Goal: Task Accomplishment & Management: Manage account settings

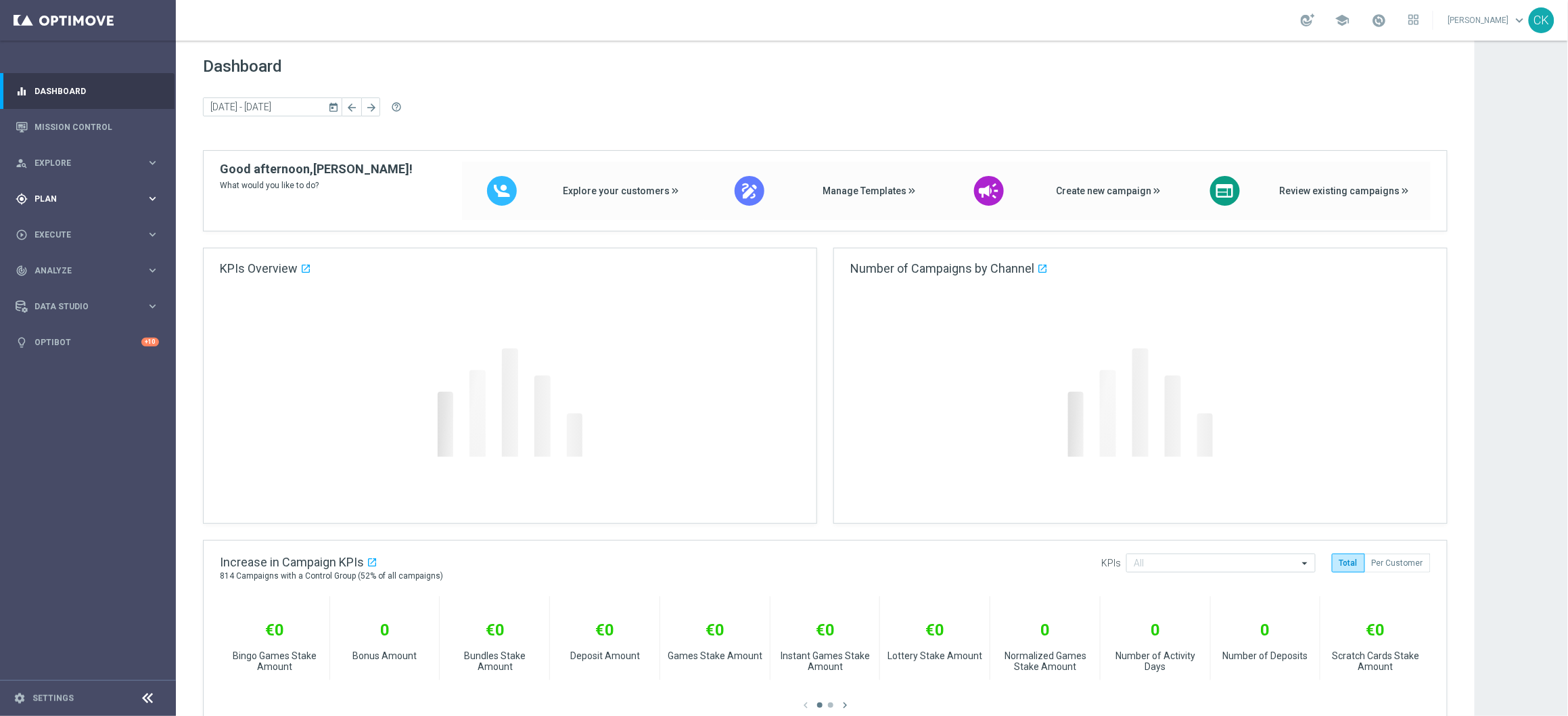
click at [48, 193] on div "gps_fixed Plan" at bounding box center [81, 198] width 130 height 12
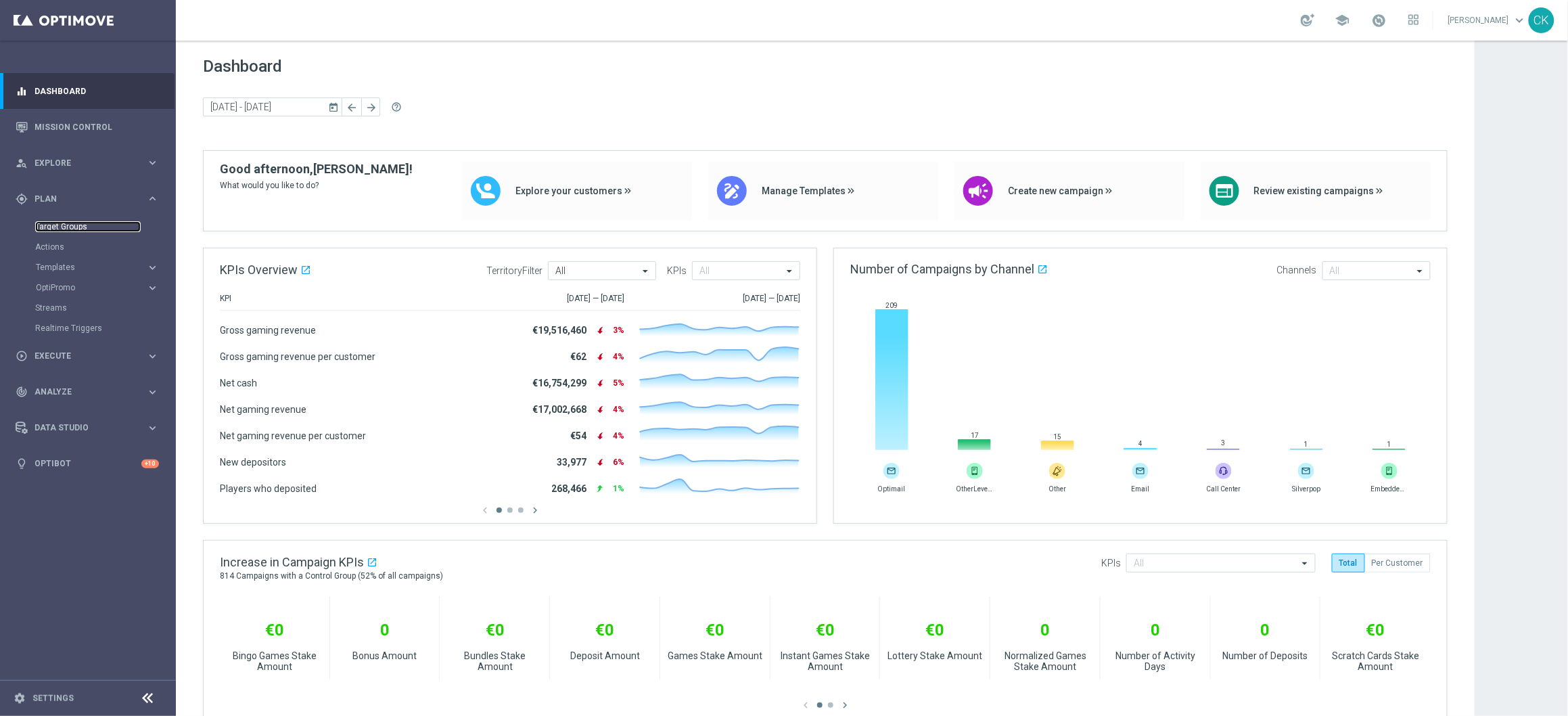
click at [57, 226] on link "Target Groups" at bounding box center [88, 227] width 106 height 11
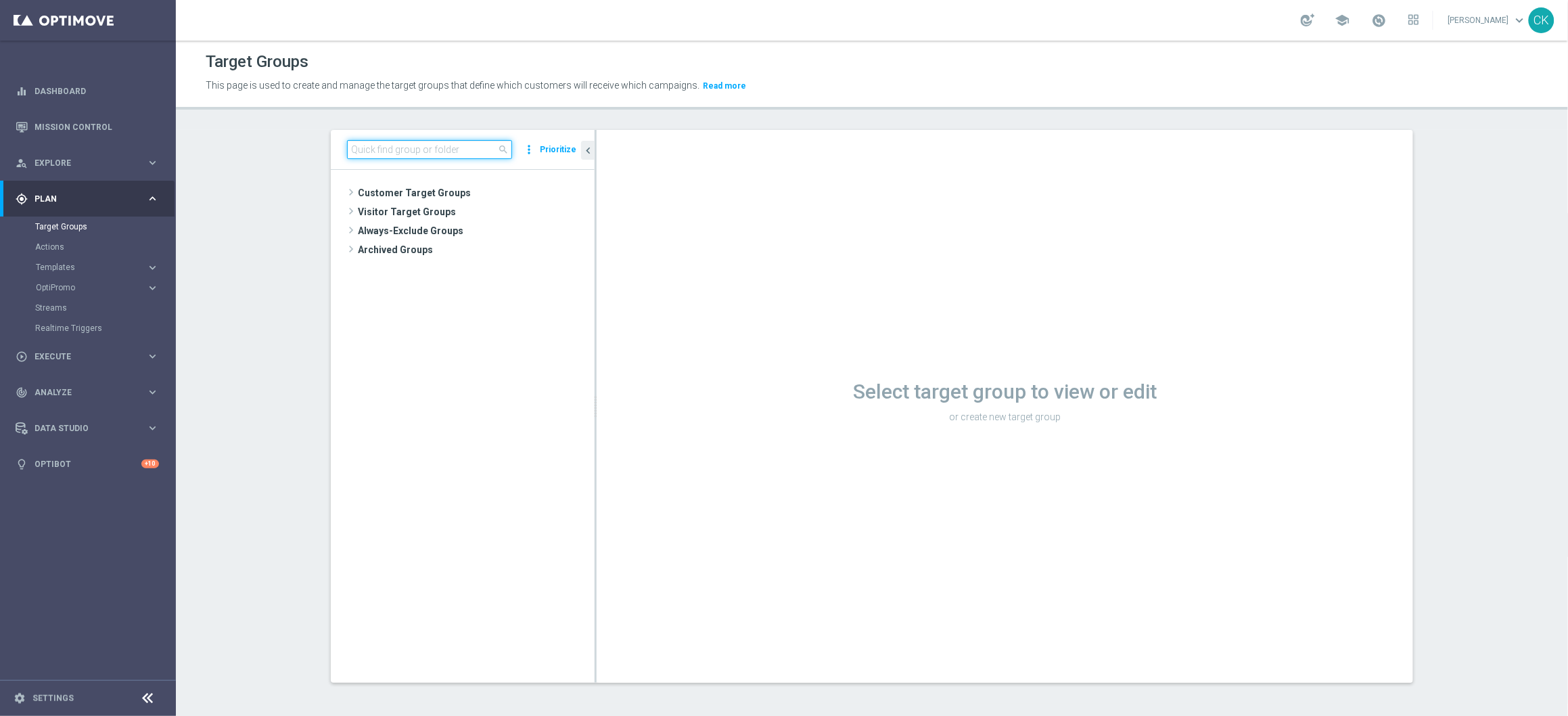
click at [395, 149] on input at bounding box center [429, 149] width 165 height 19
paste input "DE_RI_GAMES_LIST_INT__2"
type input "DE_RI_GAMES_LIST_INT__2"
click at [472, 243] on div "insert_drive_file DE_RI_GAMES_LIST_INT__2" at bounding box center [480, 250] width 164 height 19
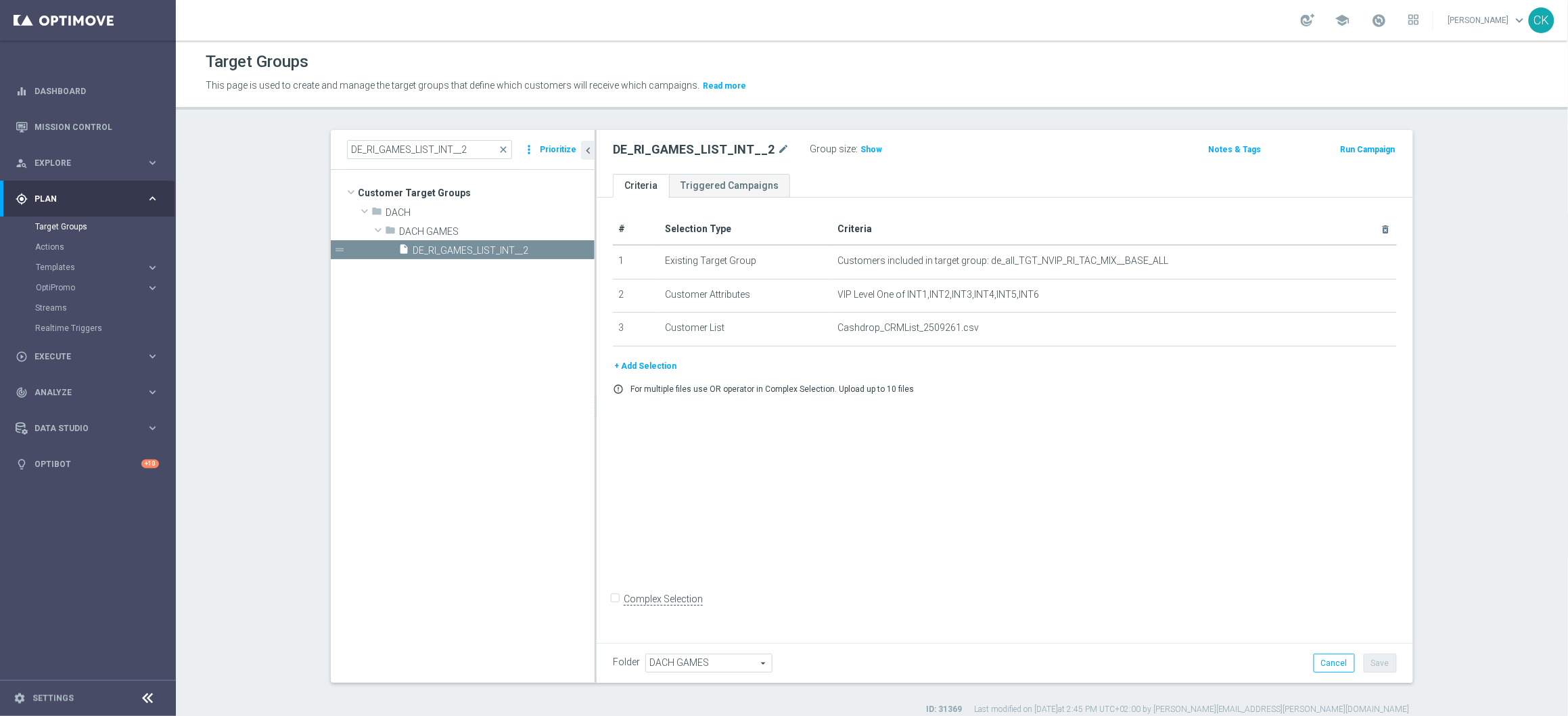
scroll to position [12, 0]
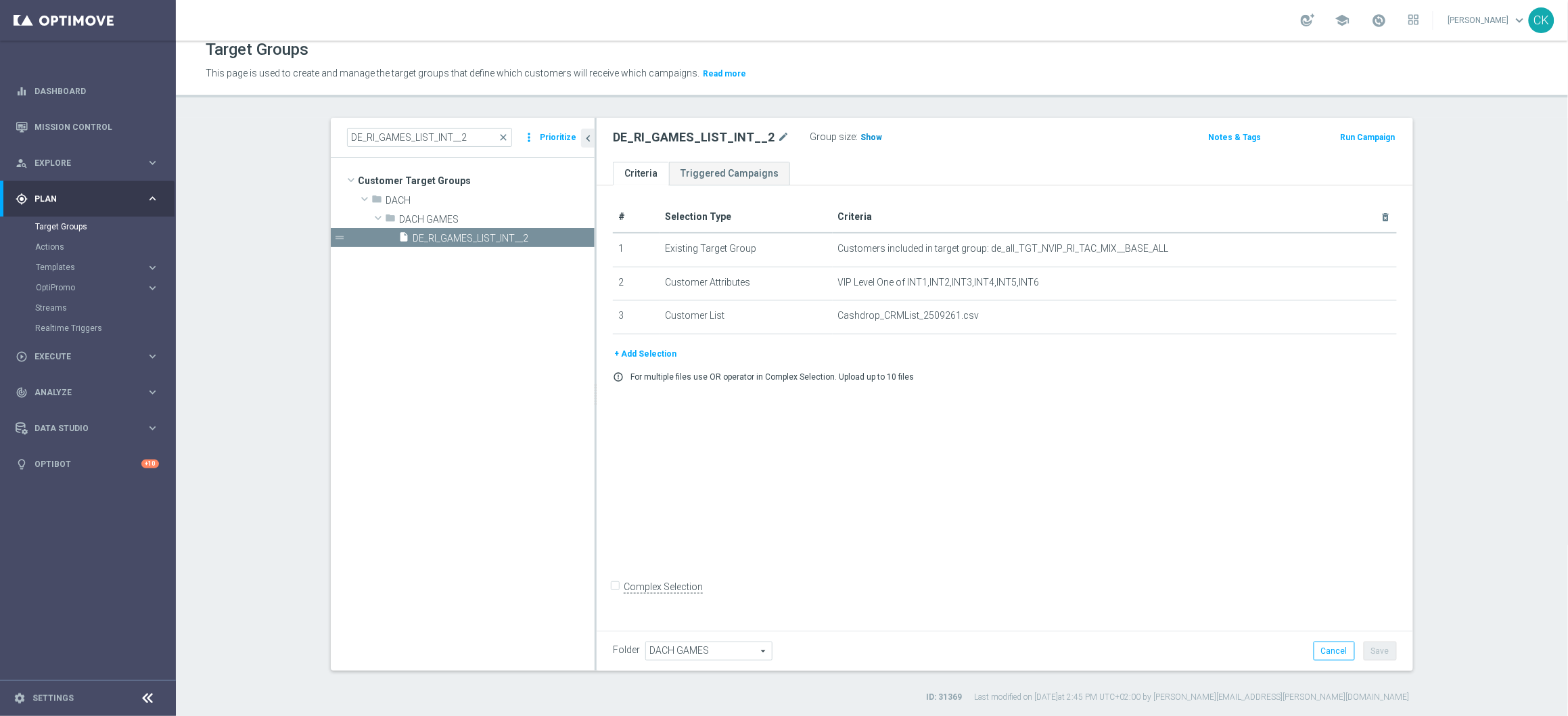
click at [860, 135] on span "Show" at bounding box center [871, 137] width 22 height 10
click at [861, 135] on span "352" at bounding box center [869, 139] width 17 height 13
click at [55, 353] on span "Execute" at bounding box center [90, 357] width 111 height 8
click at [51, 261] on link "Campaign Builder" at bounding box center [88, 262] width 106 height 11
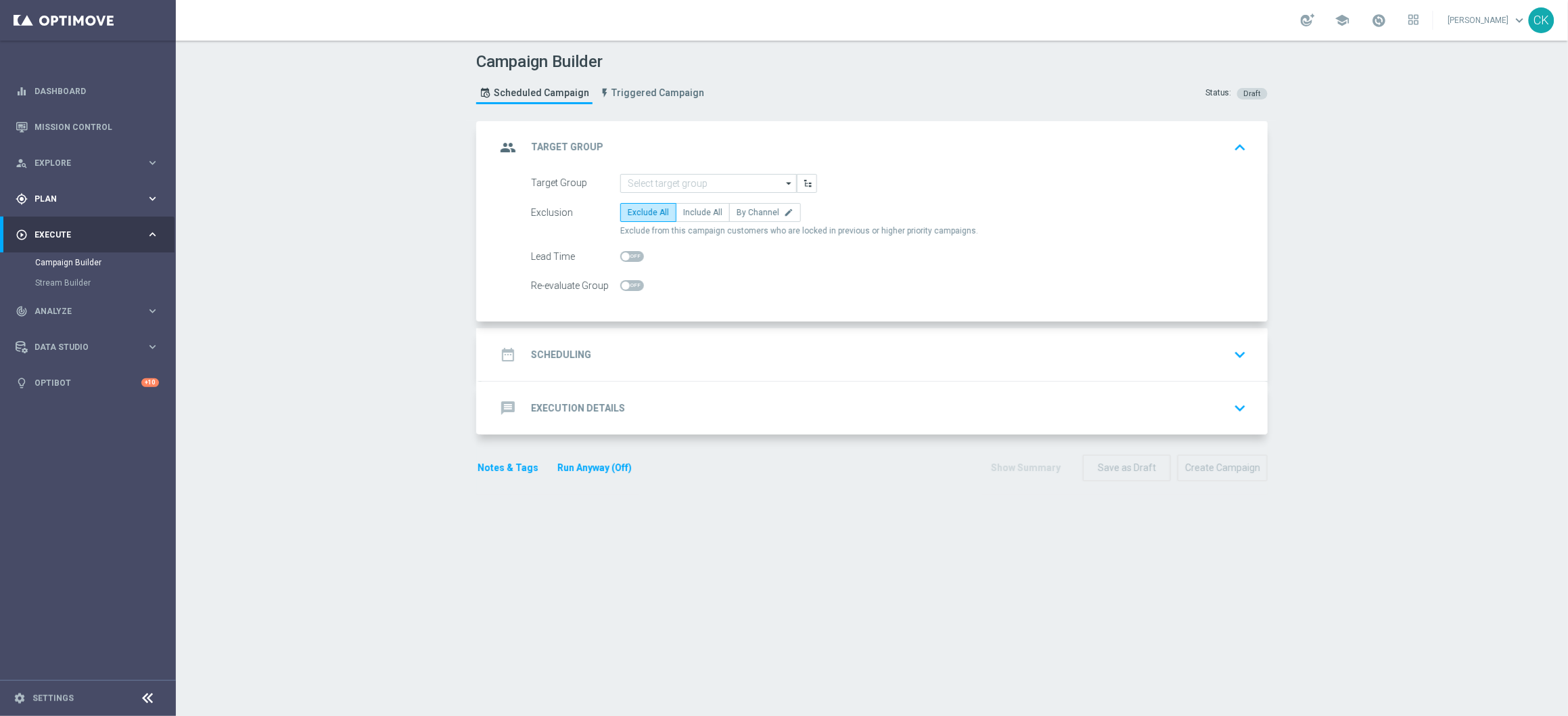
click at [34, 198] on span "Plan" at bounding box center [90, 199] width 111 height 8
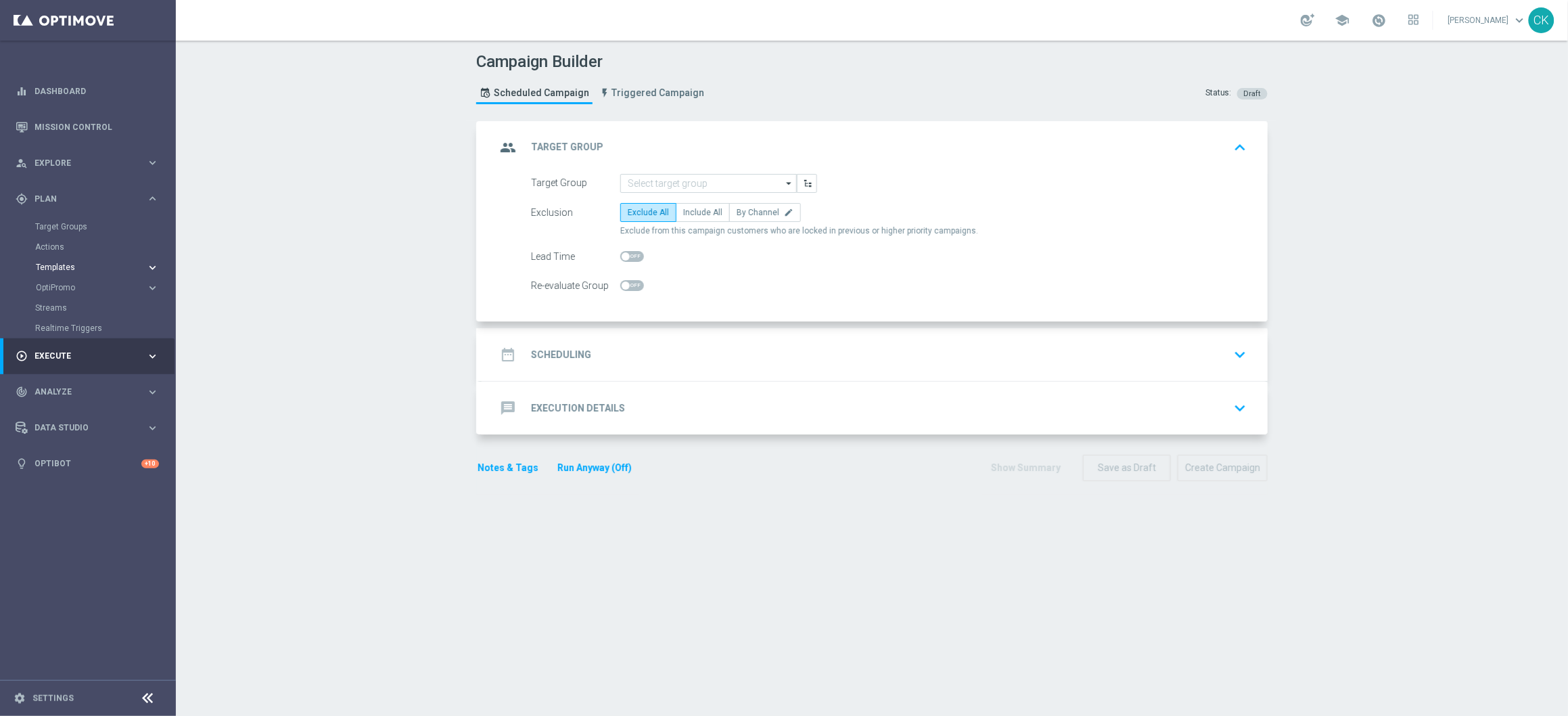
click at [54, 266] on span "Templates" at bounding box center [84, 267] width 97 height 8
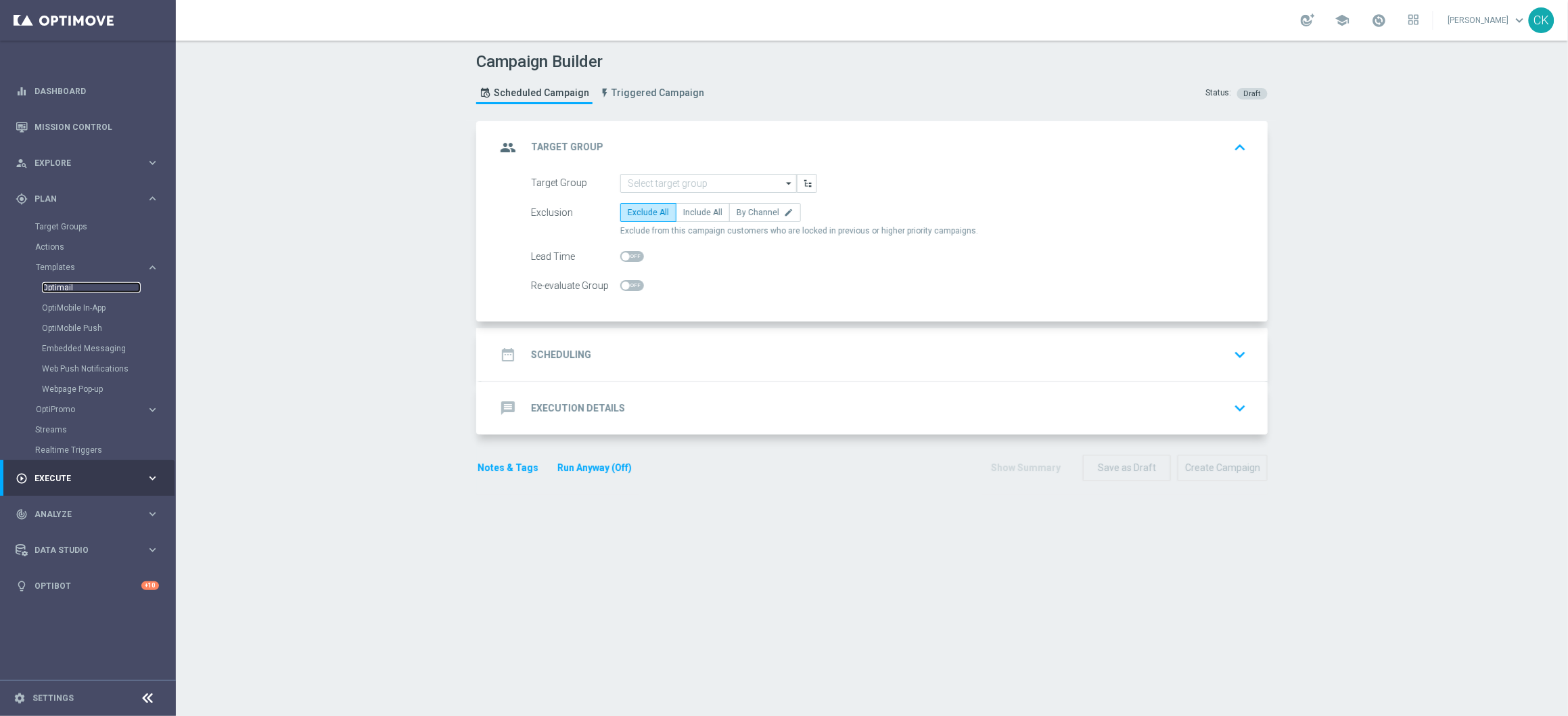
click at [53, 282] on link "Optimail" at bounding box center [91, 287] width 99 height 11
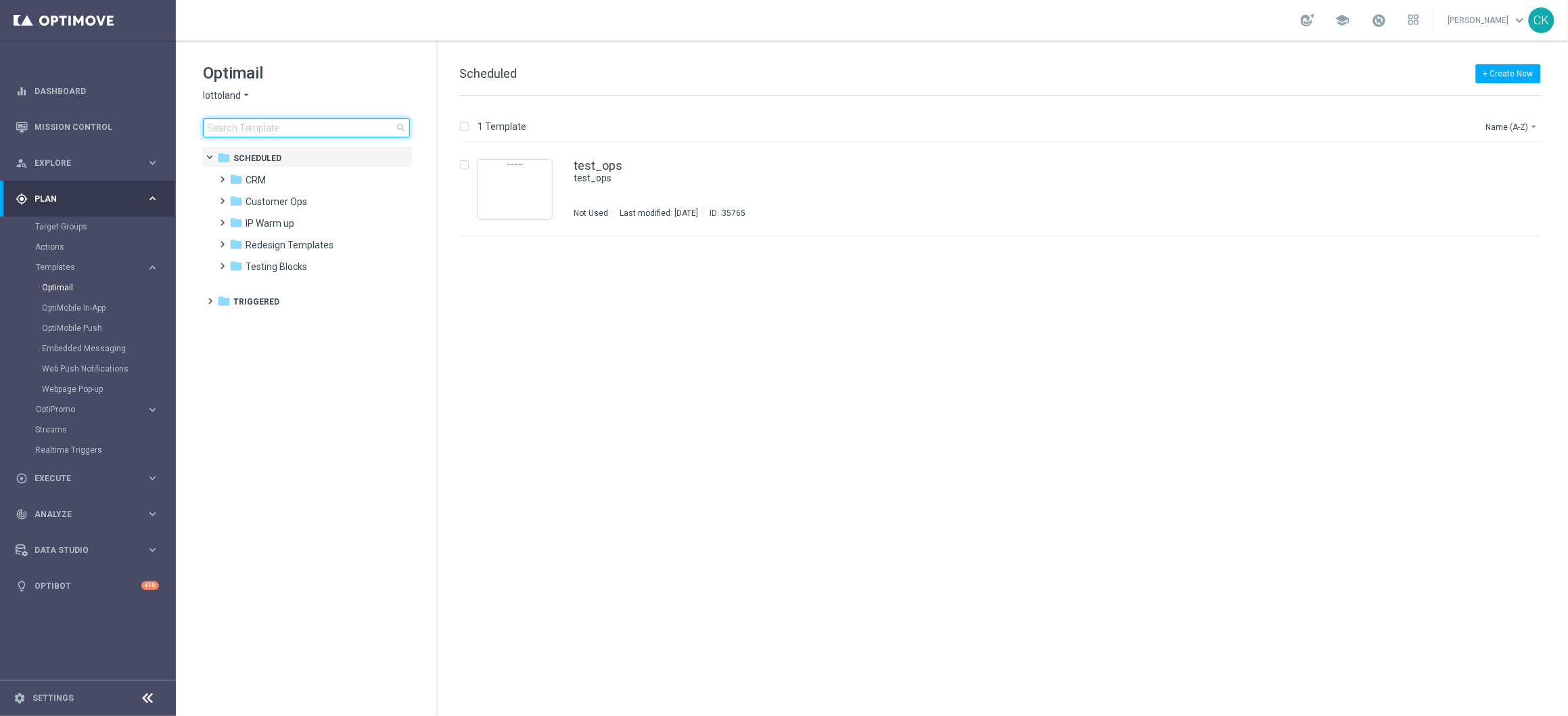
click at [259, 126] on input at bounding box center [306, 128] width 207 height 19
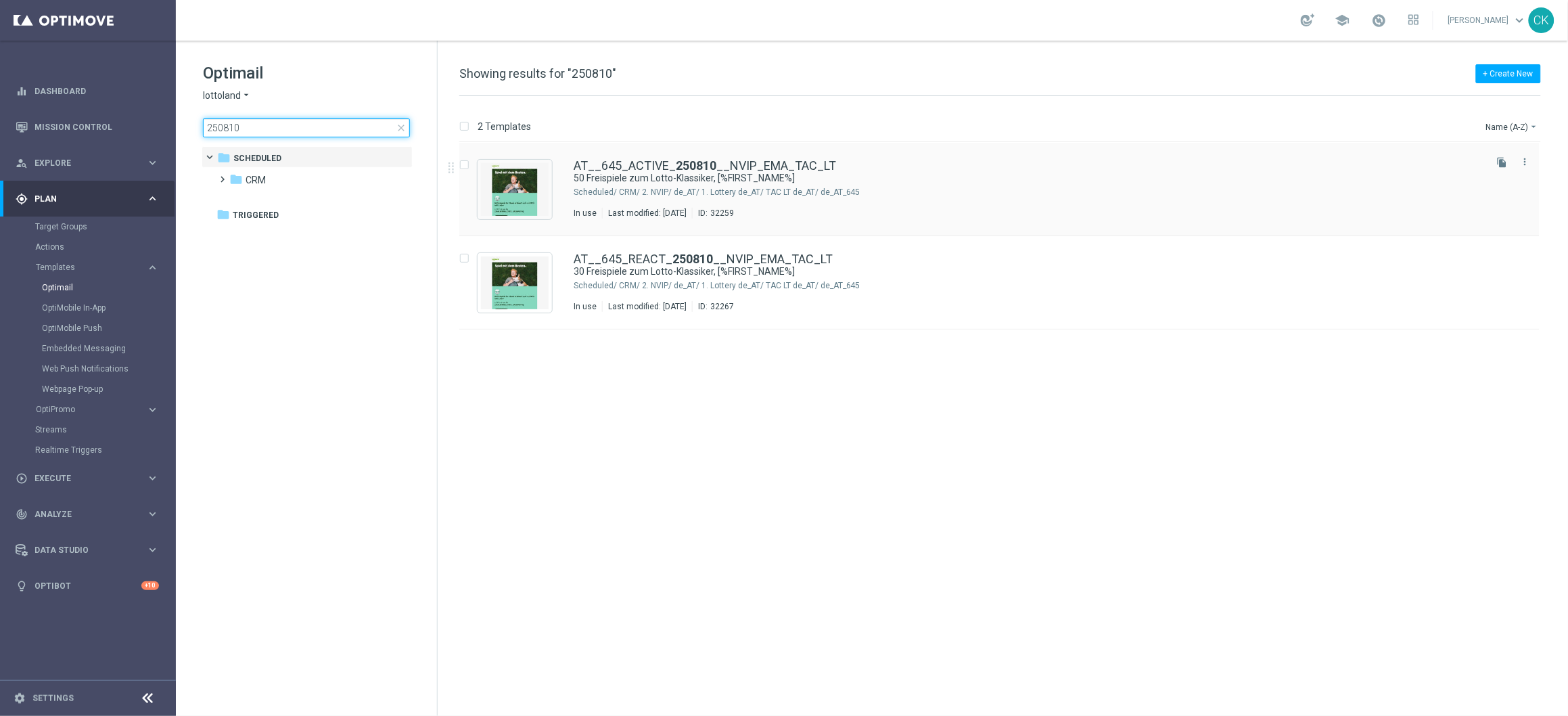
type input "250810"
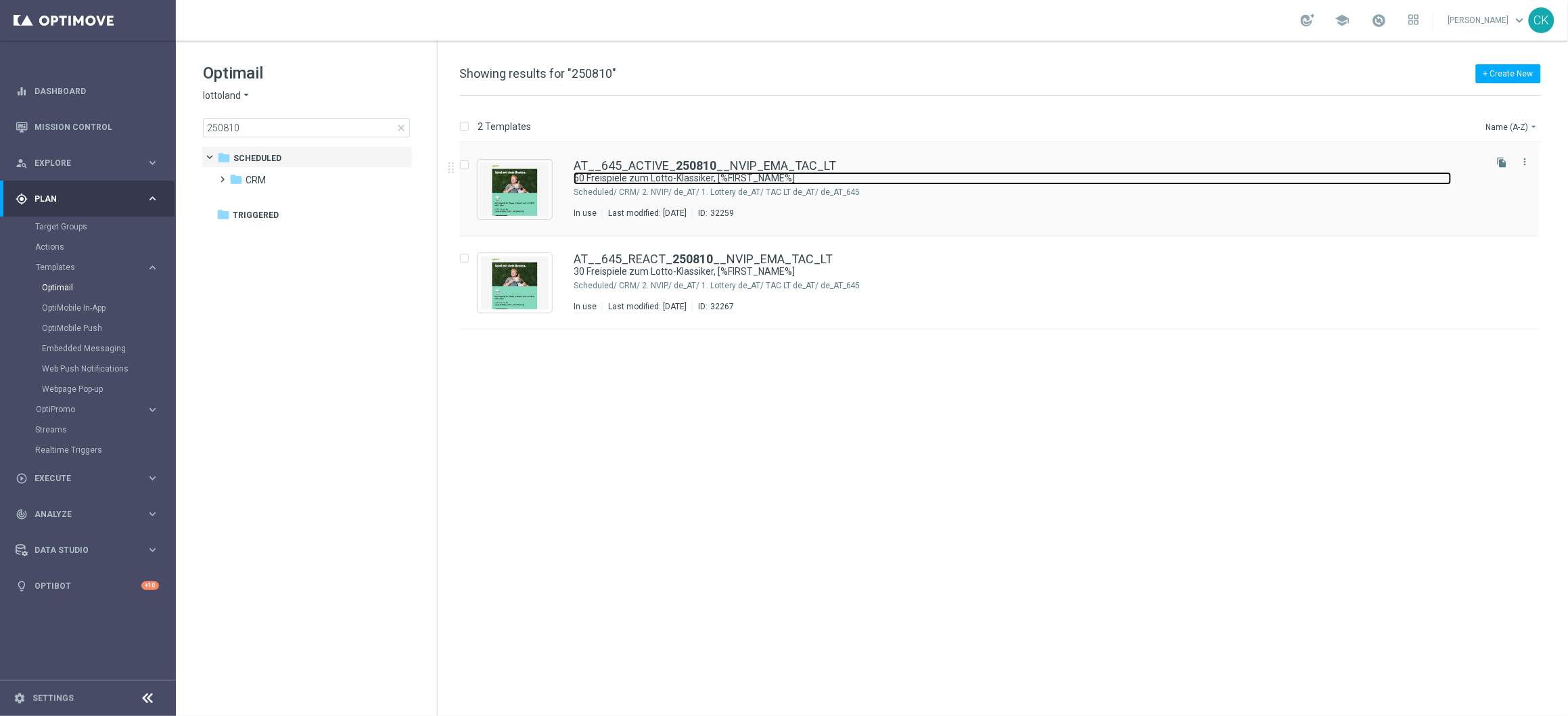
click at [651, 172] on link "50 Freispiele zum Lotto-Klassiker, [%FIRST_NAME%]" at bounding box center [1012, 178] width 878 height 13
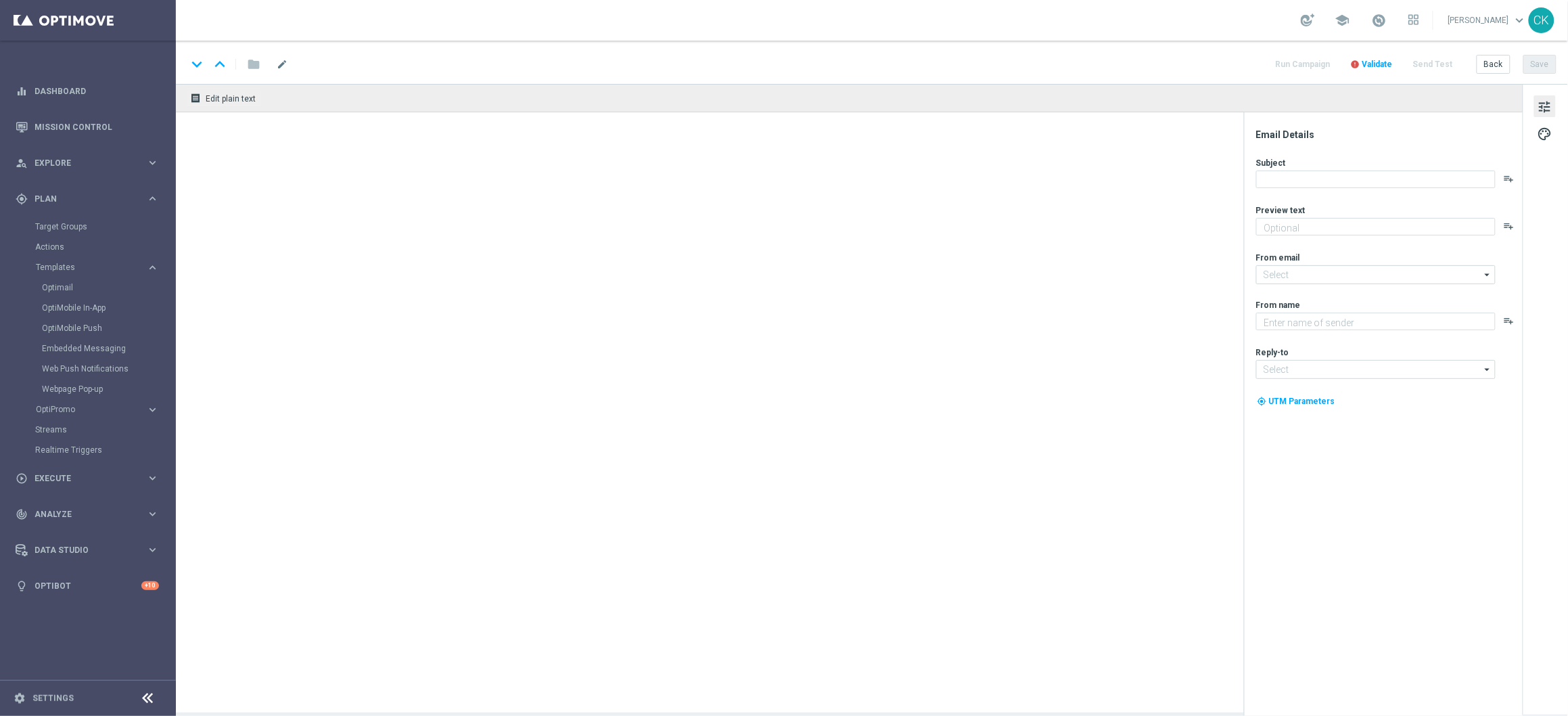
type textarea "Dein Extra zum LOTTO 6 aus 45."
type input "mail@crm.lottoland.com"
type textarea "Lottoland"
type input "service@lottoland.com"
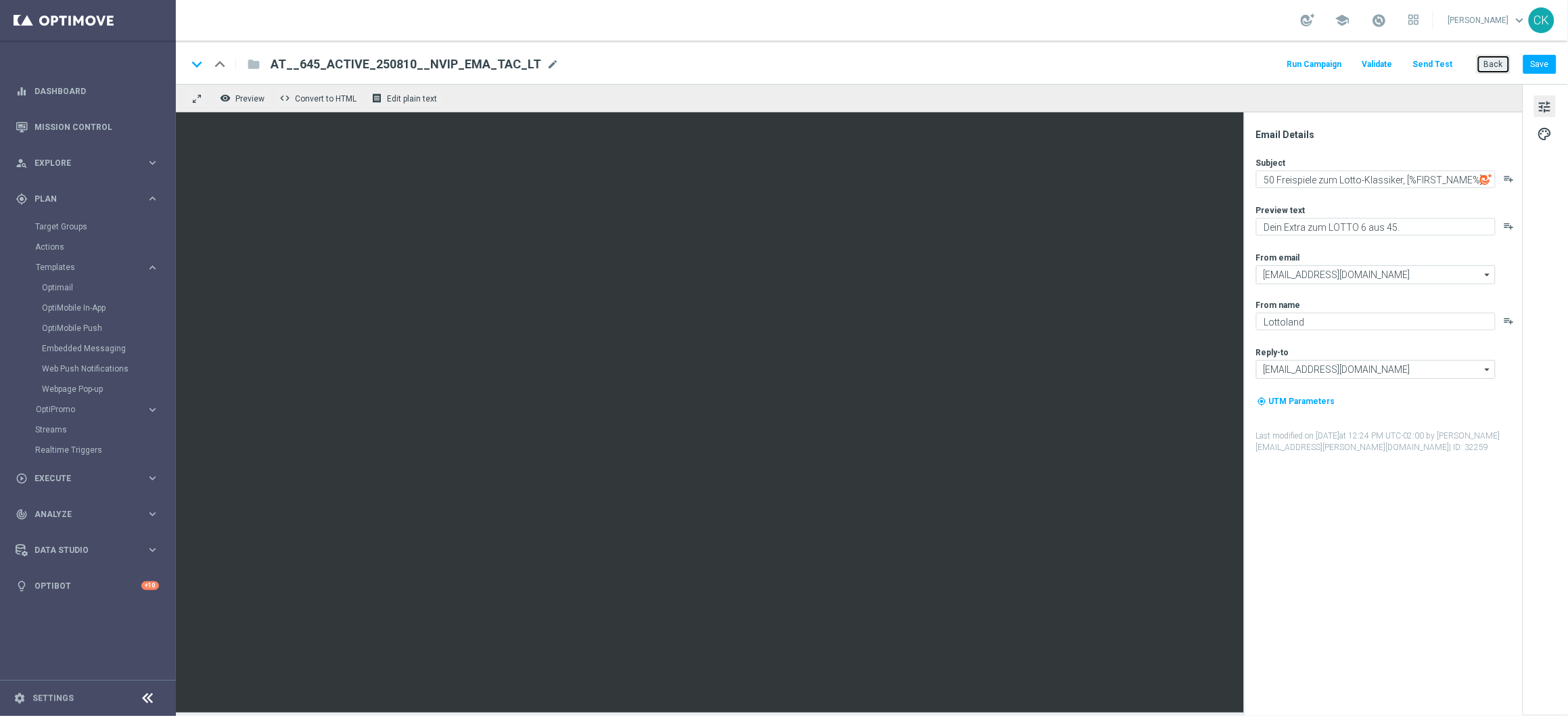
click at [1499, 61] on button "Back" at bounding box center [1494, 64] width 34 height 19
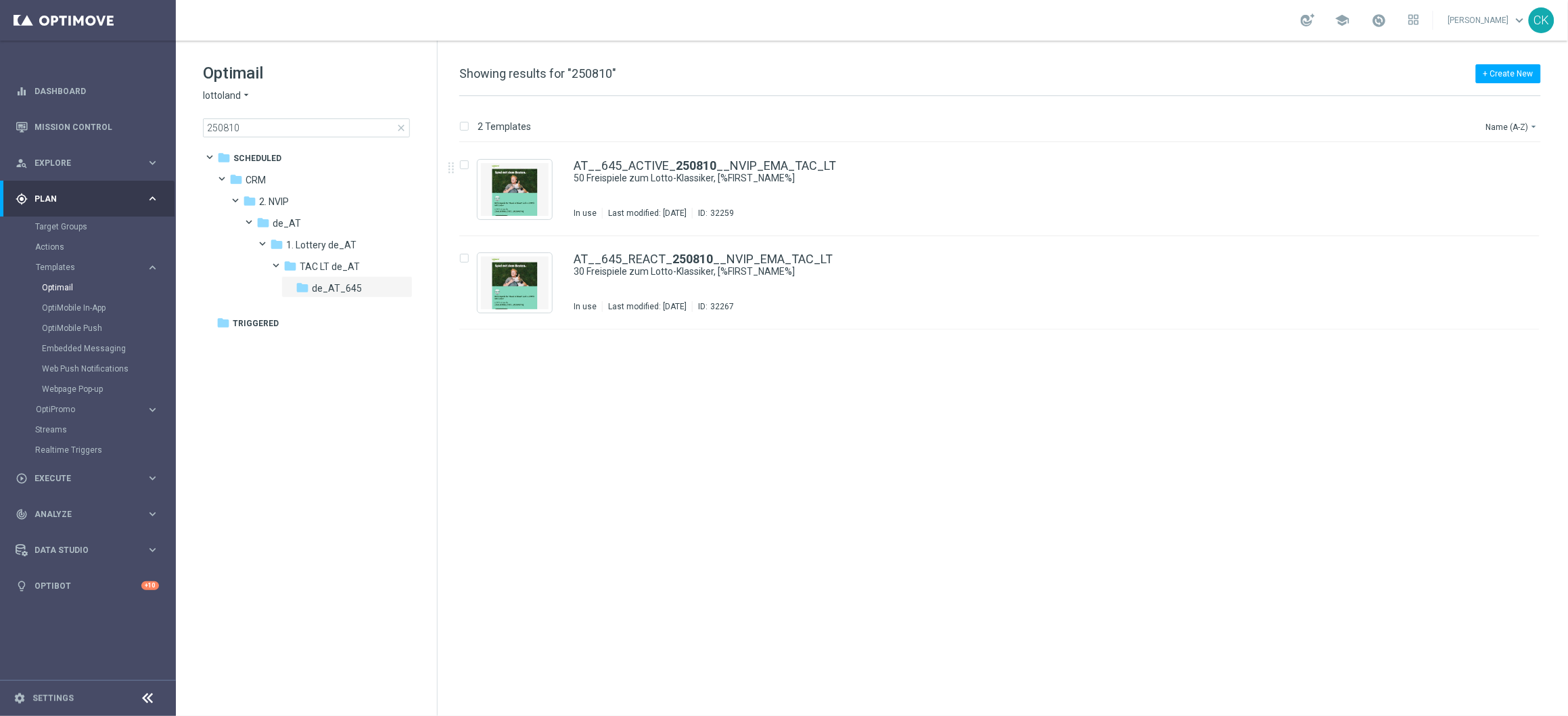
click at [400, 128] on span "close" at bounding box center [401, 128] width 11 height 11
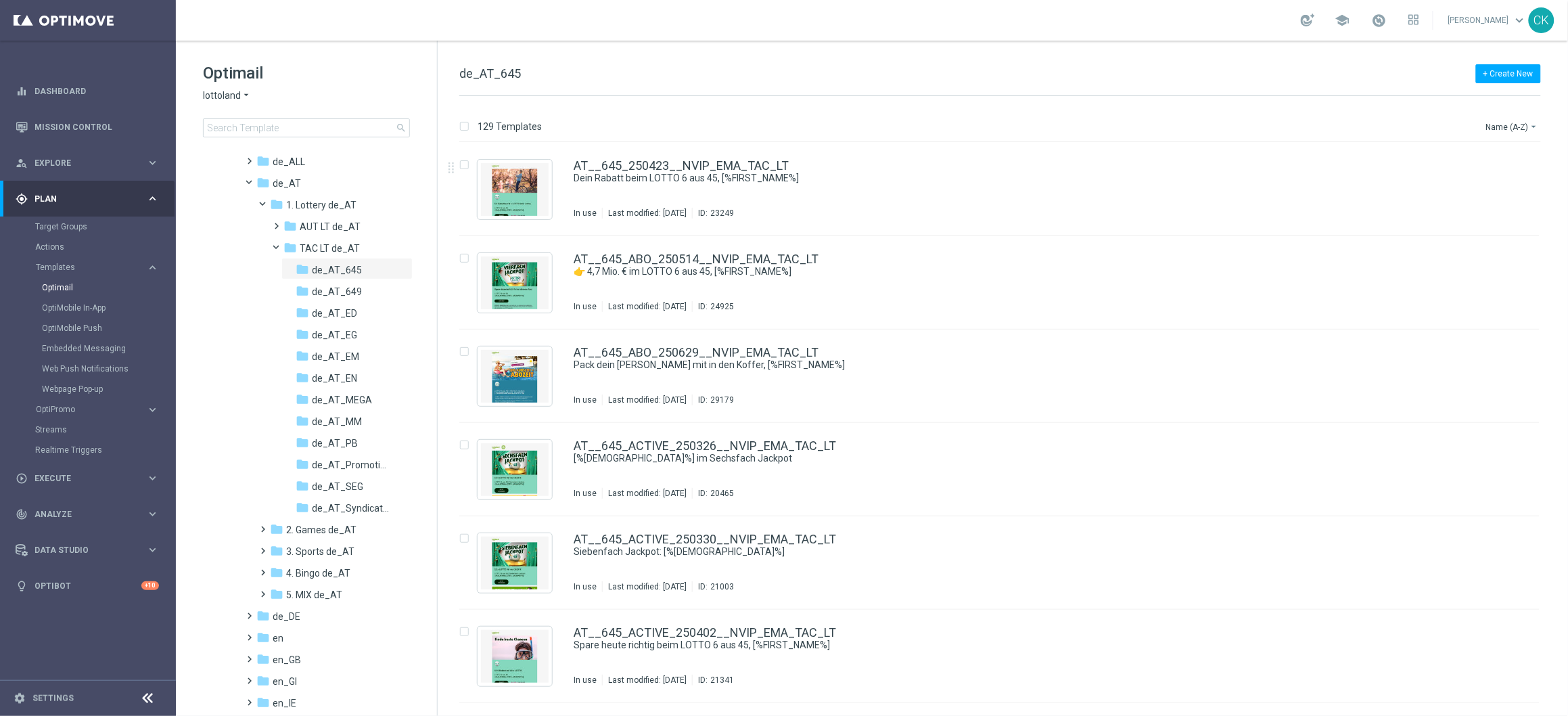
scroll to position [75, 0]
click at [276, 252] on span at bounding box center [274, 250] width 6 height 6
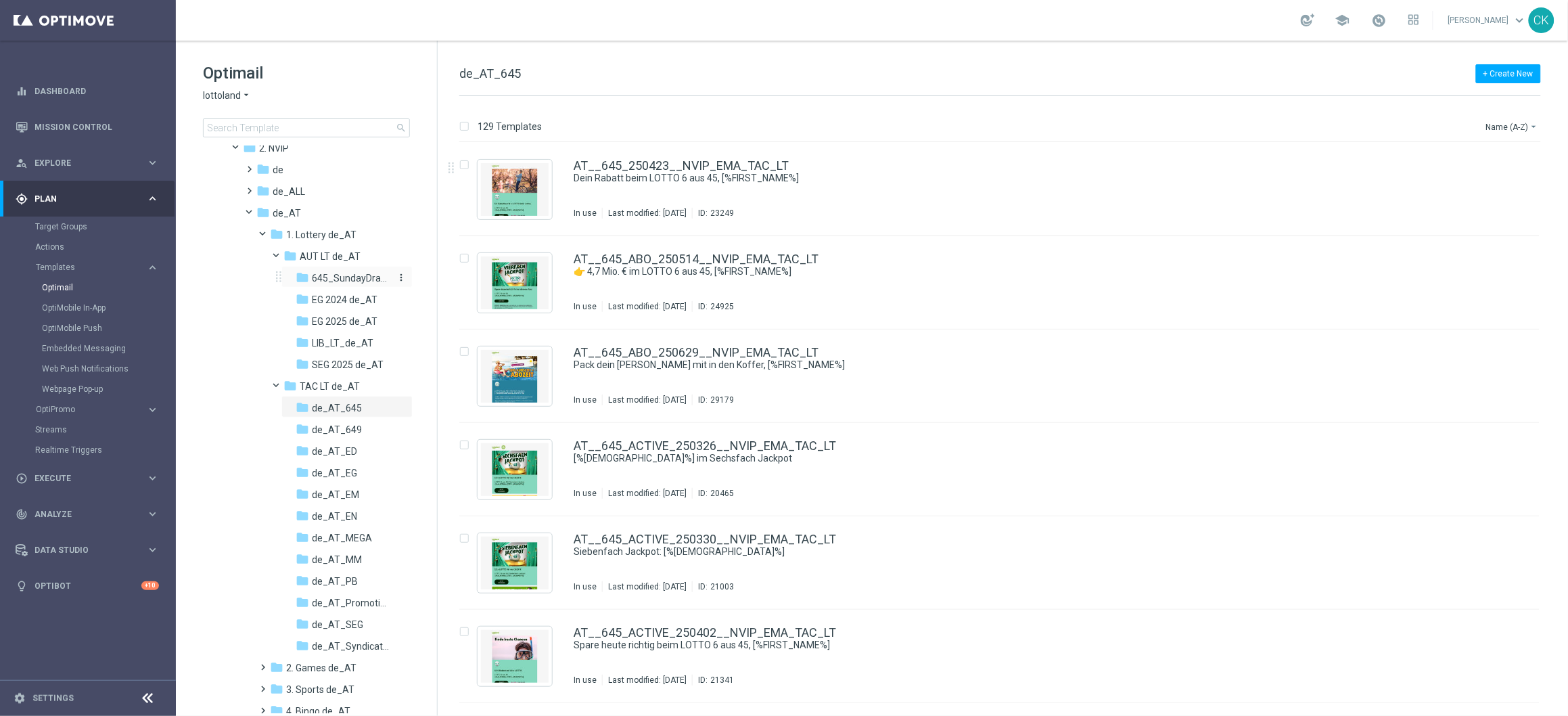
click at [372, 282] on span "645_SundayDraw_de_AT" at bounding box center [351, 278] width 79 height 12
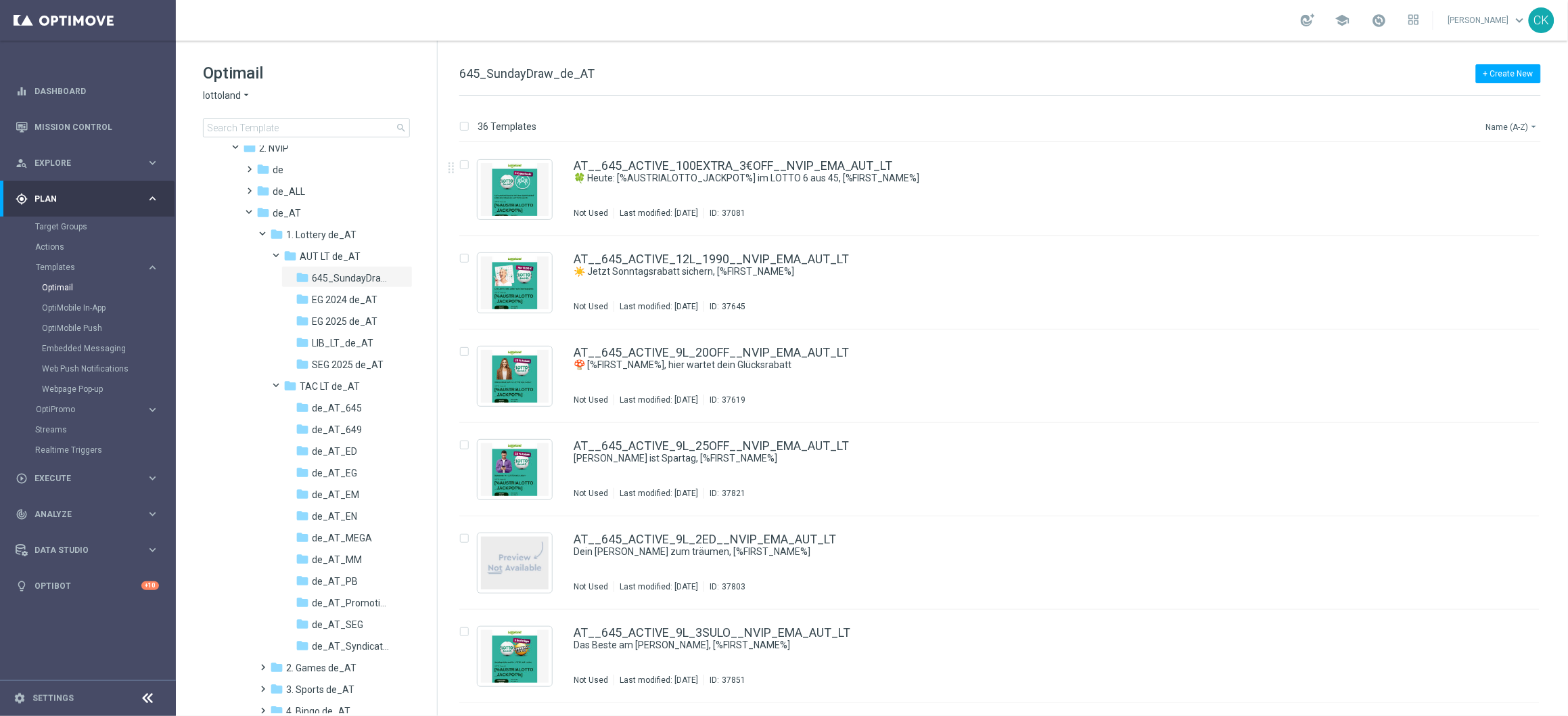
click at [1525, 127] on button "Name (A-Z) arrow_drop_down" at bounding box center [1513, 126] width 56 height 16
click at [1478, 182] on div "Date Modified (Newest)" at bounding box center [1487, 187] width 108 height 19
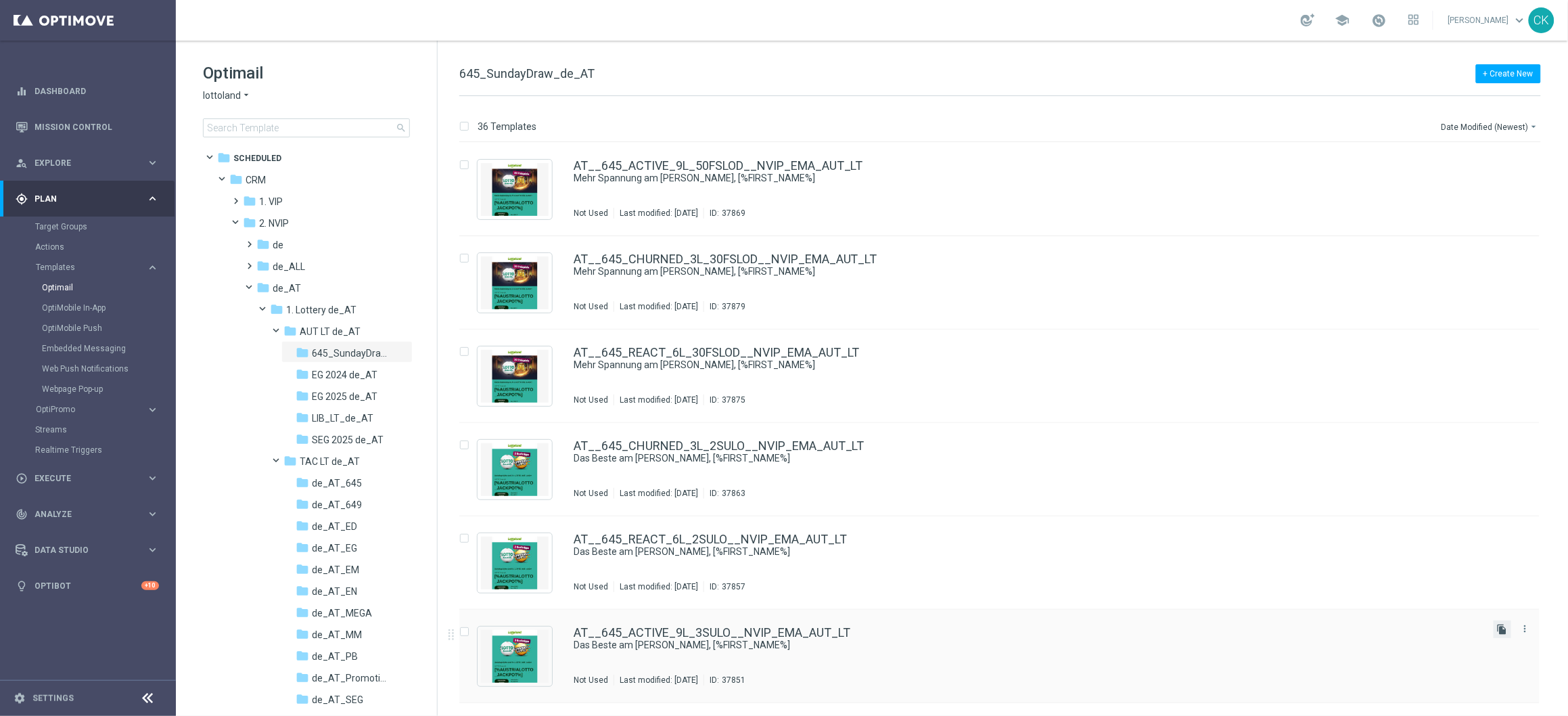
click at [1502, 630] on icon "file_copy" at bounding box center [1501, 629] width 11 height 11
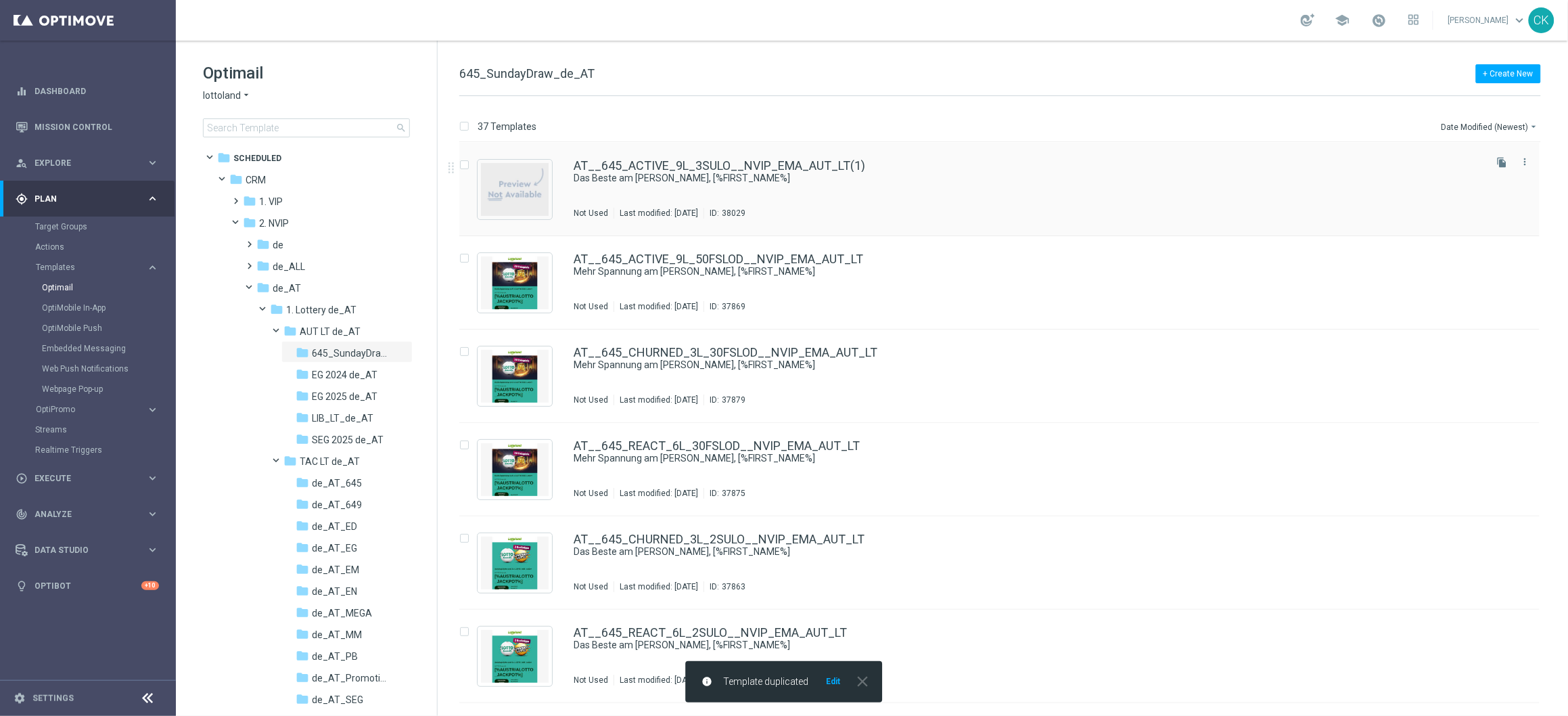
click at [653, 157] on div "AT__645_ACTIVE_9L_3SULO__NVIP_EMA_AUT_LT(1) Das Beste am Sonntag, [%FIRST_NAME%…" at bounding box center [999, 189] width 1080 height 93
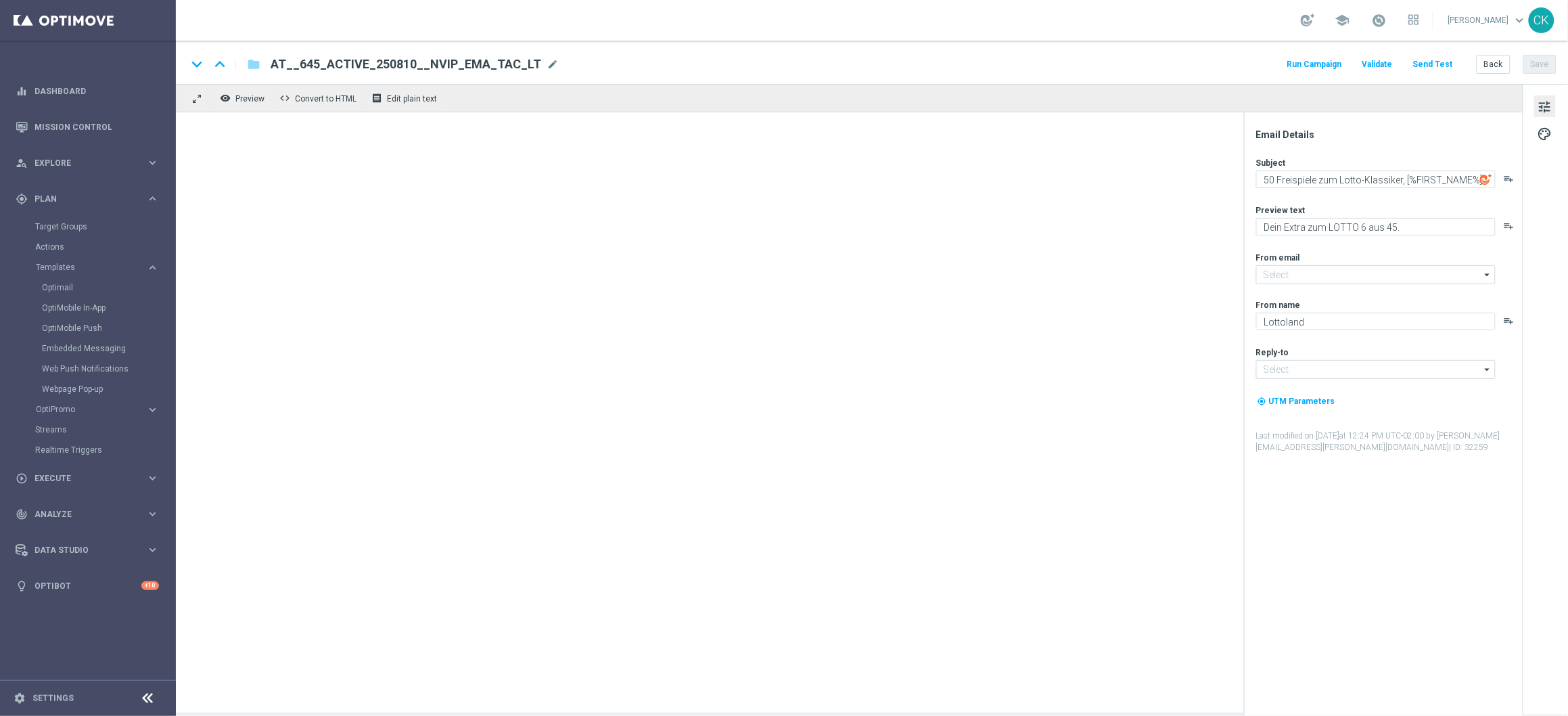
type input "mail@crm.lottoland.com"
type input "service@lottoland.com"
type input "AT__645_ACTIVE_9L_3SULO__NVIP_EMA_AUT_LT(1)"
type textarea "Das Beste am Sonntag, [%FIRST_NAME%]"
type textarea "Sonntagslotto GRATIS zum LOTTO 6 aus 45."
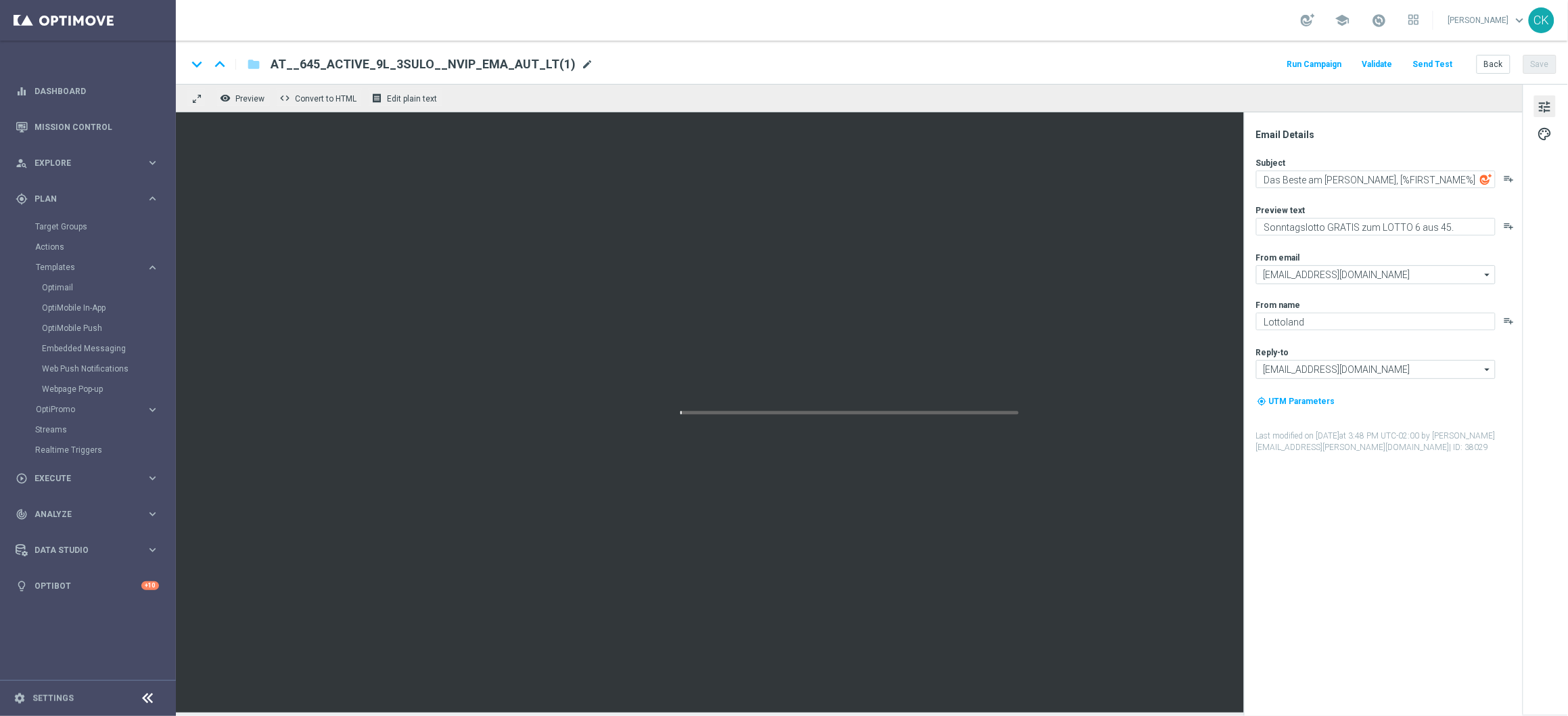
click at [581, 67] on span "mode_edit" at bounding box center [587, 64] width 12 height 12
click at [564, 67] on input "AT__645_ACTIVE_9L_3SULO__NVIP_EMA_AUT_LT(1)" at bounding box center [438, 64] width 336 height 18
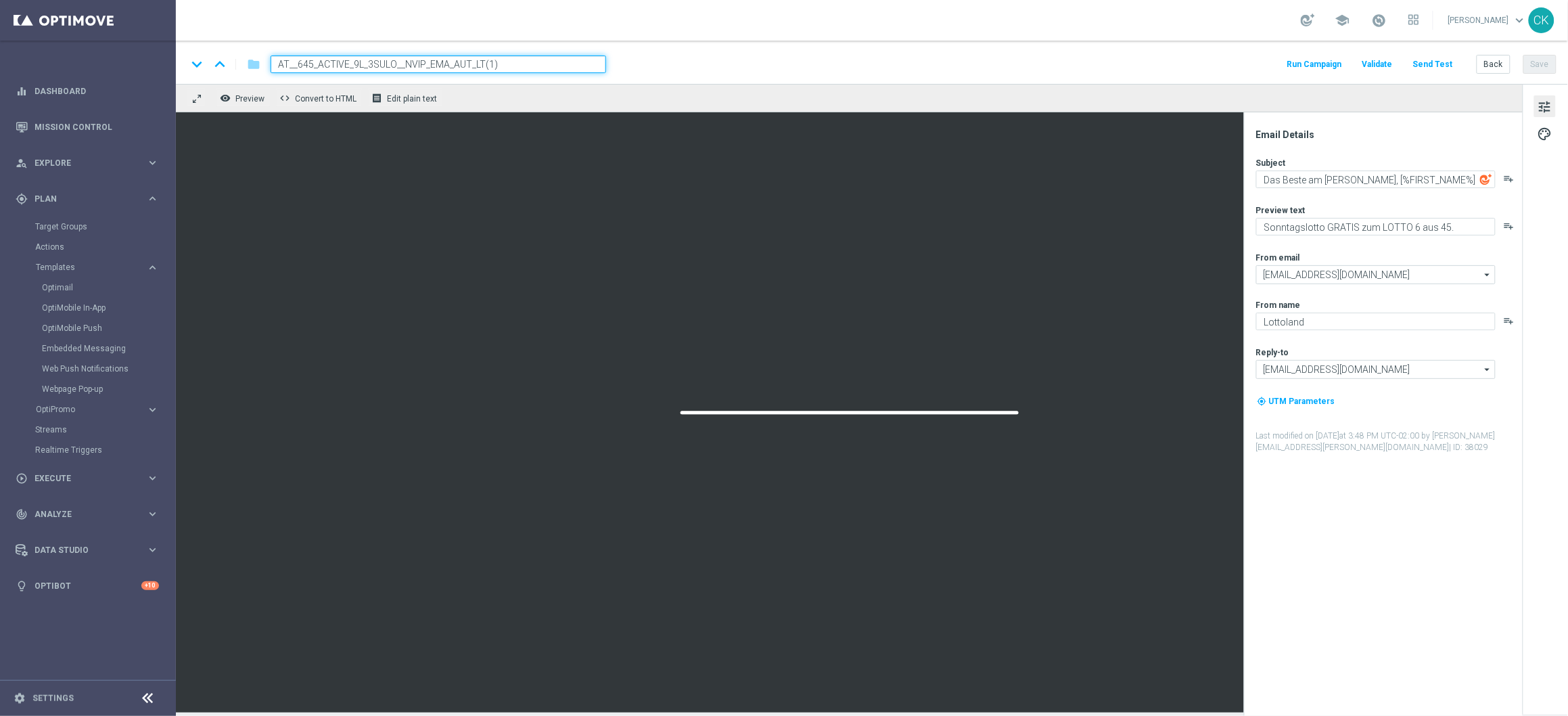
paste input "1EMGO__NVIP_EMA_AUT_LT"
type input "AT__645_ACTIVE_9L_1EMGO__NVIP_EMA_AUT_LT"
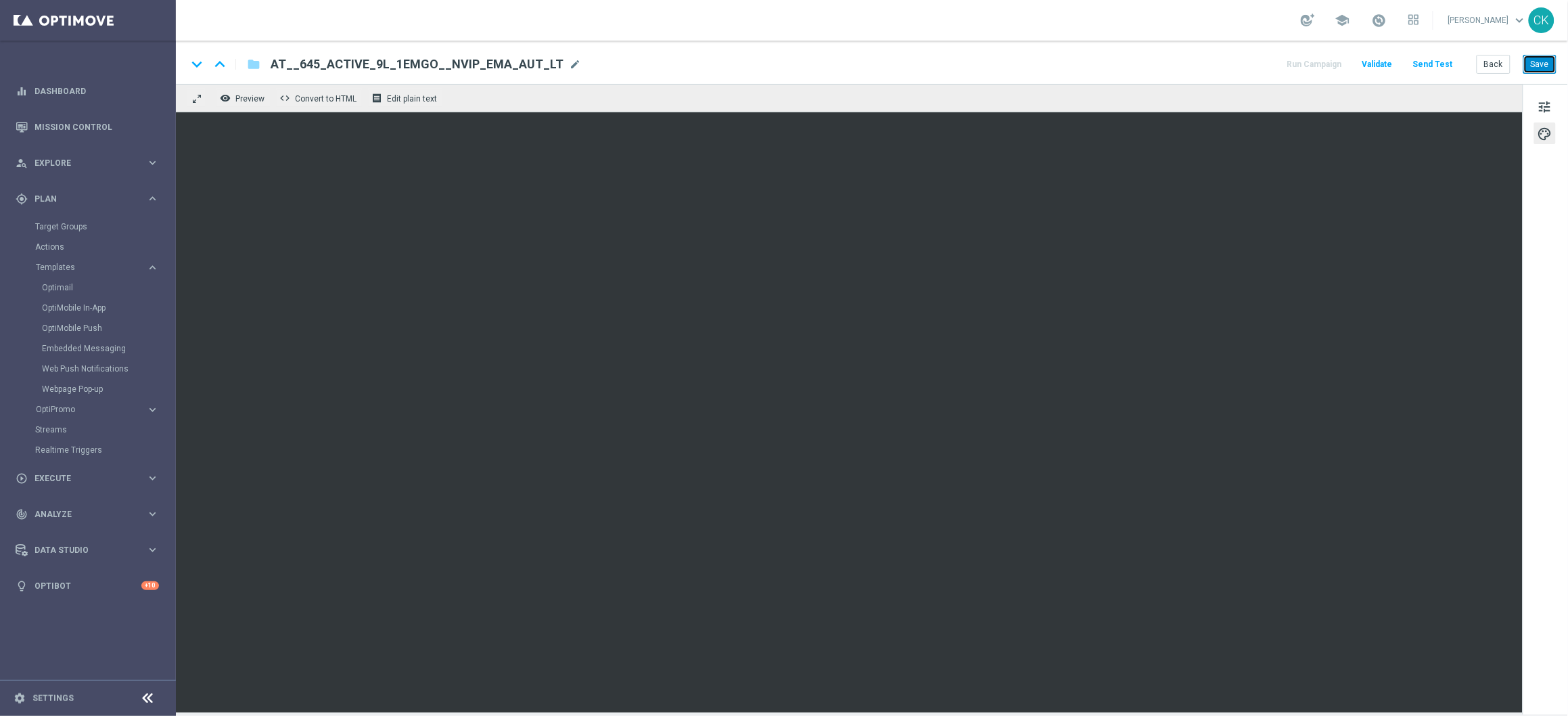
click at [1546, 60] on button "Save" at bounding box center [1539, 64] width 33 height 19
click at [1532, 65] on button "Save" at bounding box center [1539, 64] width 33 height 19
click at [1544, 65] on button "Save" at bounding box center [1539, 64] width 33 height 19
click at [1494, 67] on button "Back" at bounding box center [1494, 64] width 34 height 19
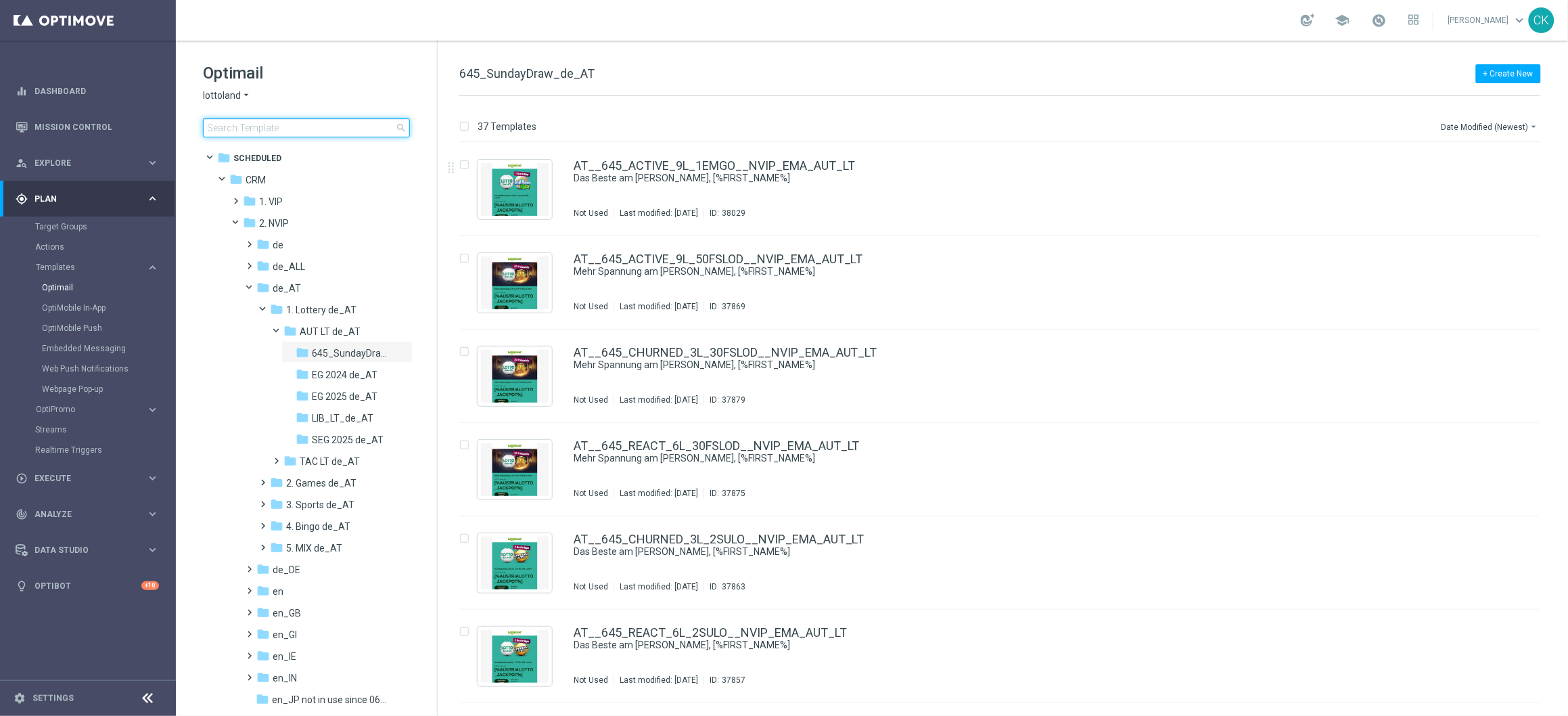
click at [271, 130] on input at bounding box center [306, 128] width 207 height 19
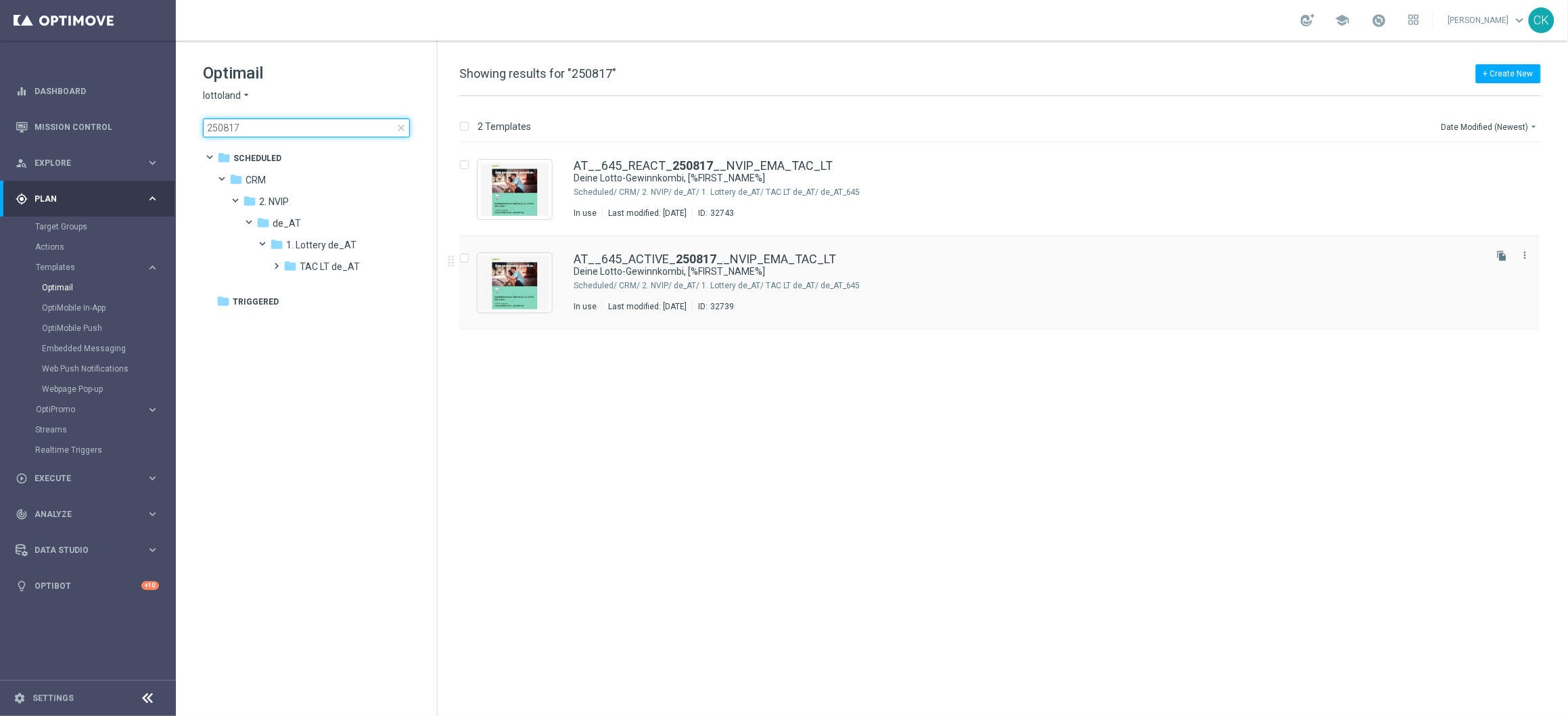
type input "250817"
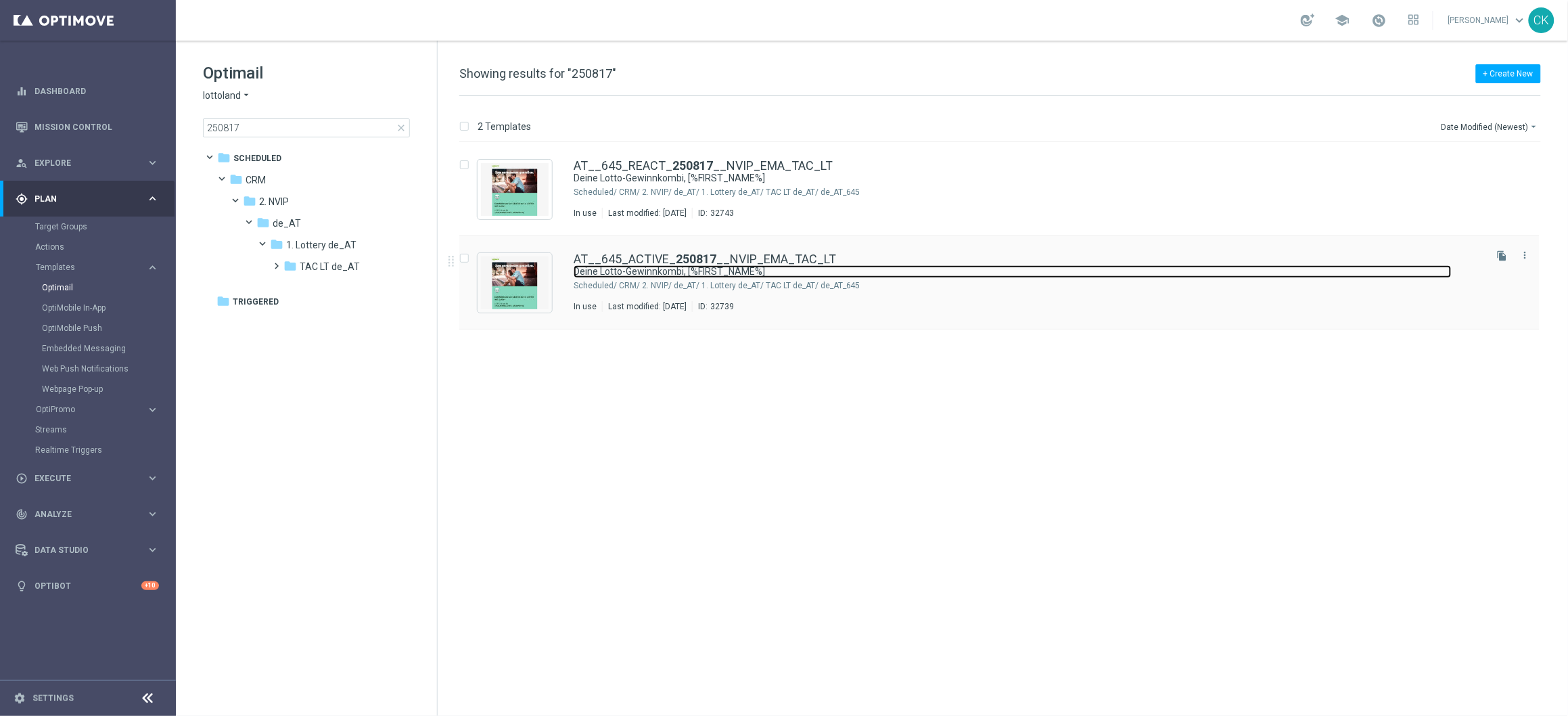
click at [637, 266] on link "Deine Lotto-Gewinnkombi, [%FIRST_NAME%]" at bounding box center [1012, 271] width 878 height 13
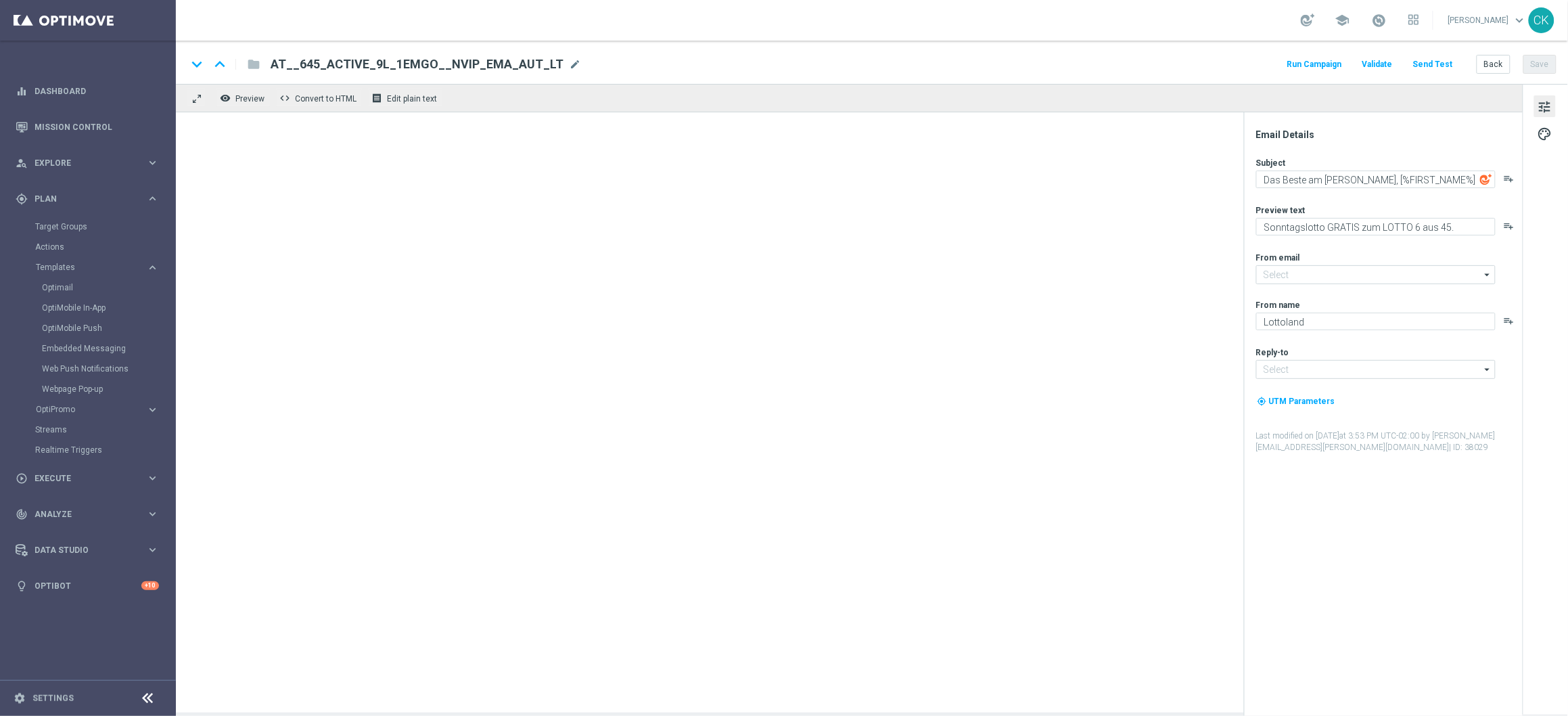
type input "mail@crm.lottoland.com"
type input "service@lottoland.com"
type textarea "Deine Lotto-Gewinnkombi, [%FIRST_NAME%]"
type textarea "EuroMillionen Go! GRATIS zum LOTTO 6 aus 45."
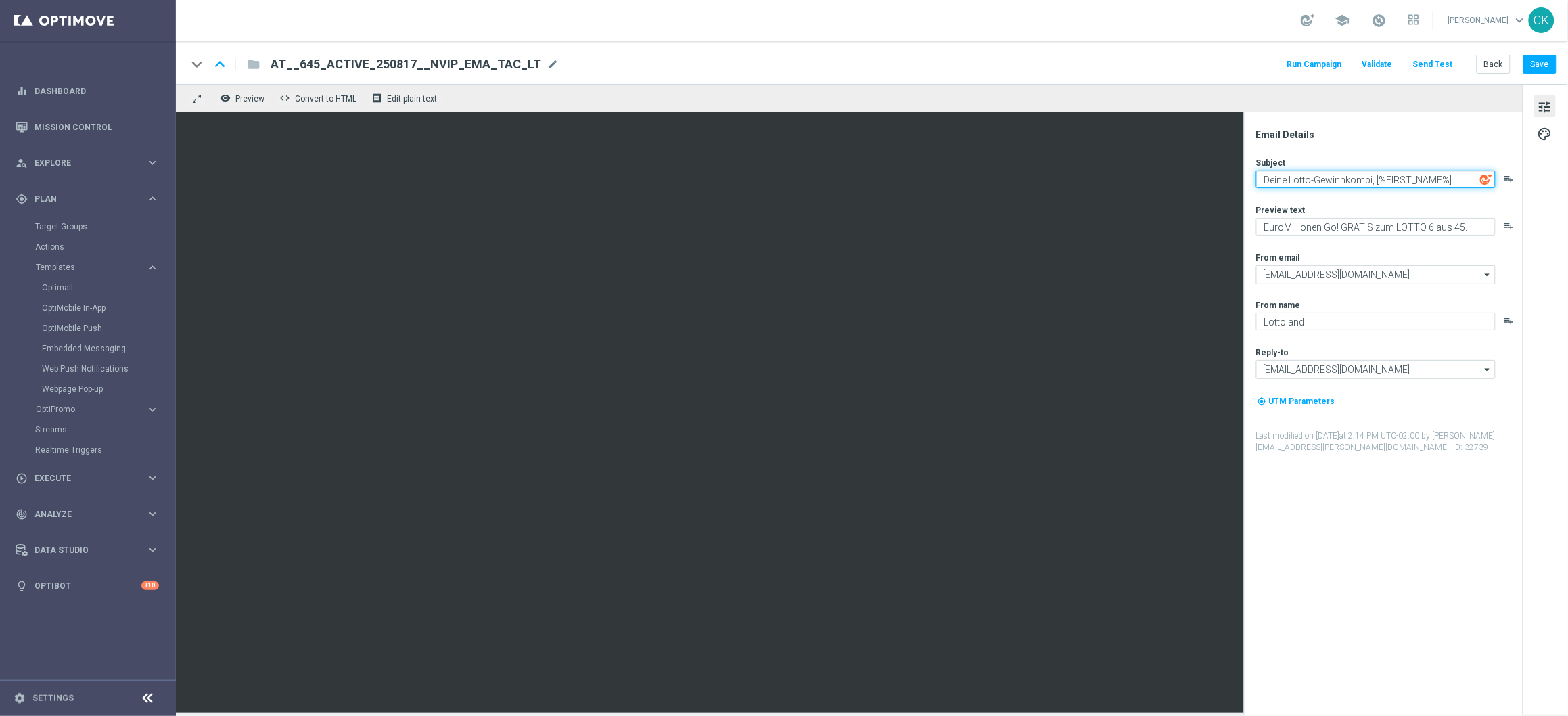
drag, startPoint x: 1466, startPoint y: 179, endPoint x: 1259, endPoint y: 177, distance: 207.0
click at [1259, 177] on textarea "Deine Lotto-Gewinnkombi, [%FIRST_NAME%]" at bounding box center [1376, 179] width 240 height 18
click at [1288, 224] on textarea "EuroMillionen Go! GRATIS zum LOTTO 6 aus 45." at bounding box center [1376, 227] width 240 height 18
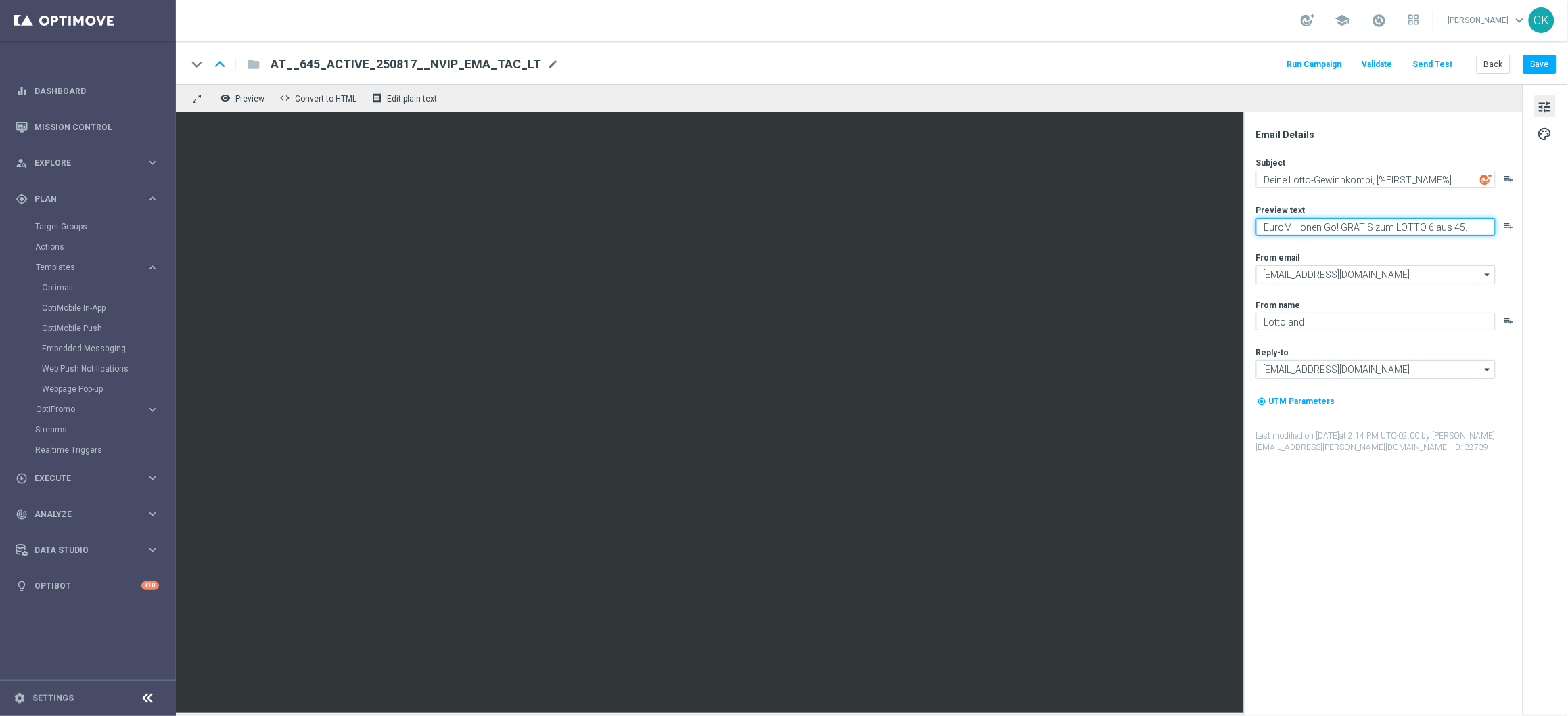
click at [1288, 224] on textarea "EuroMillionen Go! GRATIS zum LOTTO 6 aus 45." at bounding box center [1376, 227] width 240 height 18
click at [1494, 73] on button "Back" at bounding box center [1494, 64] width 34 height 19
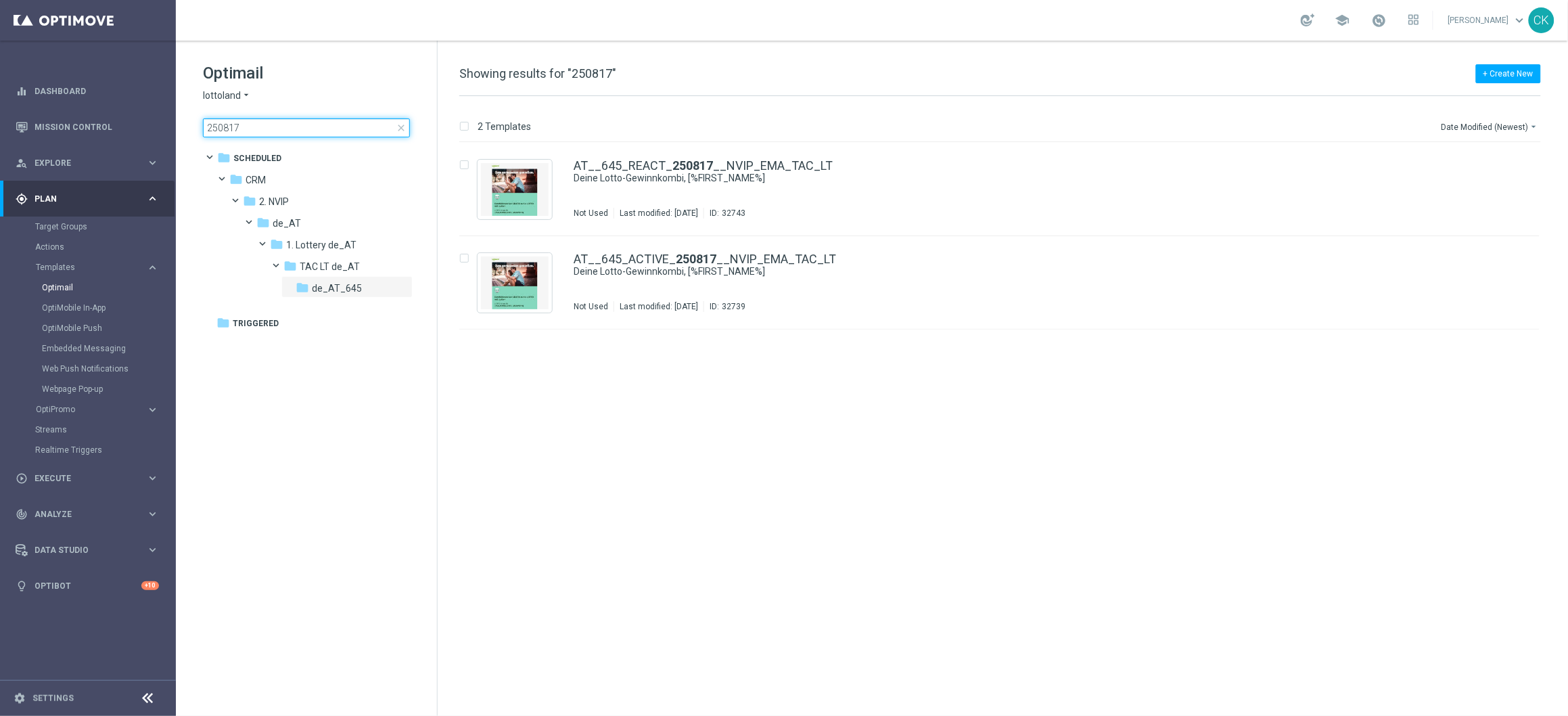
click at [277, 124] on input "250817" at bounding box center [306, 128] width 207 height 19
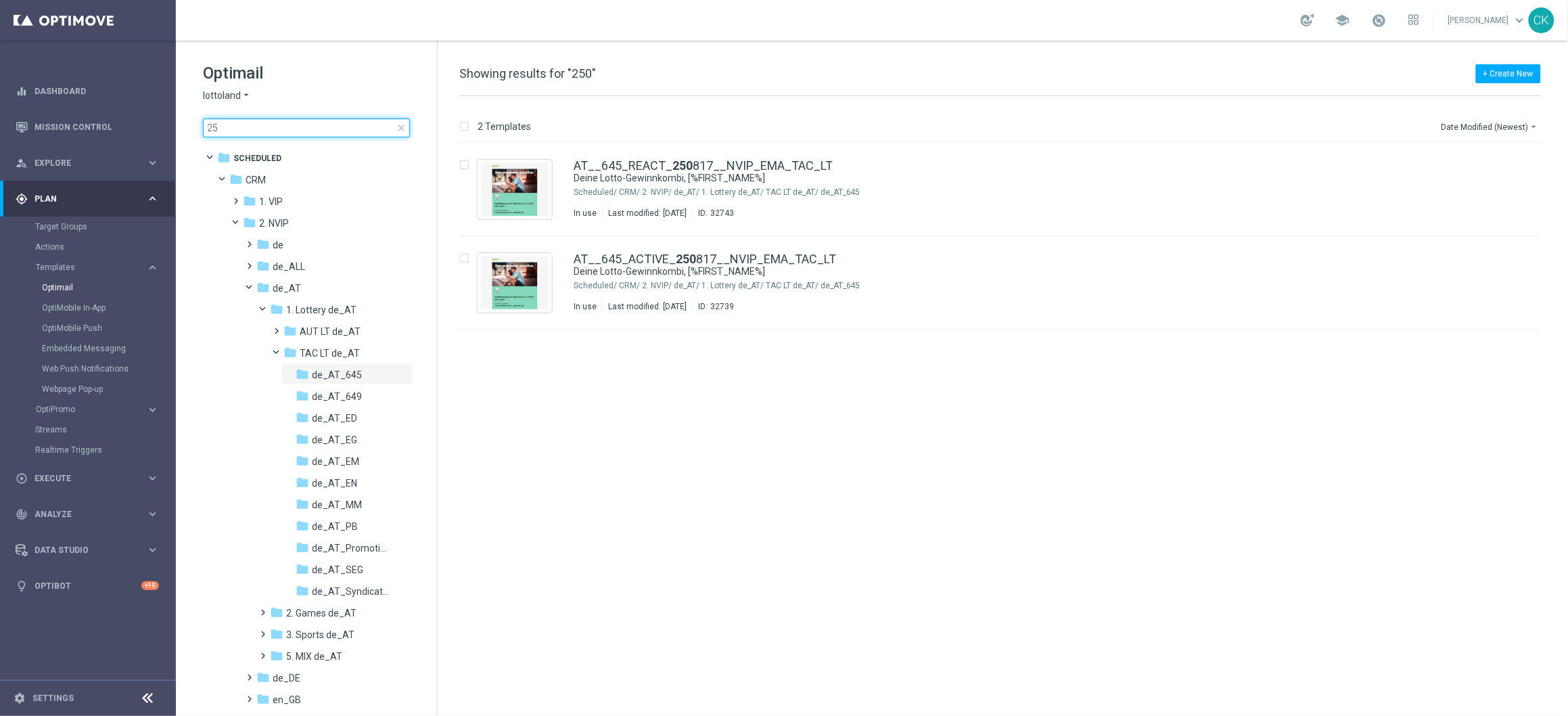
type input "2"
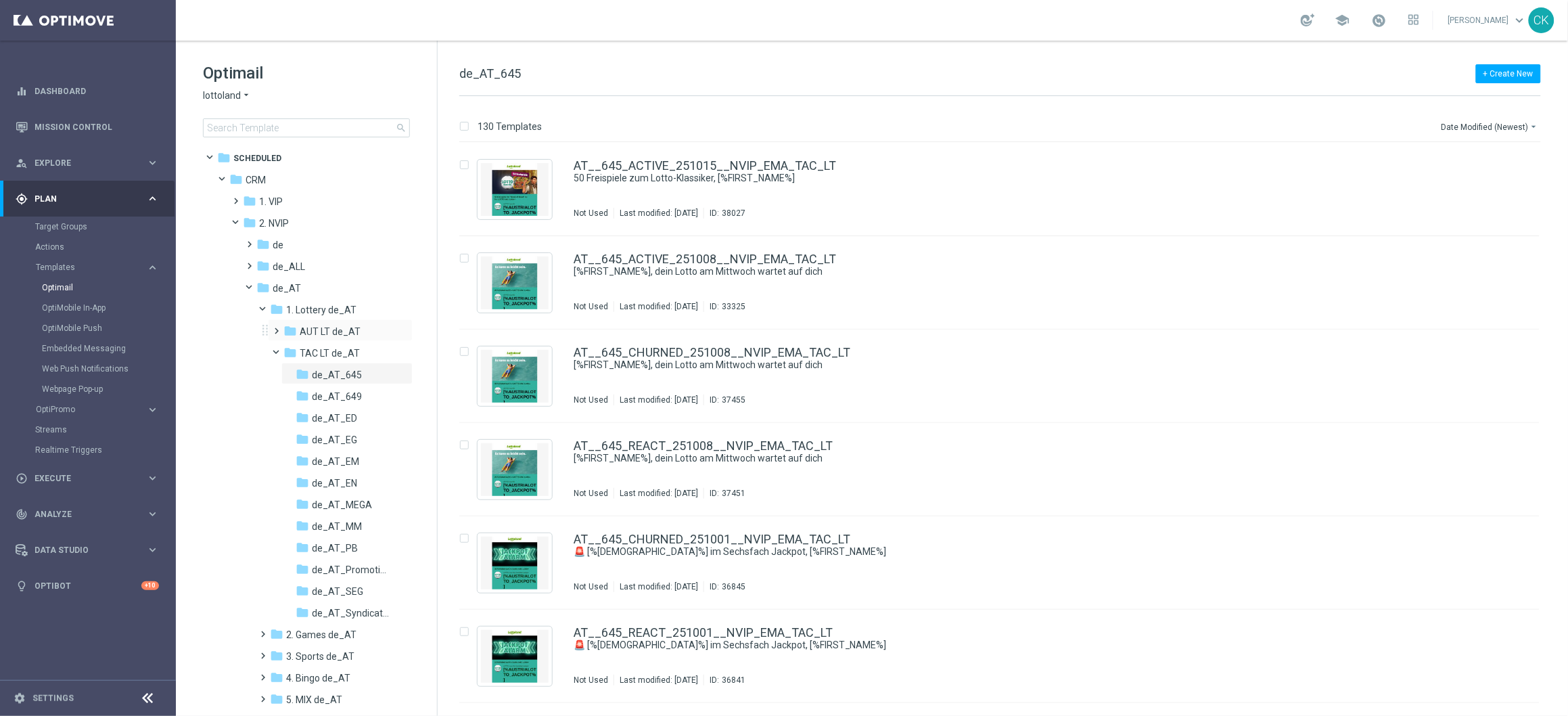
click at [275, 327] on span at bounding box center [274, 325] width 6 height 6
click at [336, 353] on span "645_SundayDraw_de_AT" at bounding box center [351, 353] width 79 height 12
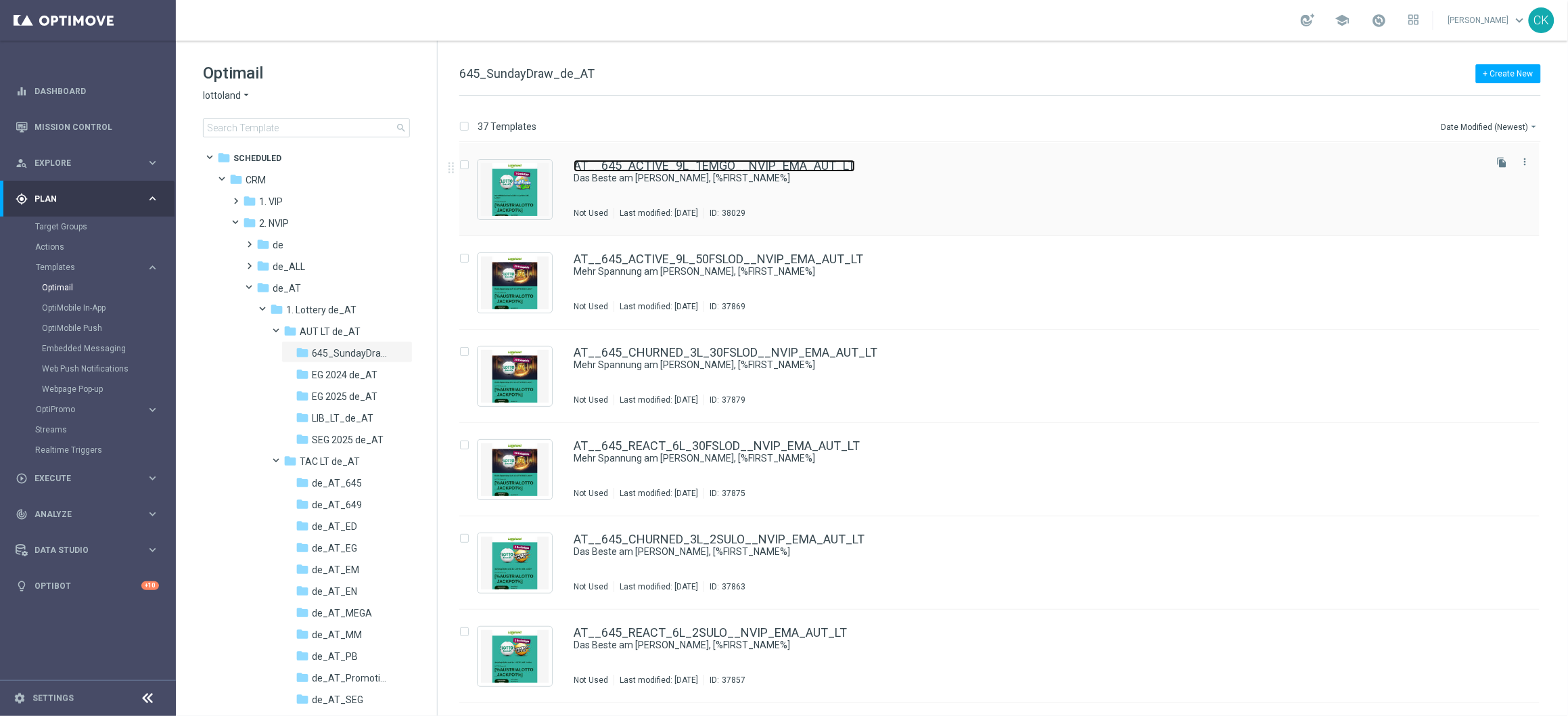
click at [660, 168] on link "AT__645_ACTIVE_9L_1EMGO__NVIP_EMA_AUT_LT" at bounding box center [714, 166] width 281 height 12
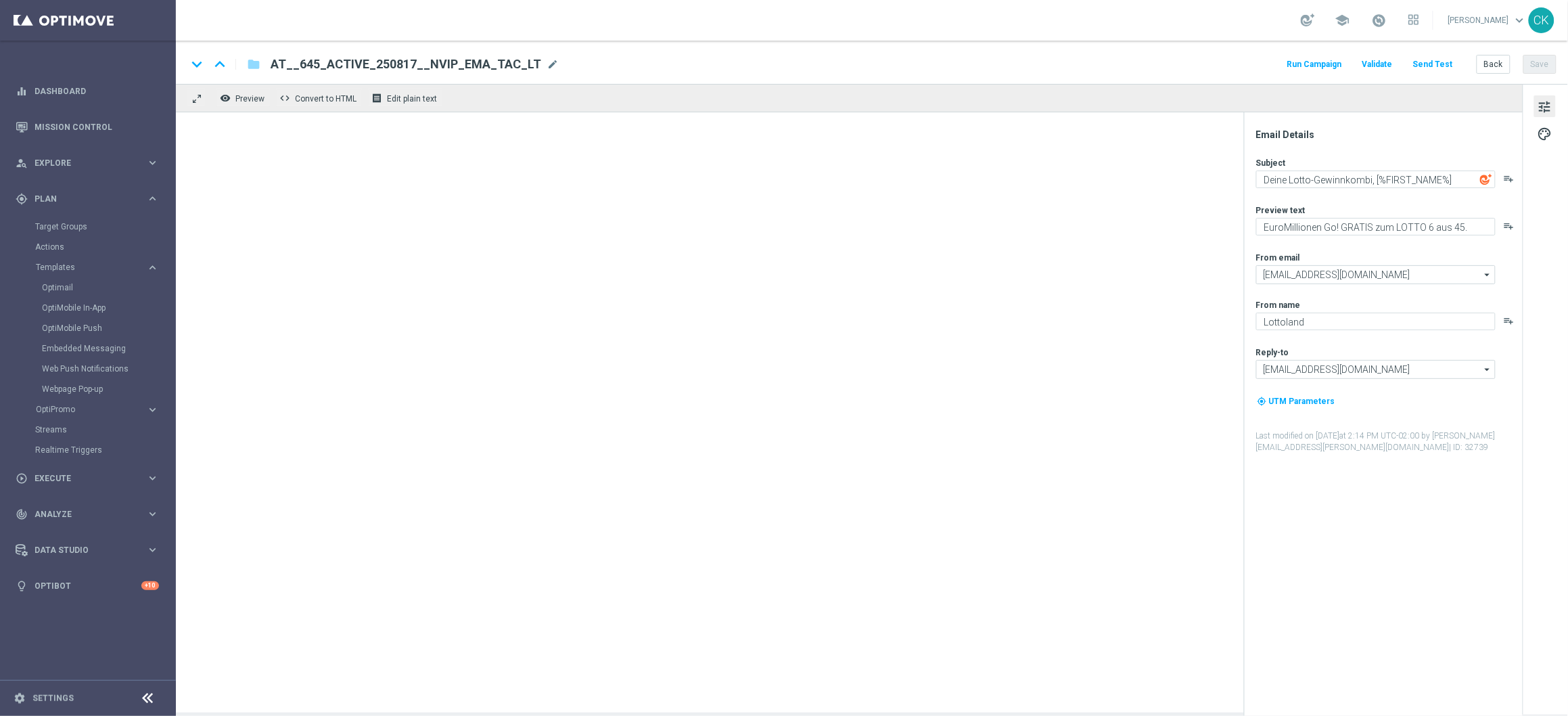
type textarea "Das Beste am Sonntag, [%FIRST_NAME%]"
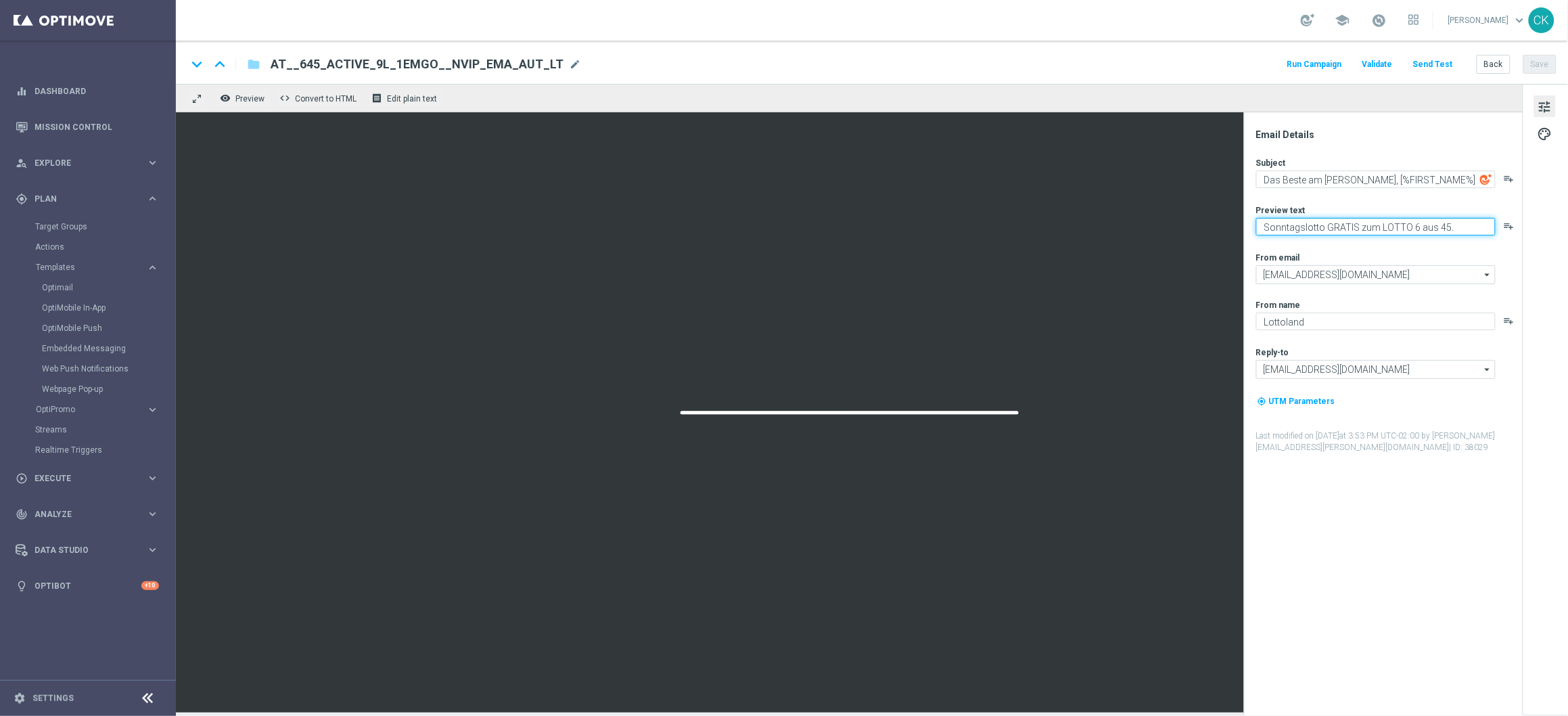
click at [1328, 231] on textarea "Sonntagslotto GRATIS zum LOTTO 6 aus 45." at bounding box center [1376, 227] width 240 height 18
paste textarea "EuroMillionen Go!"
type textarea "EuroMillionen Go! GRATIS zum LOTTO 6 aus 45."
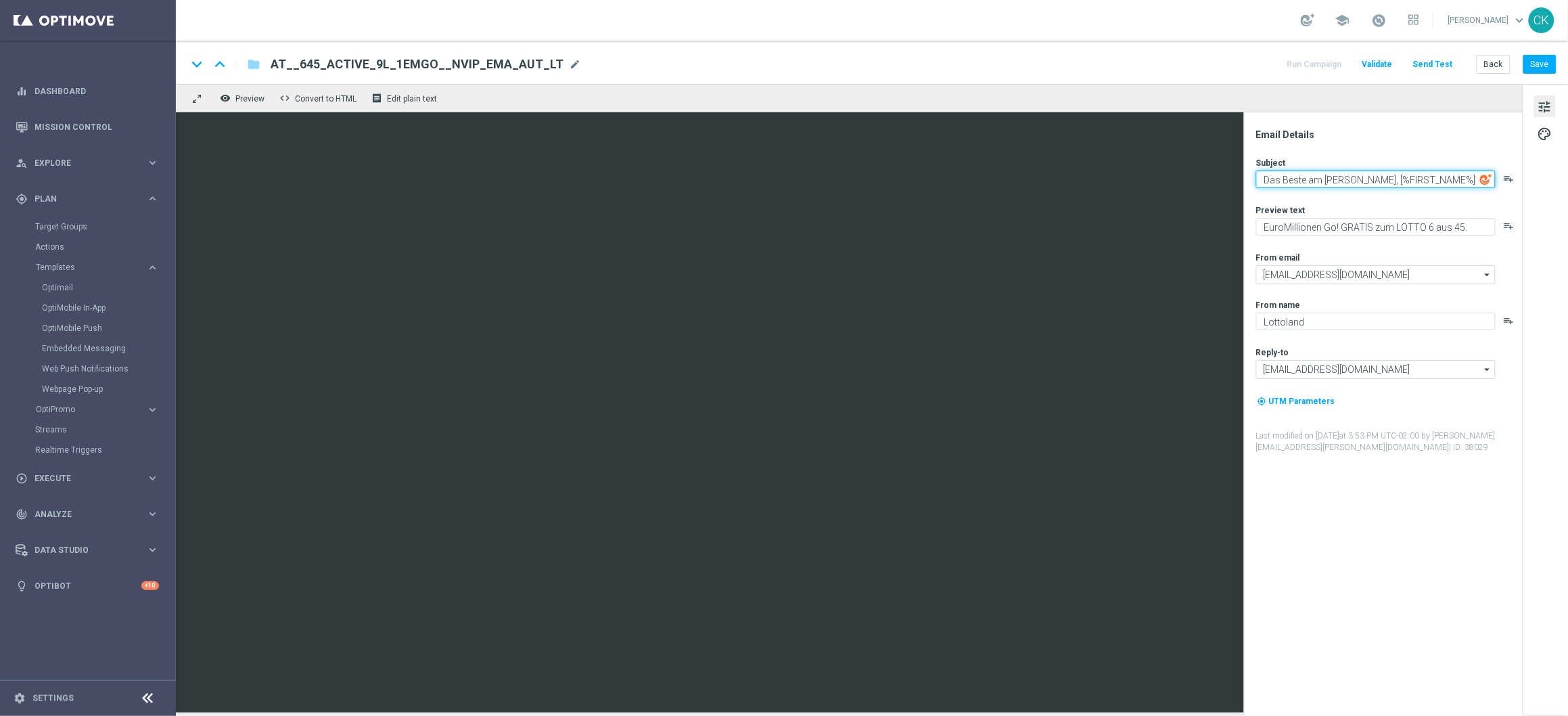
click at [1274, 180] on textarea "Das Beste am Sonntag, [%FIRST_NAME%]" at bounding box center [1376, 179] width 240 height 18
paste textarea "eine Lotto-Gewinnkombi"
type textarea "Deine Lotto-Gewinnkombi, [%FIRST_NAME%]"
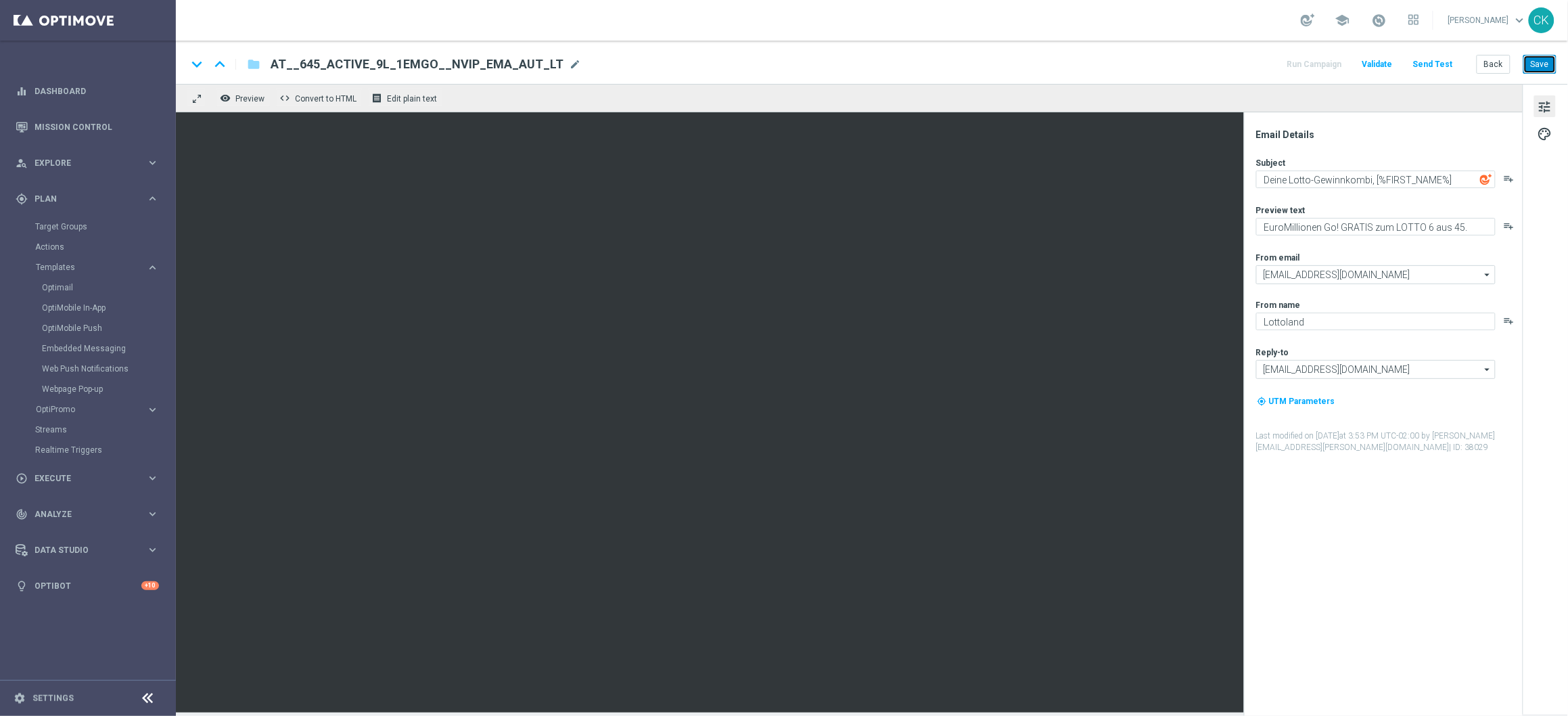
click at [1548, 58] on button "Save" at bounding box center [1539, 64] width 33 height 19
click at [1540, 63] on button "Save" at bounding box center [1539, 64] width 33 height 19
click at [1440, 60] on button "Send Test" at bounding box center [1433, 65] width 44 height 18
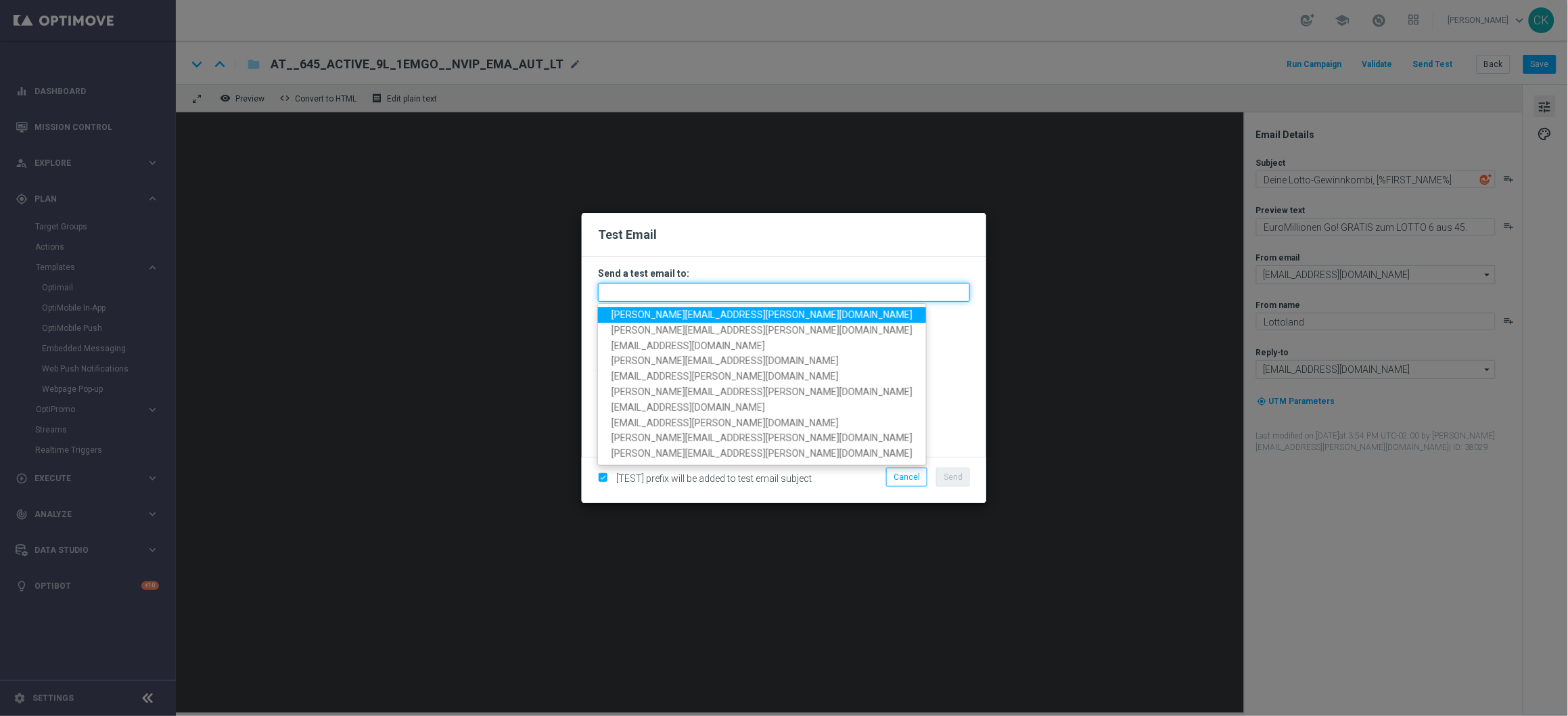
click at [754, 283] on input "text" at bounding box center [784, 292] width 372 height 19
click at [681, 314] on span "charlotte.kammeyer@lottoland.com" at bounding box center [761, 314] width 301 height 11
type input "charlotte.kammeyer@lottoland.com"
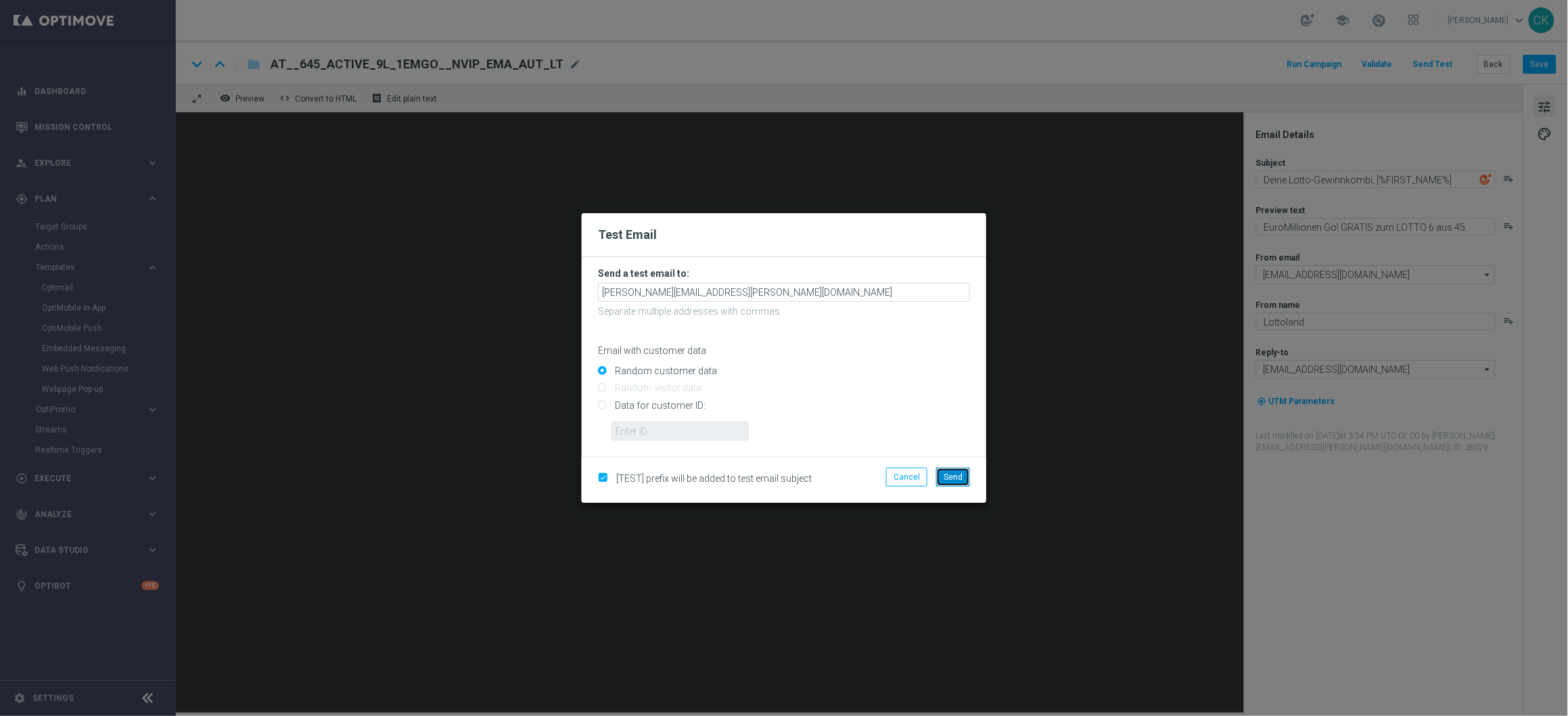
click at [955, 480] on span "Send" at bounding box center [953, 478] width 19 height 10
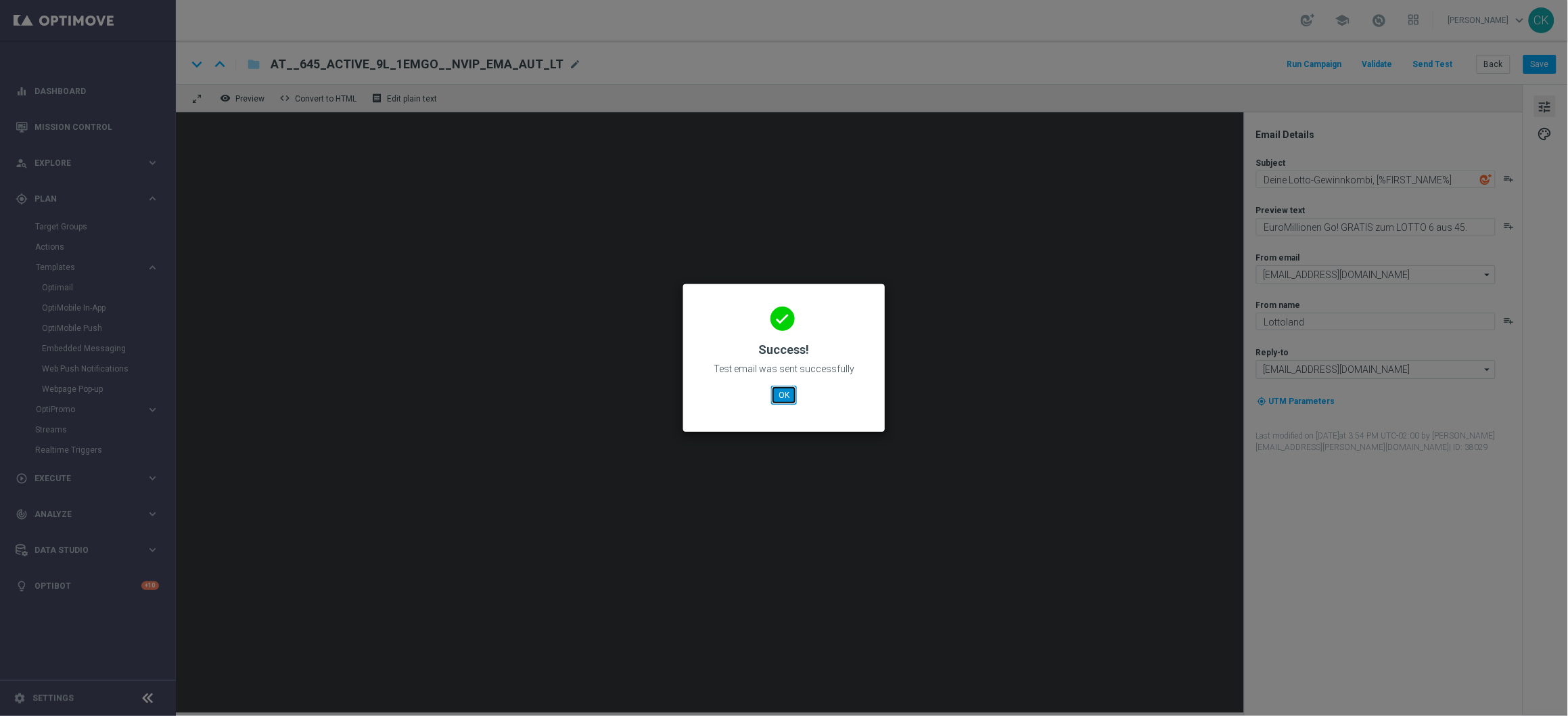
click at [784, 394] on button "OK" at bounding box center [784, 395] width 26 height 19
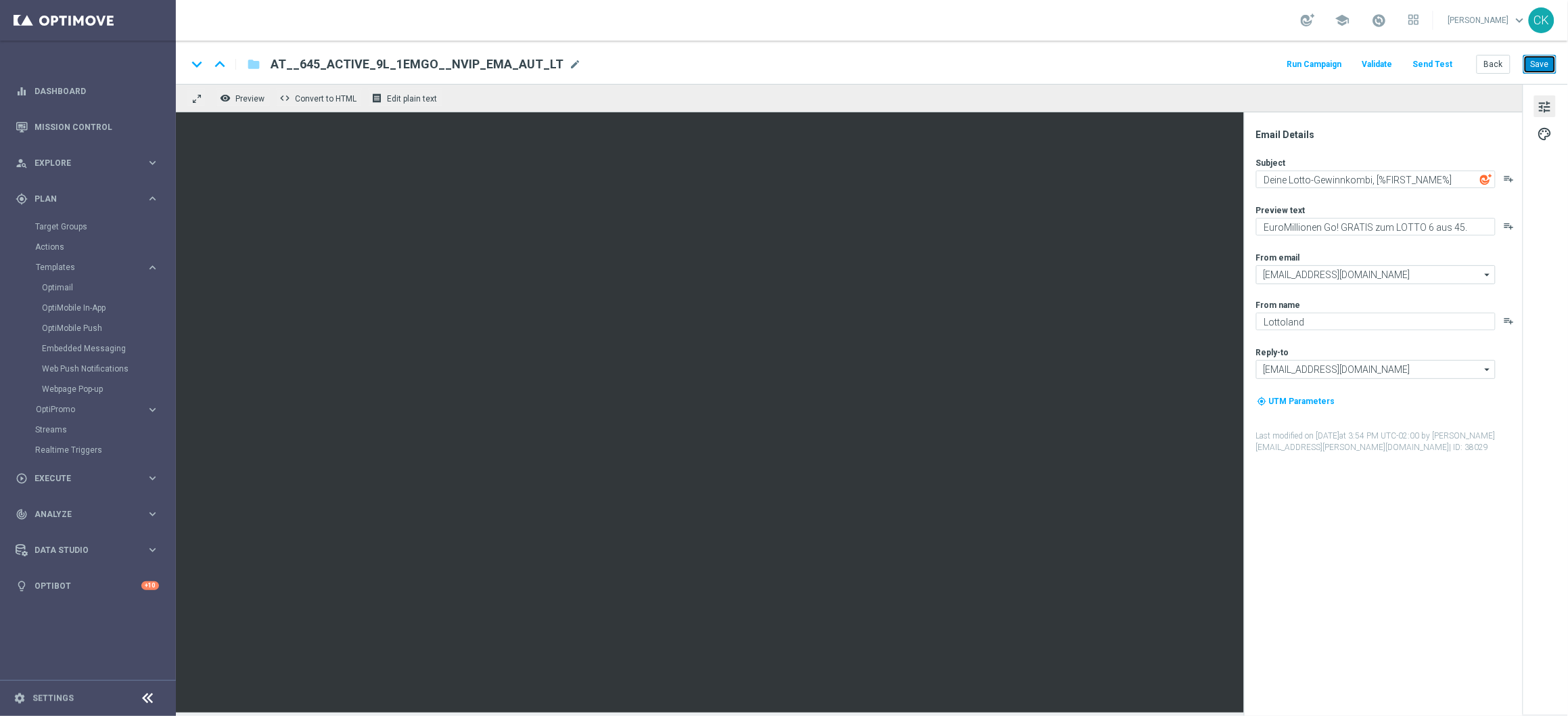
click at [1538, 65] on button "Save" at bounding box center [1539, 64] width 33 height 19
click at [1542, 64] on button "Save" at bounding box center [1539, 64] width 33 height 19
click at [1308, 179] on textarea "Deine Lotto-Gewinnkombi, [%FIRST_NAME%]" at bounding box center [1376, 179] width 240 height 18
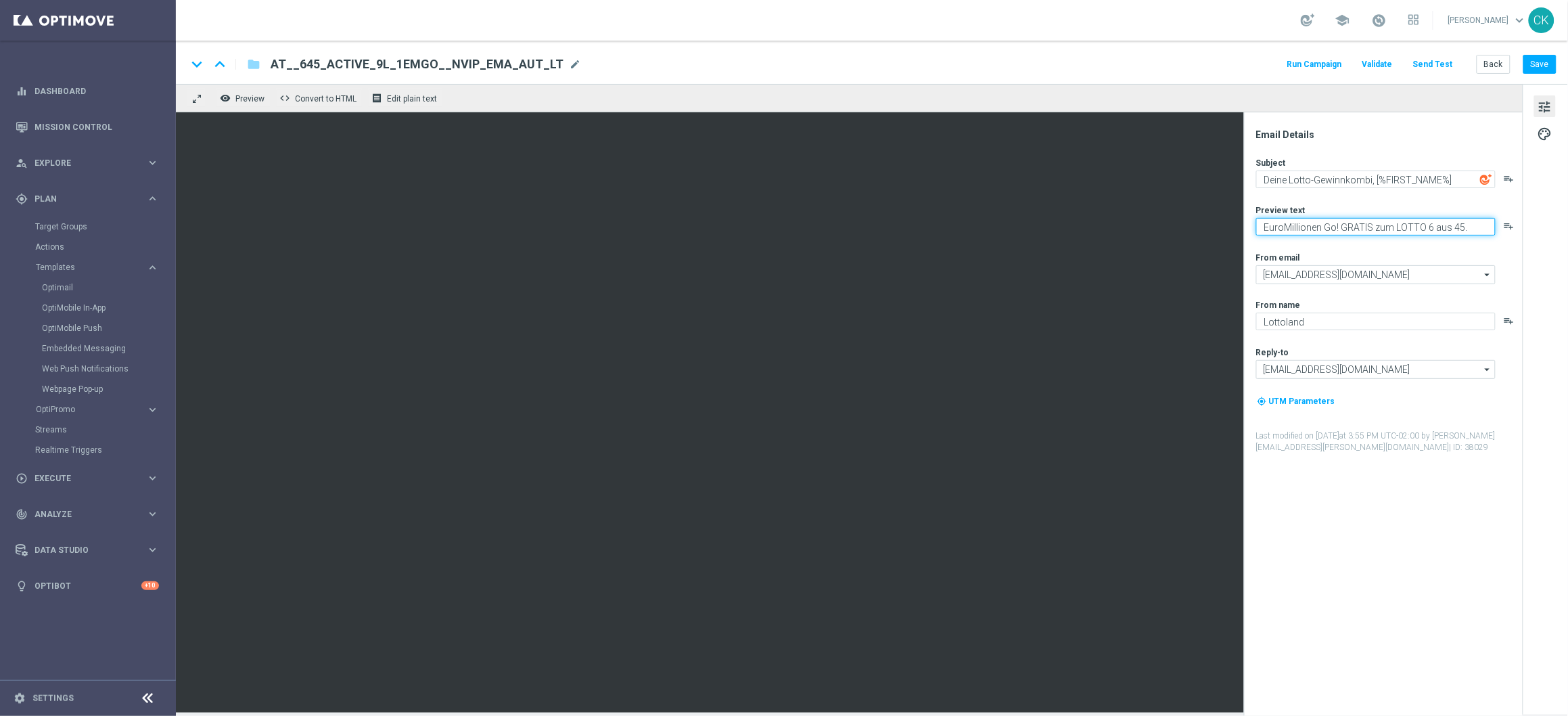
click at [1367, 223] on textarea "EuroMillionen Go! GRATIS zum LOTTO 6 aus 45." at bounding box center [1376, 227] width 240 height 18
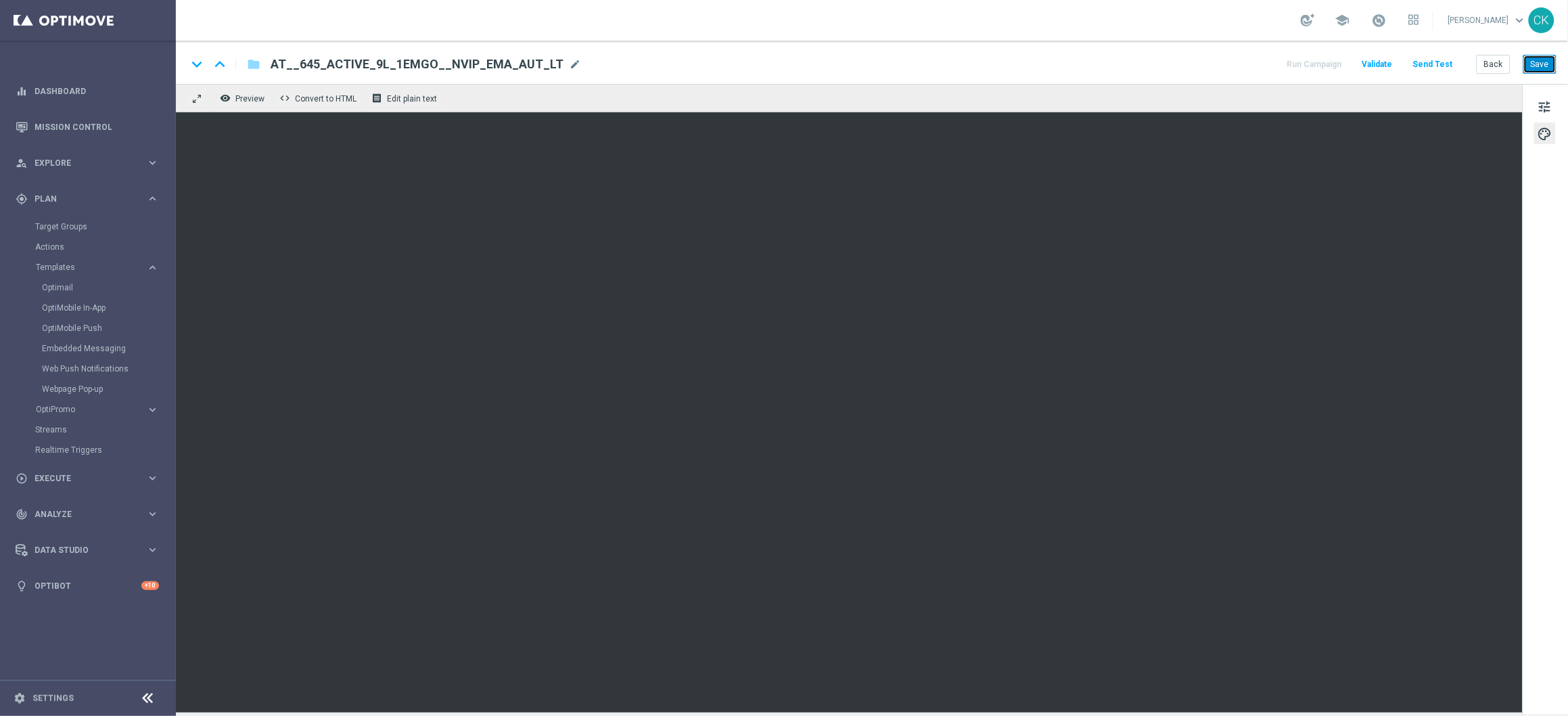
click at [1550, 66] on button "Save" at bounding box center [1539, 64] width 33 height 19
click at [1545, 60] on button "Save" at bounding box center [1539, 64] width 33 height 19
click at [1535, 59] on button "Save" at bounding box center [1539, 64] width 33 height 19
click at [1491, 67] on button "Back" at bounding box center [1494, 64] width 34 height 19
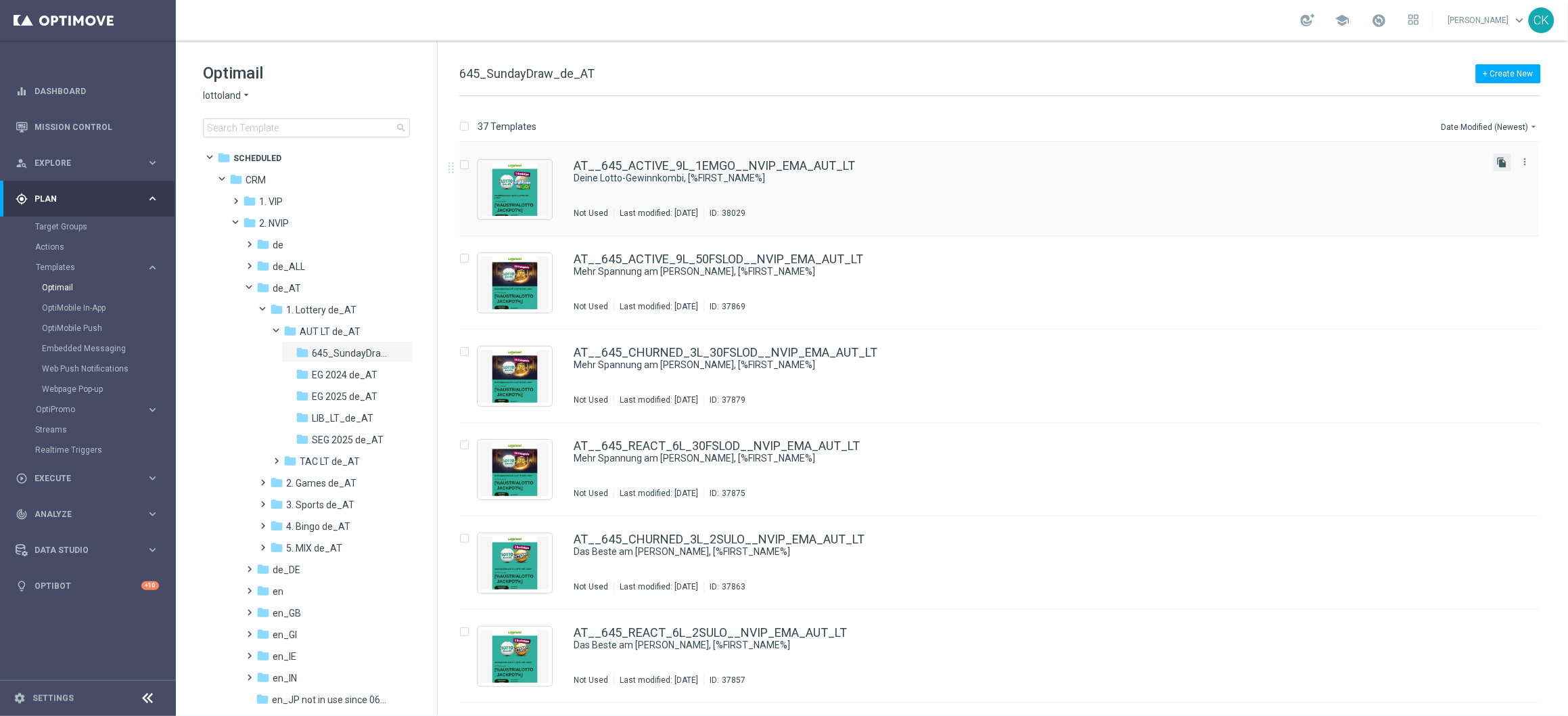
click at [1504, 161] on icon "file_copy" at bounding box center [1501, 162] width 11 height 11
click at [676, 155] on div "AT__645_ACTIVE_9L_1EMGO__NVIP_EMA_AUT_LT(1) Deine Lotto-Gewinnkombi, [%FIRST_NA…" at bounding box center [999, 189] width 1080 height 93
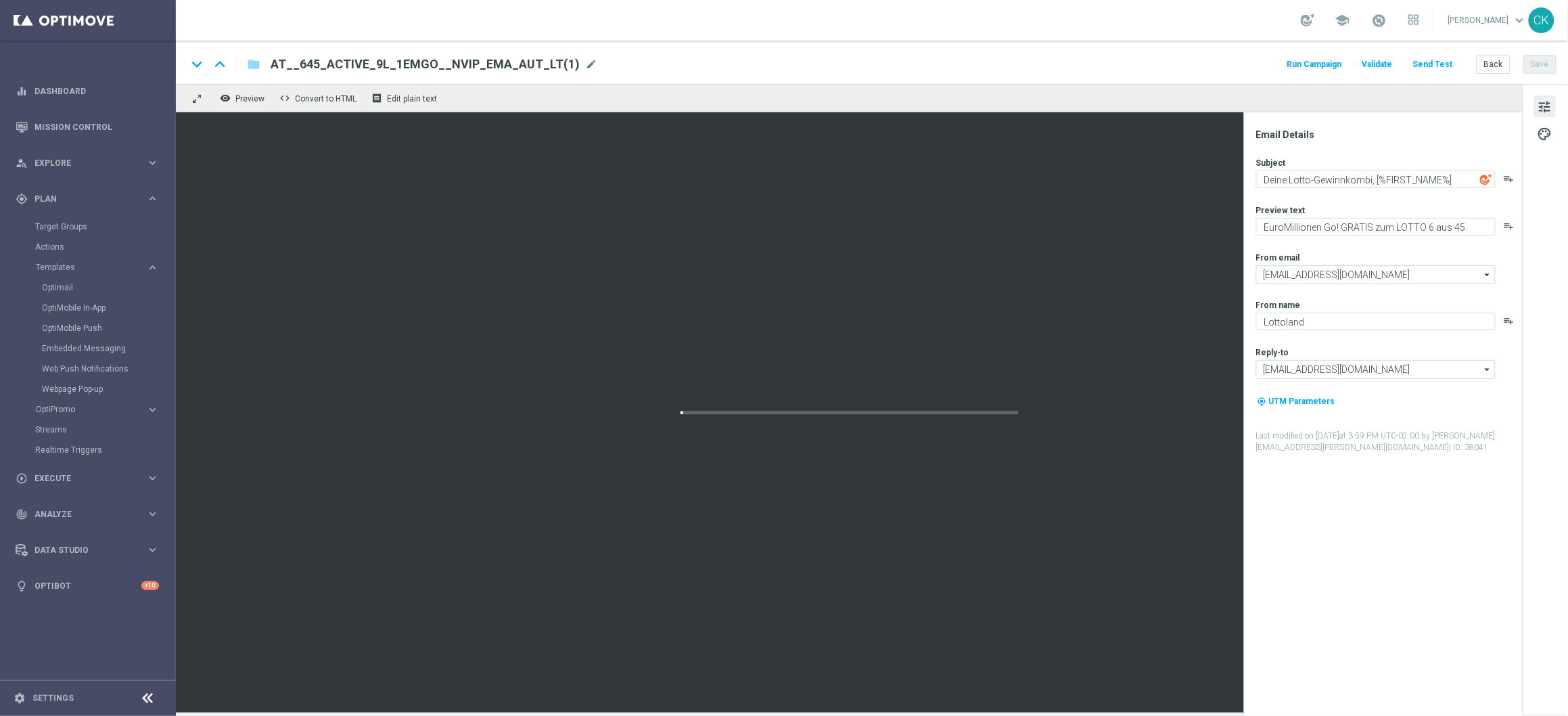
click at [532, 67] on span "AT__645_ACTIVE_9L_1EMGO__NVIP_EMA_AUT_LT(1)" at bounding box center [425, 64] width 309 height 16
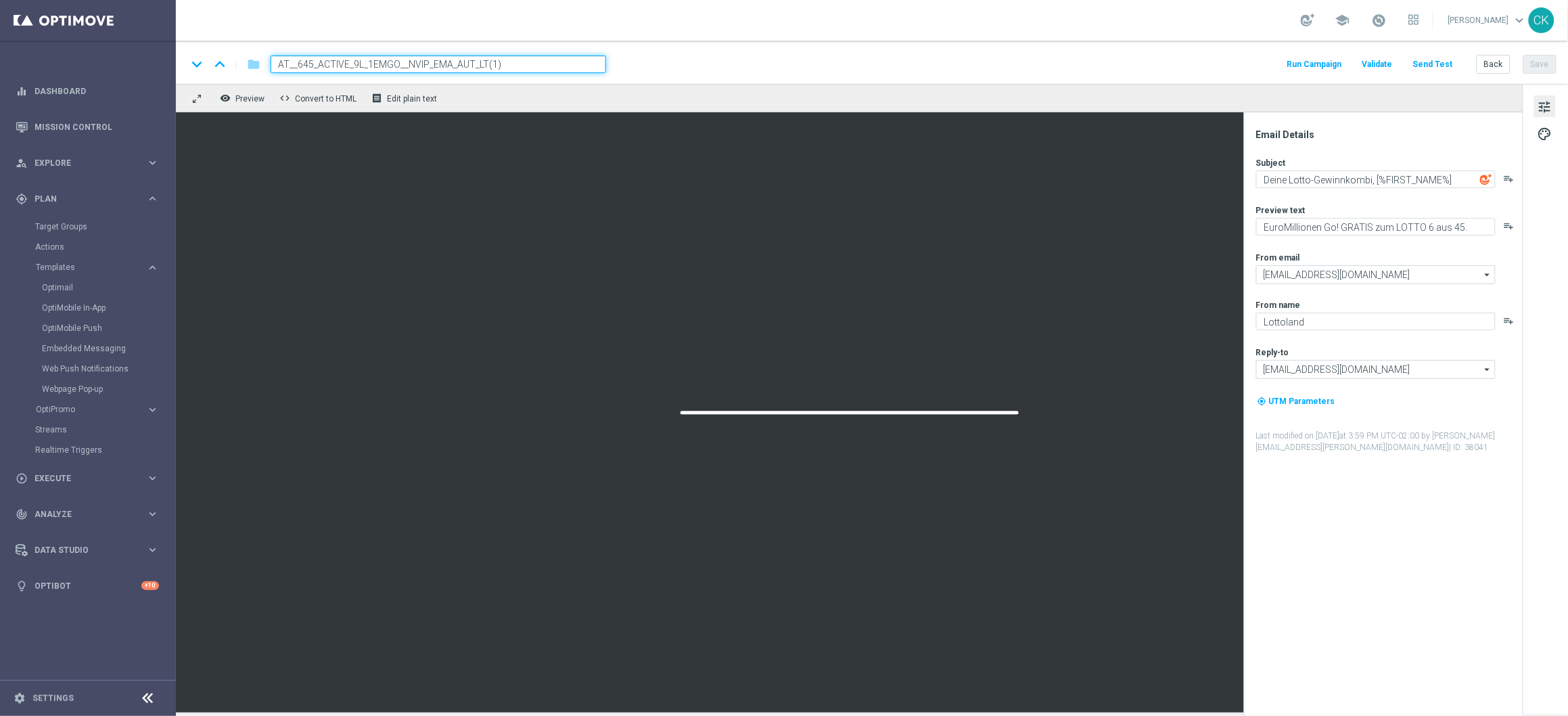
click at [532, 67] on input "AT__645_ACTIVE_9L_1EMGO__NVIP_EMA_AUT_LT(1)" at bounding box center [438, 64] width 336 height 18
paste input "REACT_6L_1EMGO__NVIP_EMA_AUT_LT"
type input "AT__645_REACT_6L_1EMGO__NVIP_EMA_AUT_LT"
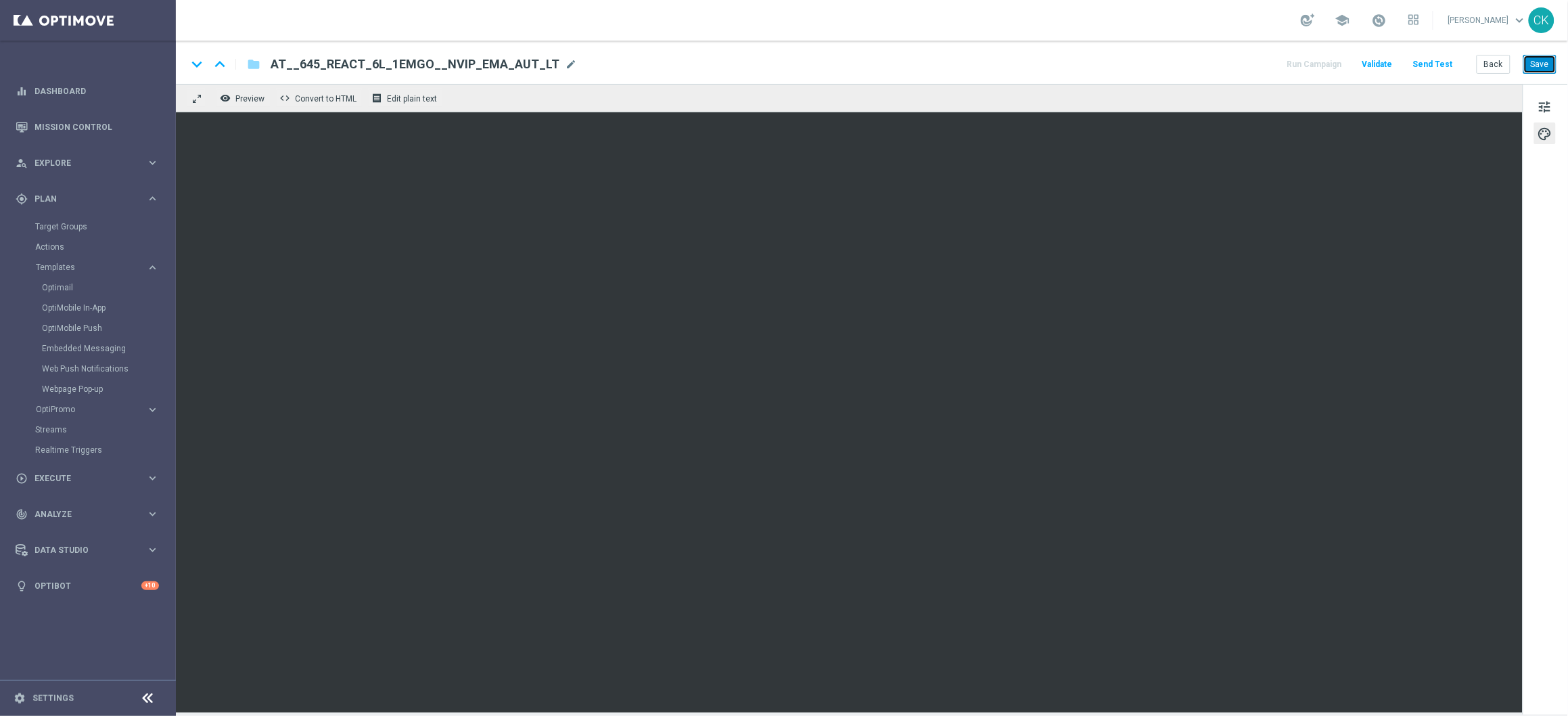
click at [1546, 60] on button "Save" at bounding box center [1539, 64] width 33 height 19
click at [1543, 62] on button "Save" at bounding box center [1539, 64] width 33 height 19
click at [1550, 60] on button "Save" at bounding box center [1539, 64] width 33 height 19
click at [1440, 67] on button "Send Test" at bounding box center [1433, 65] width 44 height 18
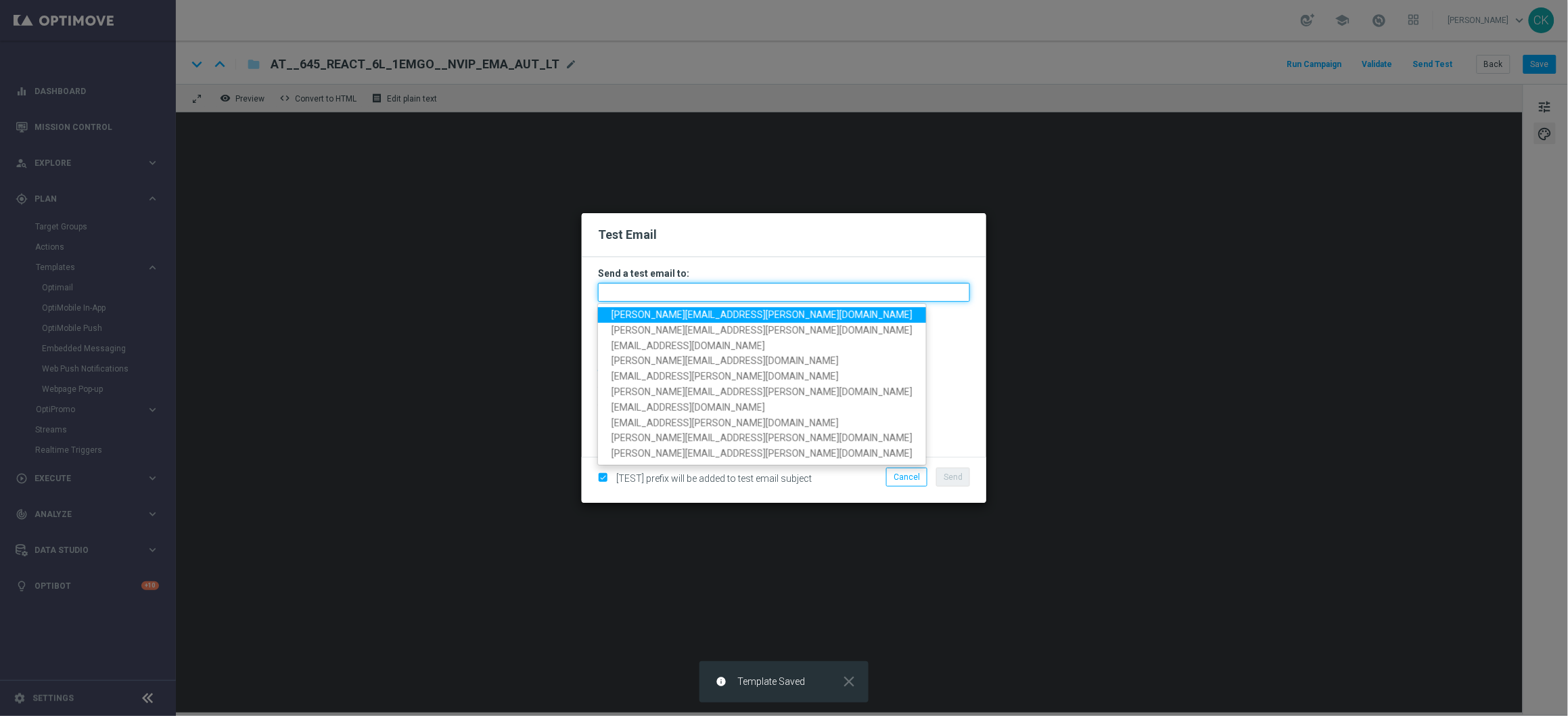
click at [763, 285] on input "text" at bounding box center [784, 292] width 372 height 19
click at [690, 313] on span "charlotte.kammeyer@lottoland.com" at bounding box center [761, 314] width 301 height 11
type input "charlotte.kammeyer@lottoland.com"
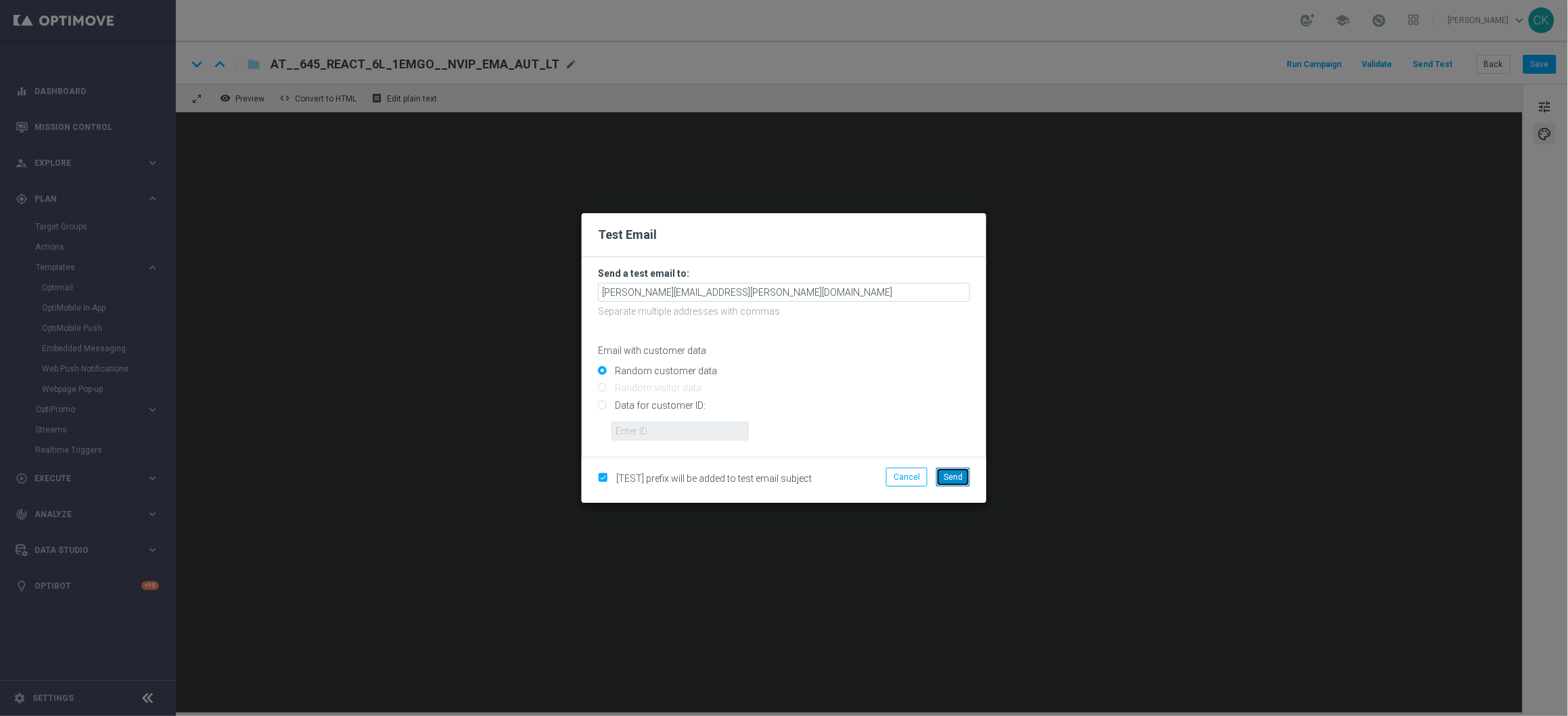
click at [950, 473] on span "Send" at bounding box center [953, 478] width 19 height 10
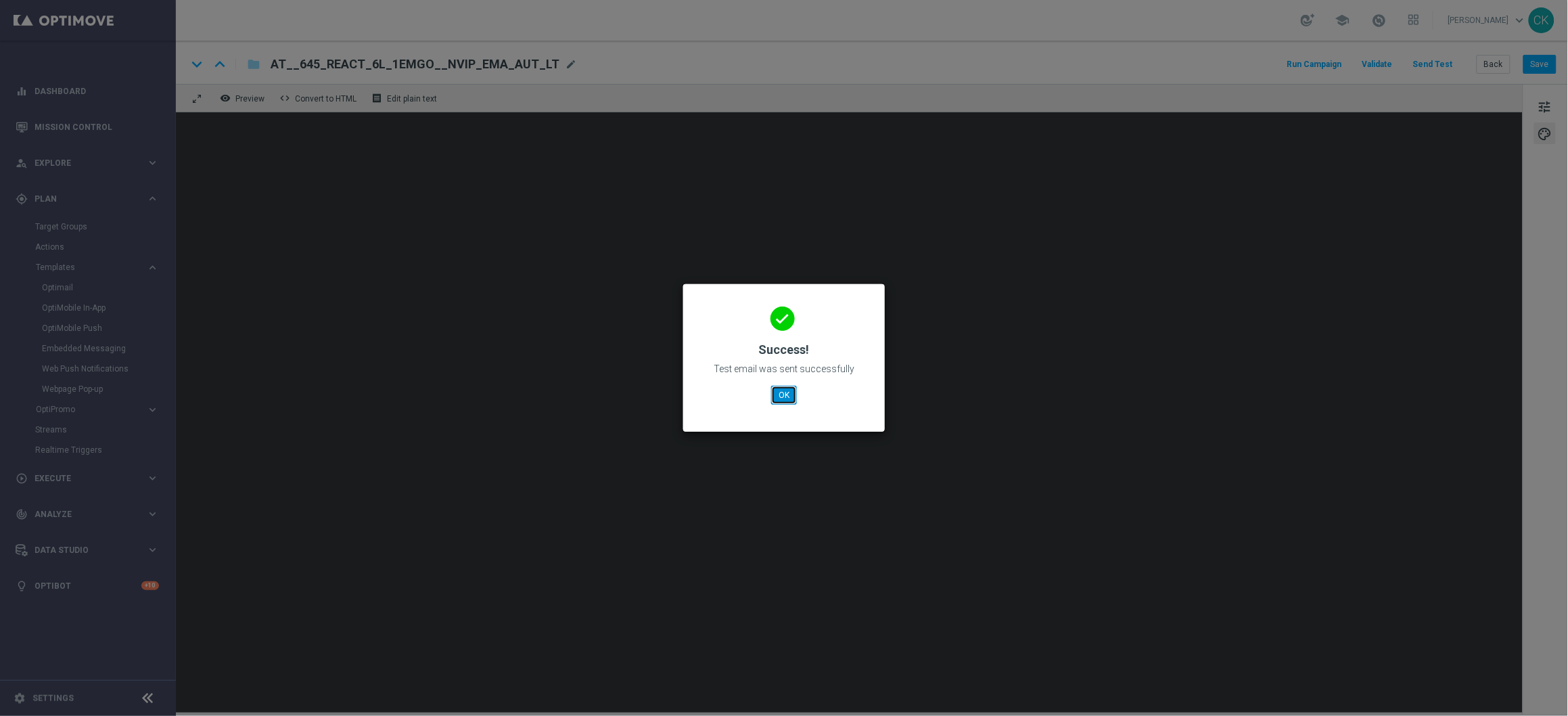
click at [783, 393] on button "OK" at bounding box center [784, 395] width 26 height 19
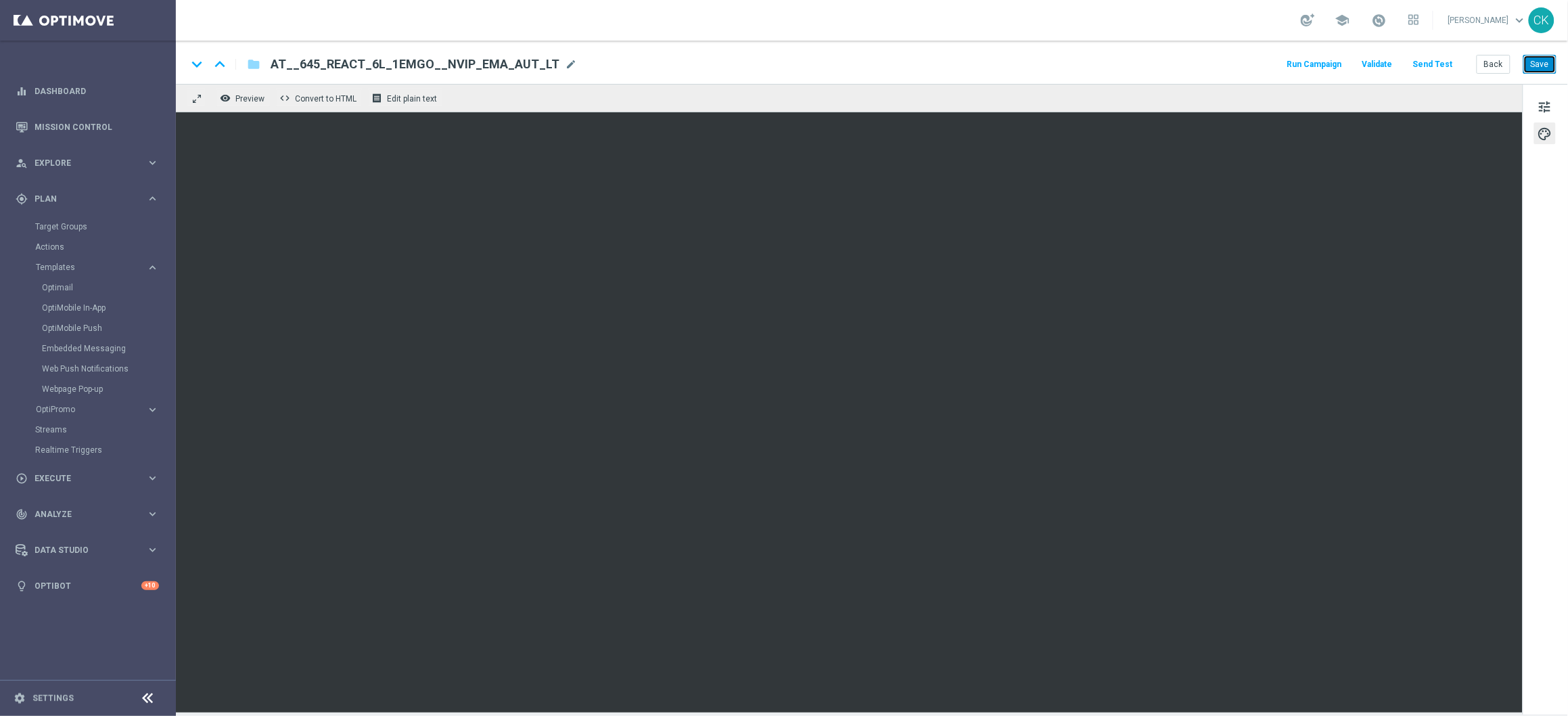
click at [1534, 64] on button "Save" at bounding box center [1539, 64] width 33 height 19
click at [1540, 64] on button "Save" at bounding box center [1539, 64] width 33 height 19
click at [1496, 62] on button "Back" at bounding box center [1494, 64] width 34 height 19
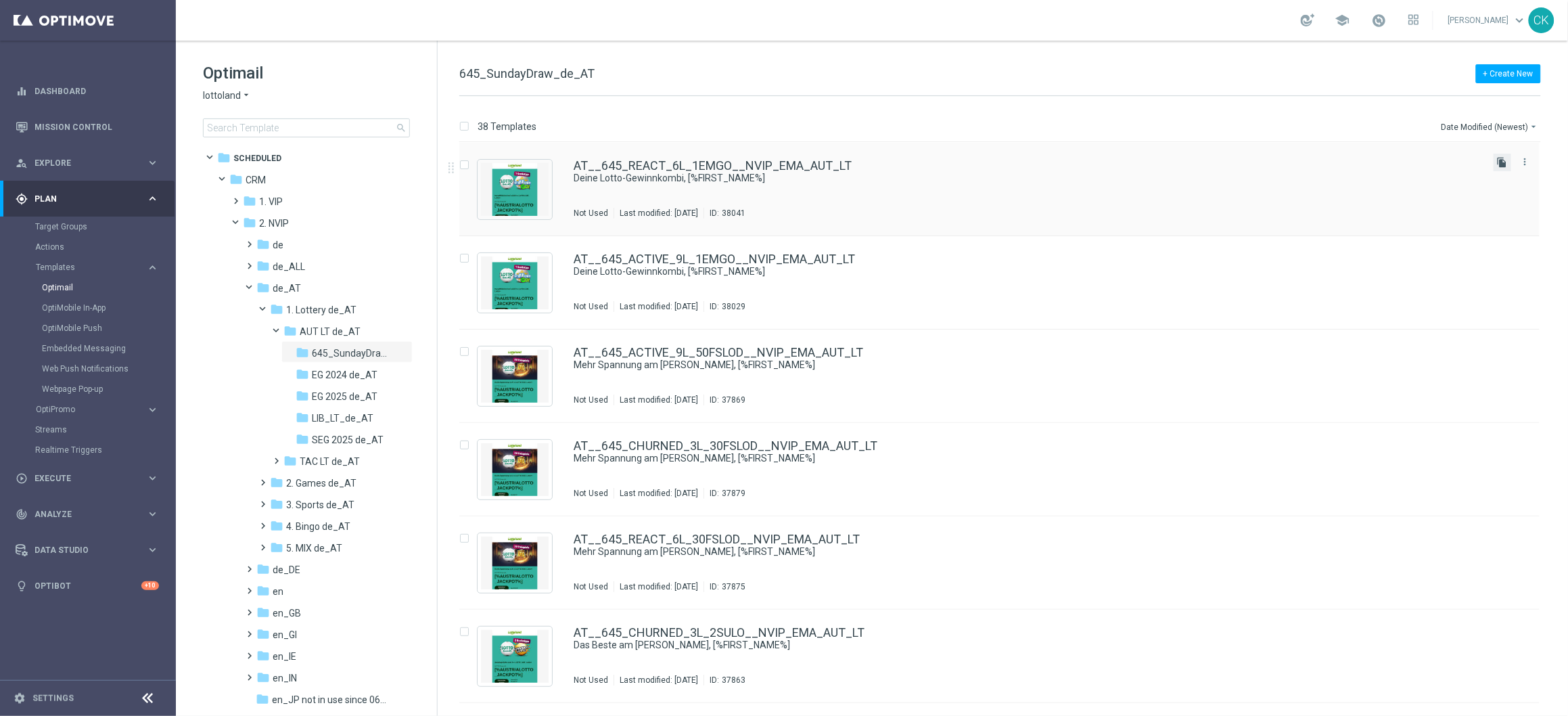
click at [1497, 164] on icon "file_copy" at bounding box center [1501, 162] width 11 height 11
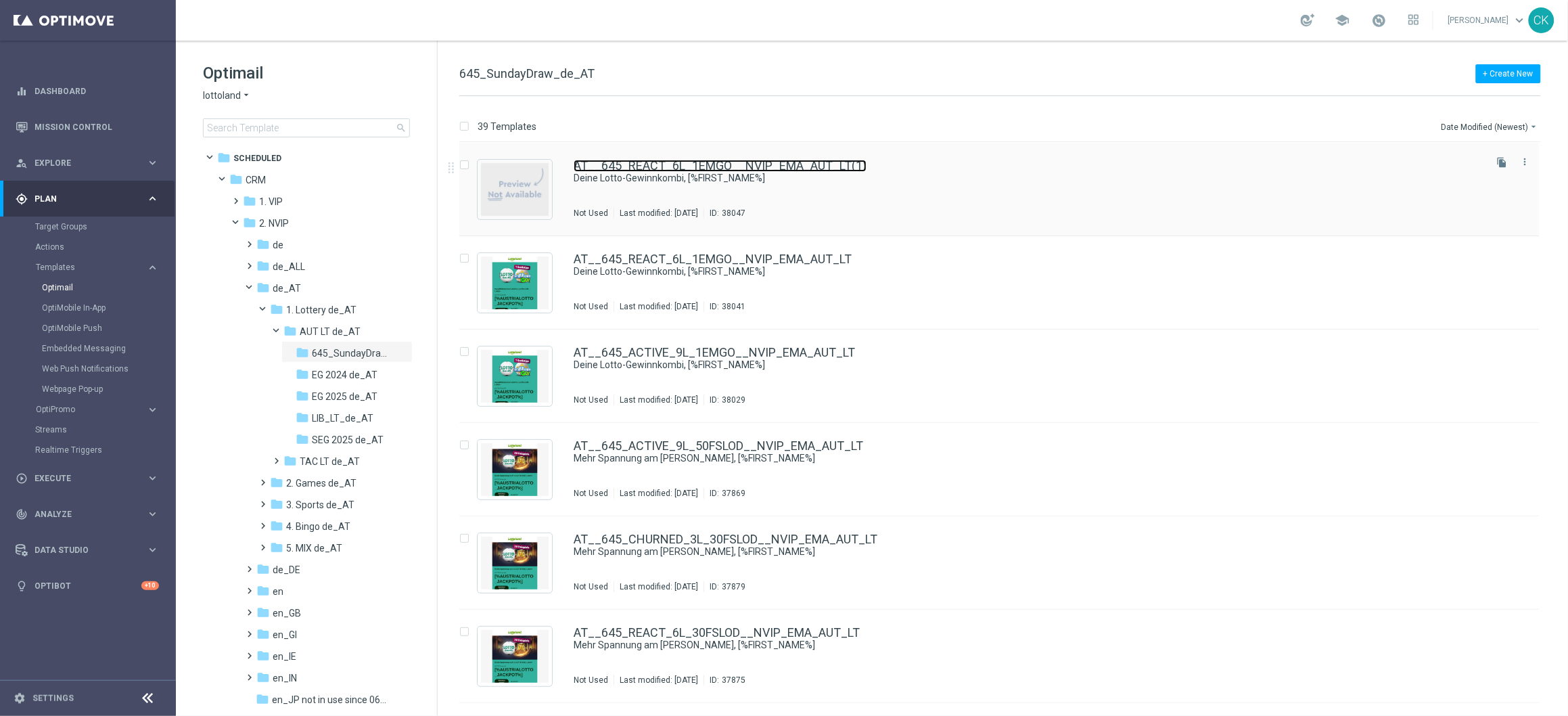
click at [614, 170] on link "AT__645_REACT_6L_1EMGO__NVIP_EMA_AUT_LT(1)" at bounding box center [720, 166] width 293 height 12
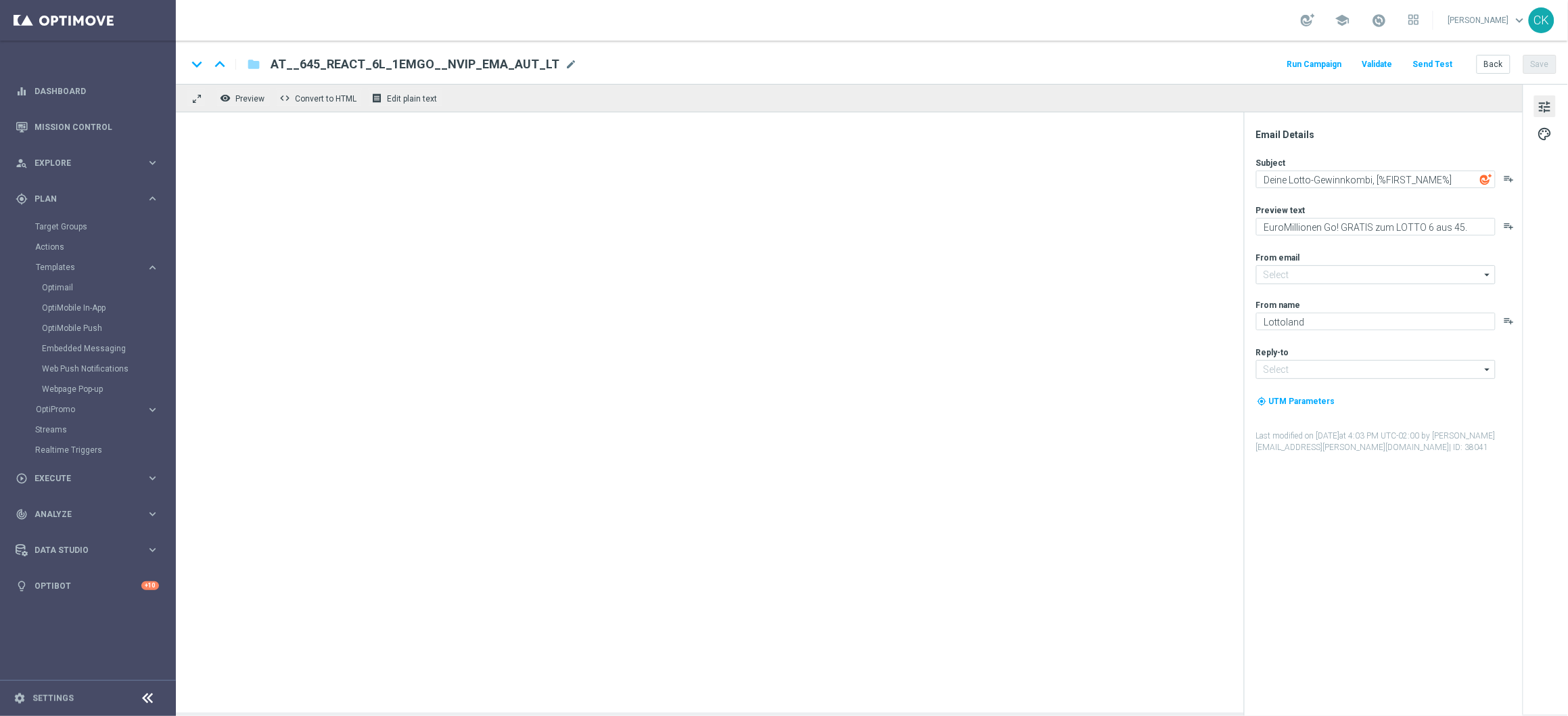
type input "mail@crm.lottoland.com"
type input "service@lottoland.com"
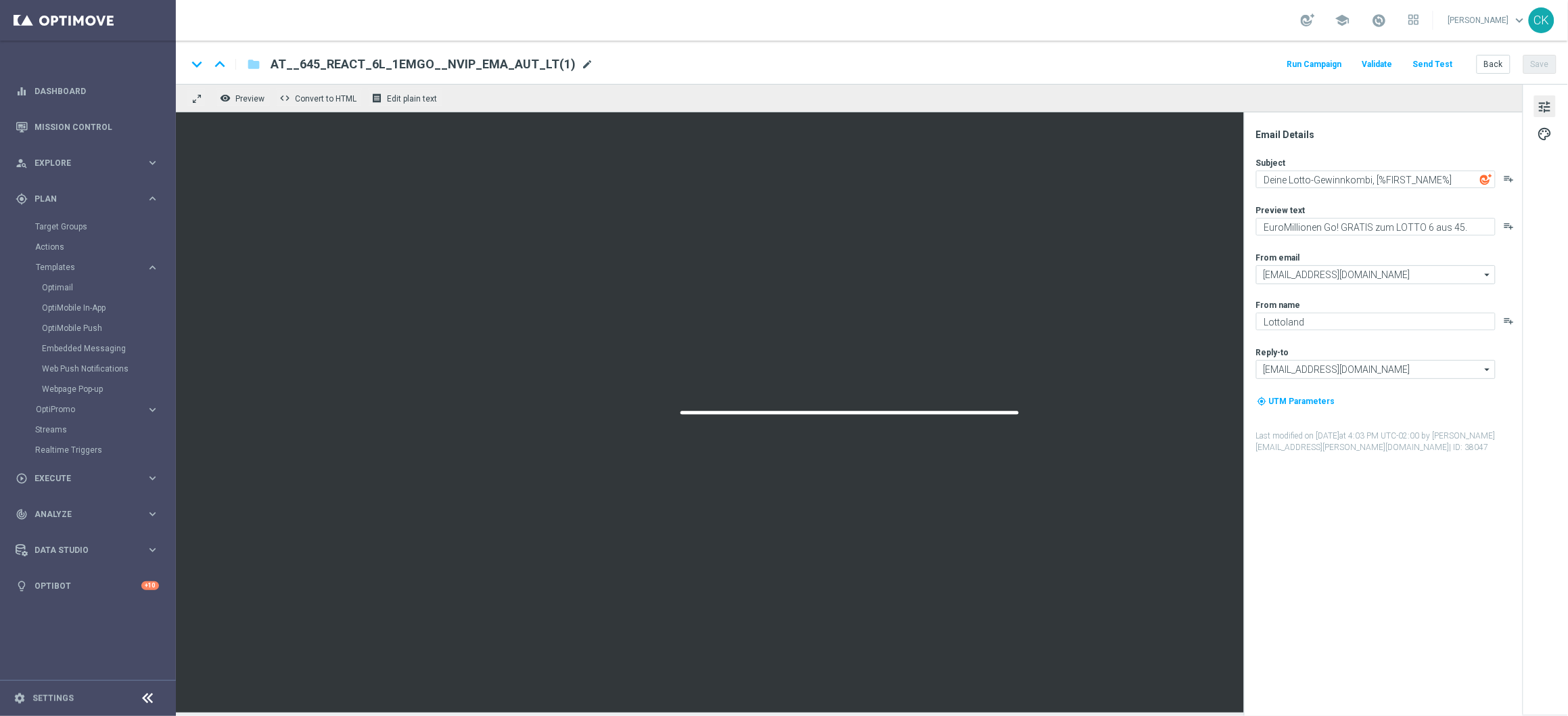
click at [581, 67] on span "mode_edit" at bounding box center [587, 64] width 12 height 12
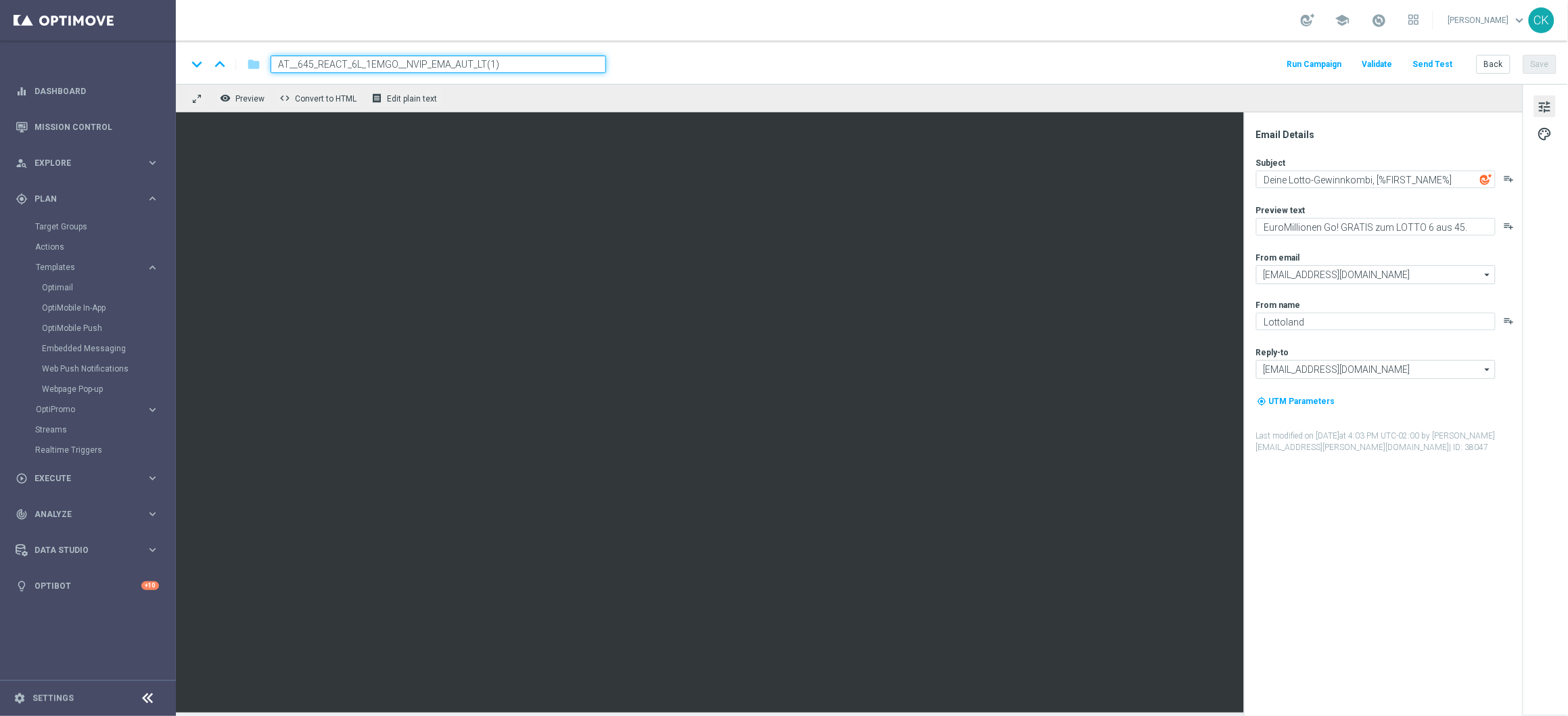
click at [566, 67] on input "AT__645_REACT_6L_1EMGO__NVIP_EMA_AUT_LT(1)" at bounding box center [438, 64] width 336 height 18
paste input "CHURNED_3L_1EMGO__NVIP_EMA_AUT_LT"
type input "AT__645_CHURNED_3L_1EMGO__NVIP_EMA_AUT_LT"
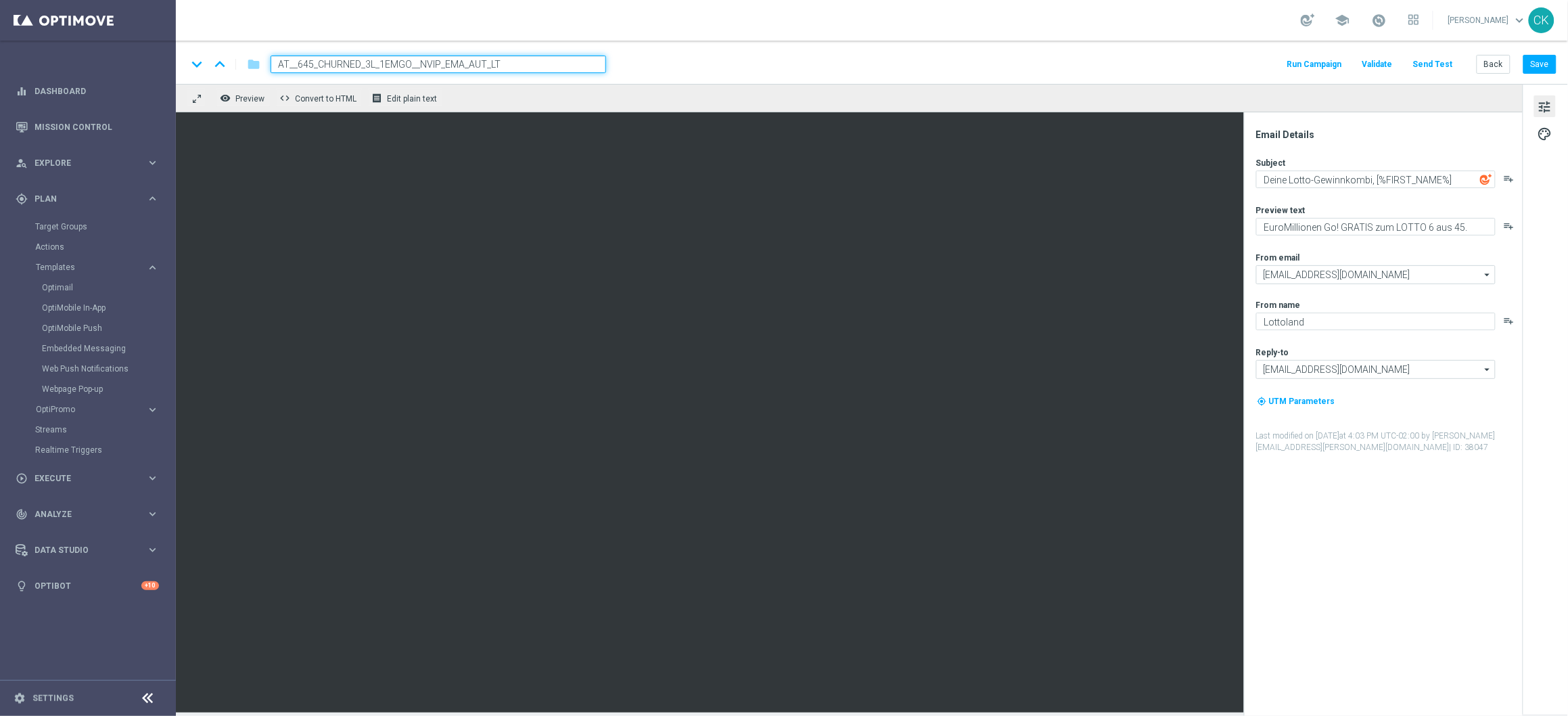
click at [941, 65] on div "keyboard_arrow_down keyboard_arrow_up folder AT__645_CHURNED_3L_1EMGO__NVIP_EMA…" at bounding box center [871, 64] width 1370 height 18
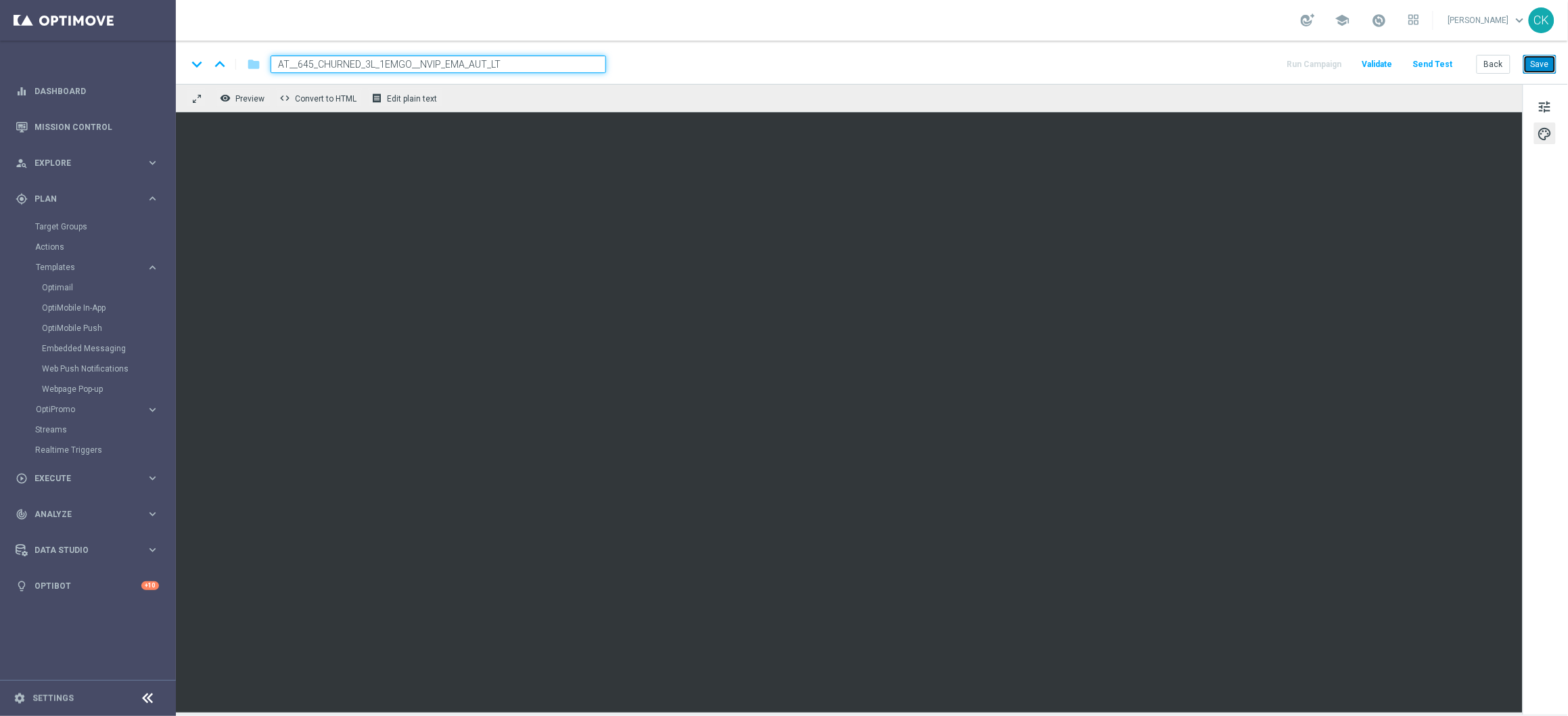
click at [1539, 58] on button "Save" at bounding box center [1539, 64] width 33 height 19
click at [1489, 63] on button "Back" at bounding box center [1494, 64] width 34 height 19
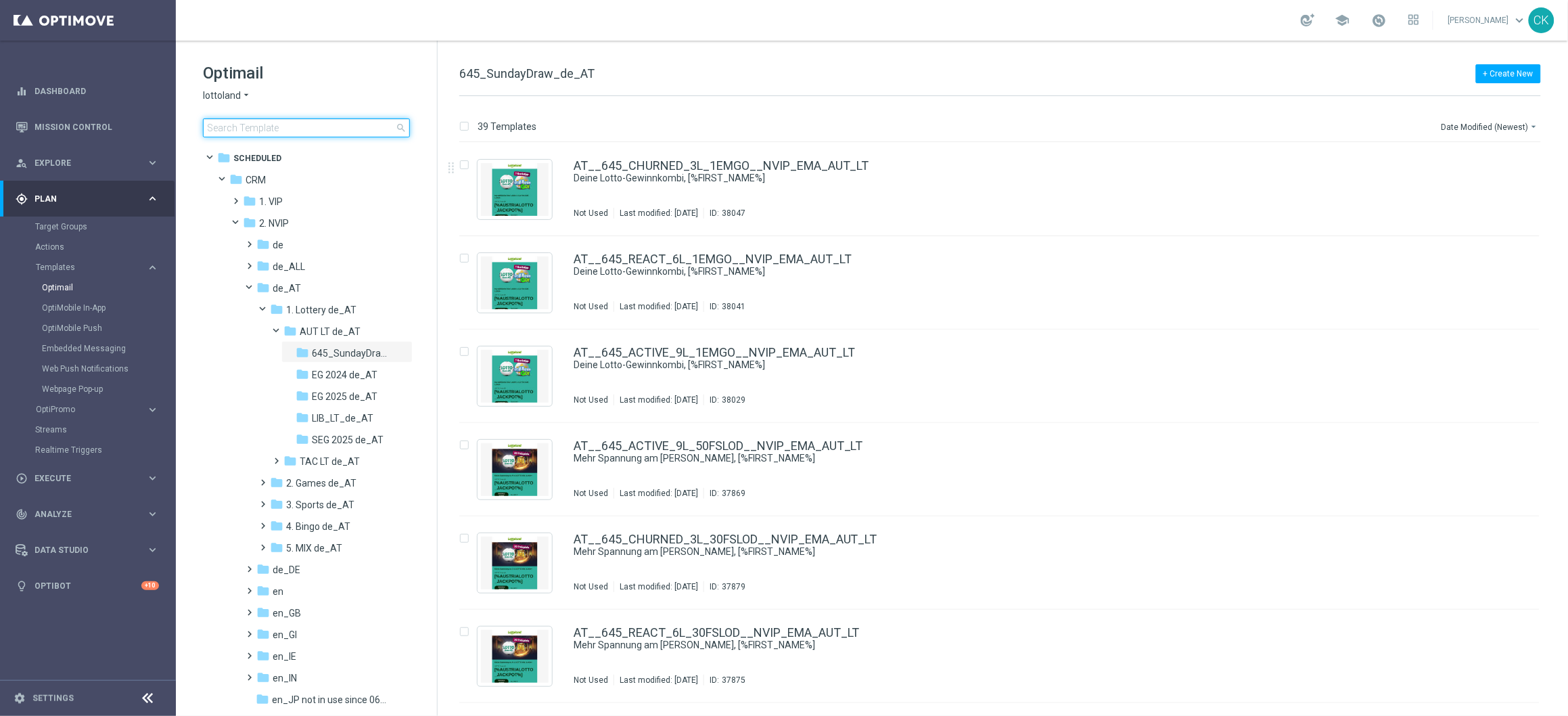
click at [278, 128] on input at bounding box center [306, 128] width 207 height 19
type input "1015"
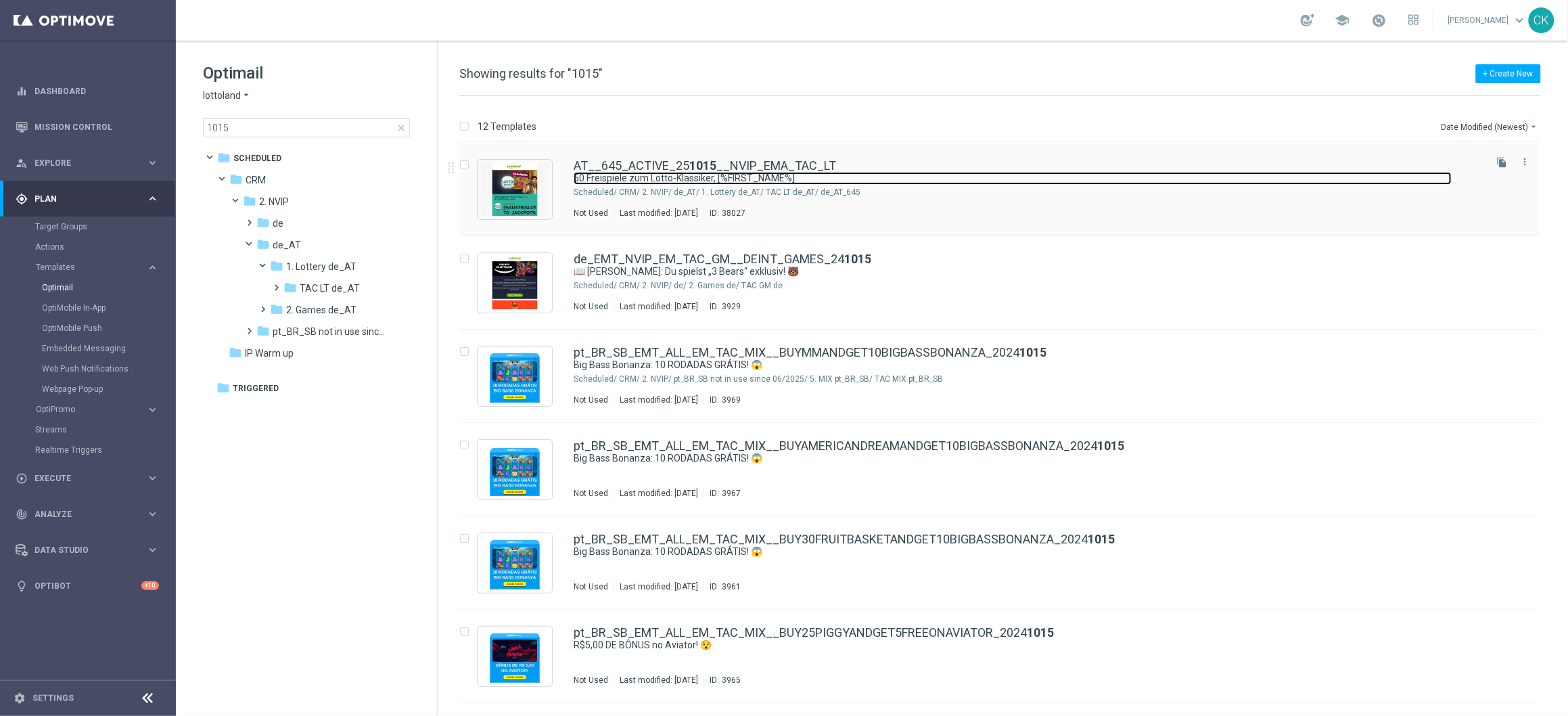
click at [642, 177] on link "50 Freispiele zum Lotto-Klassiker, [%FIRST_NAME%]" at bounding box center [1012, 178] width 878 height 13
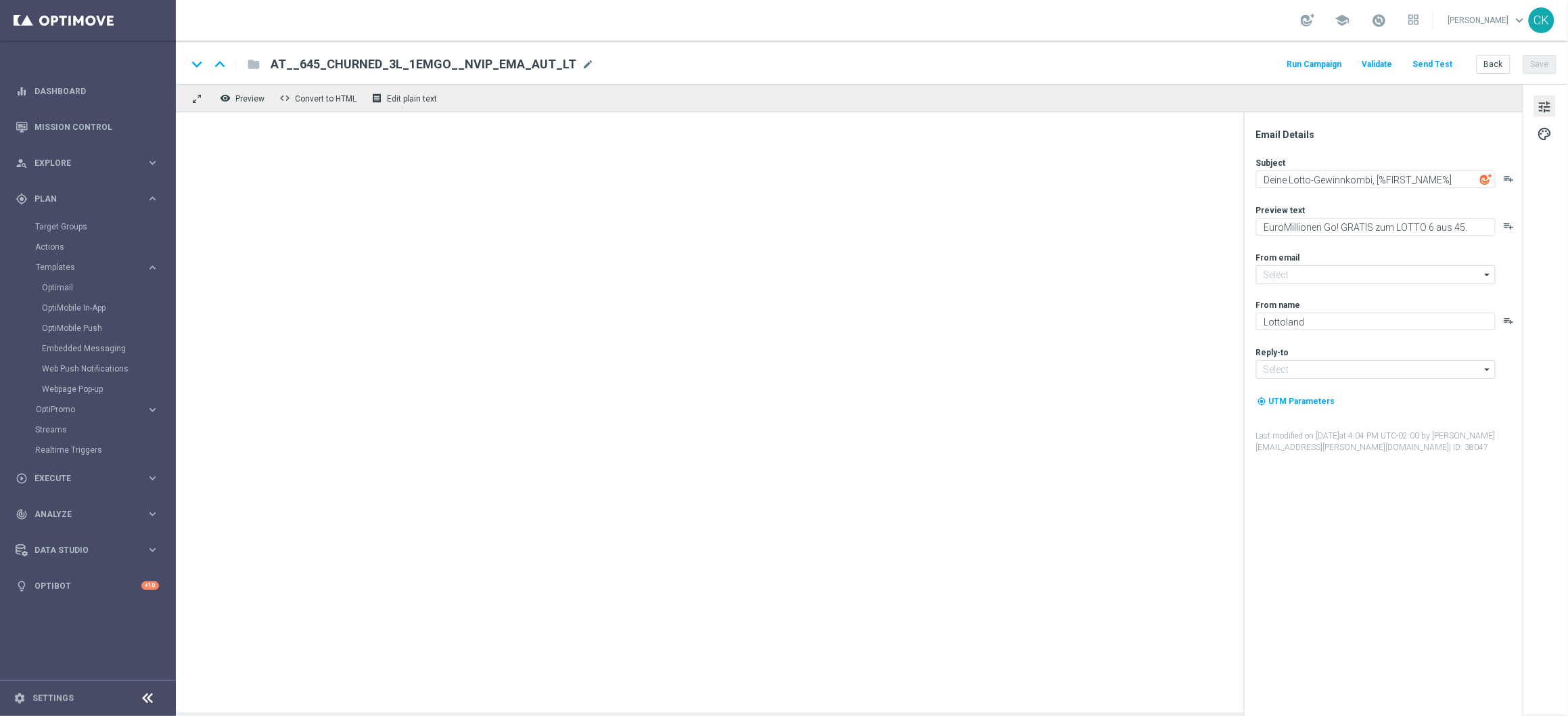
type input "mail@crm.lottoland.com"
type input "service@lottoland.com"
type textarea "50 Freispiele zum Lotto-Klassiker, [%FIRST_NAME%]"
type textarea "Dein Extra zum LOTTO 6 aus 45."
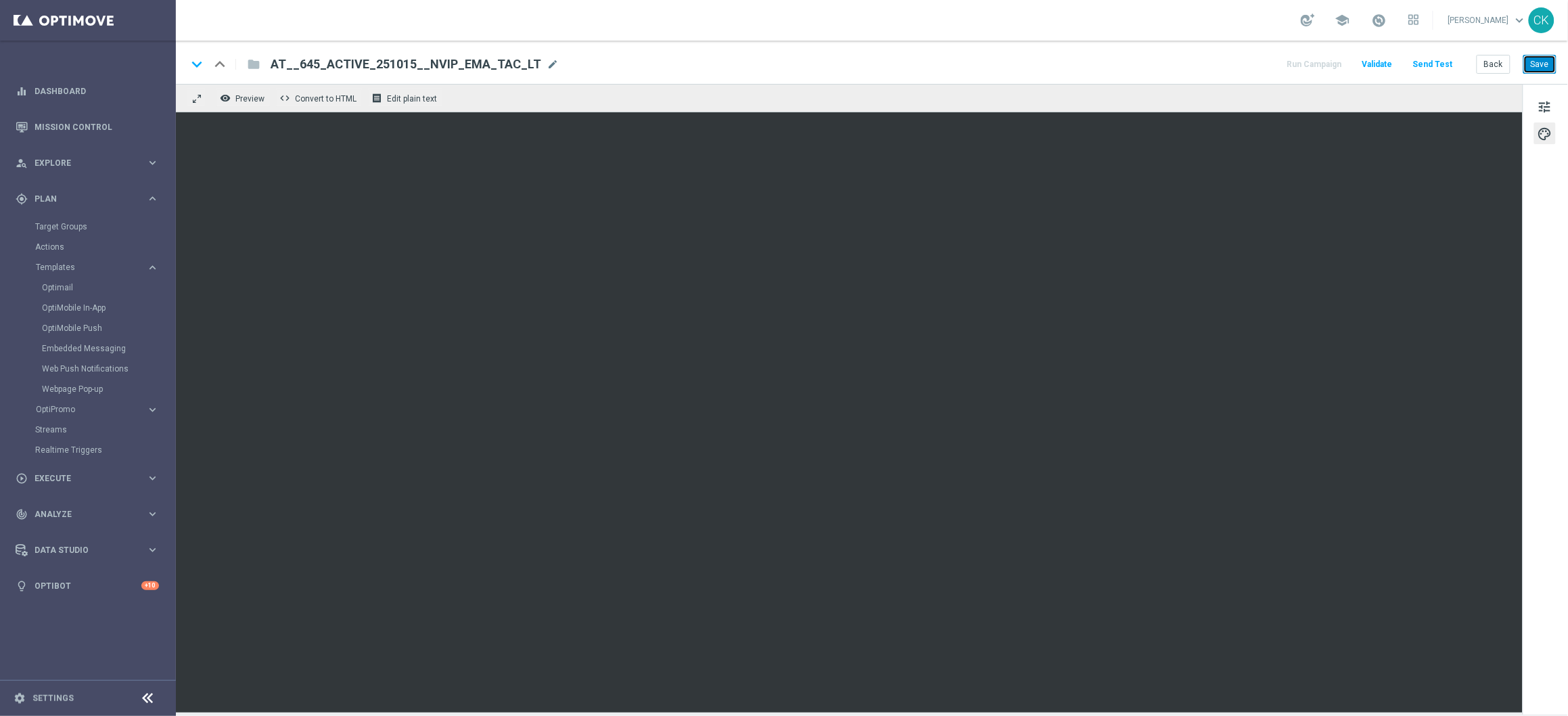
click at [1539, 66] on button "Save" at bounding box center [1539, 64] width 33 height 19
click at [1541, 109] on span "tune" at bounding box center [1544, 107] width 15 height 18
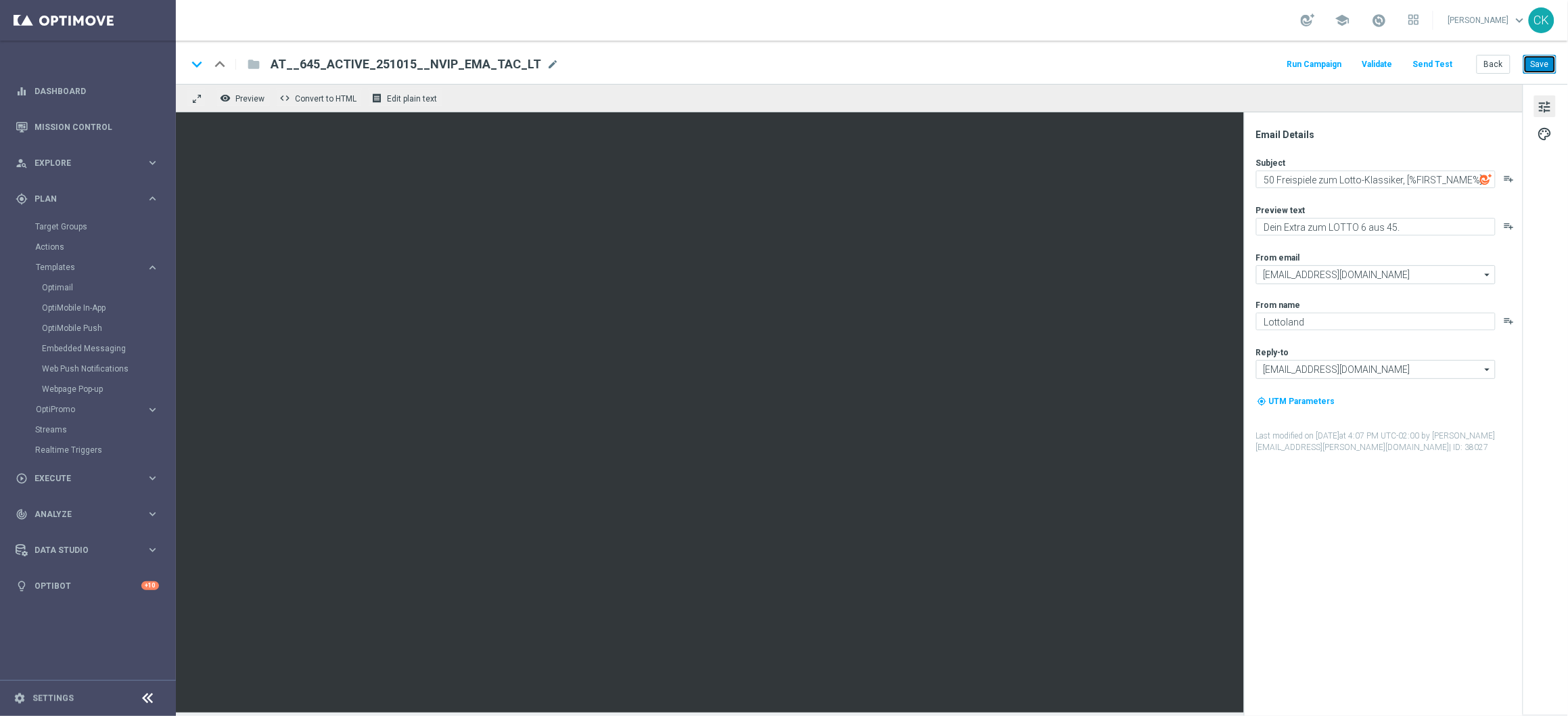
click at [1546, 64] on button "Save" at bounding box center [1539, 64] width 33 height 19
click at [1493, 65] on button "Back" at bounding box center [1494, 64] width 34 height 19
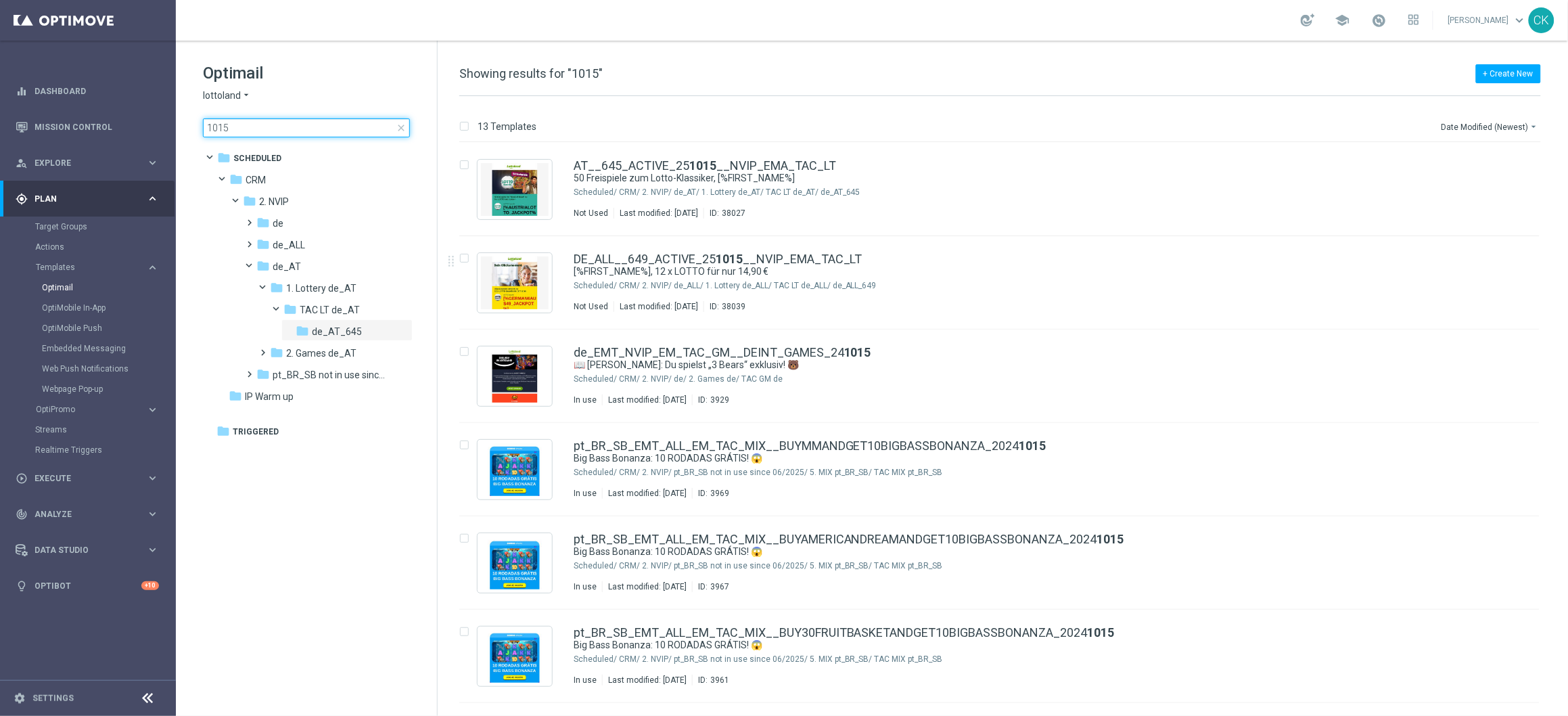
click at [271, 130] on input "1015" at bounding box center [306, 128] width 207 height 19
type input "1"
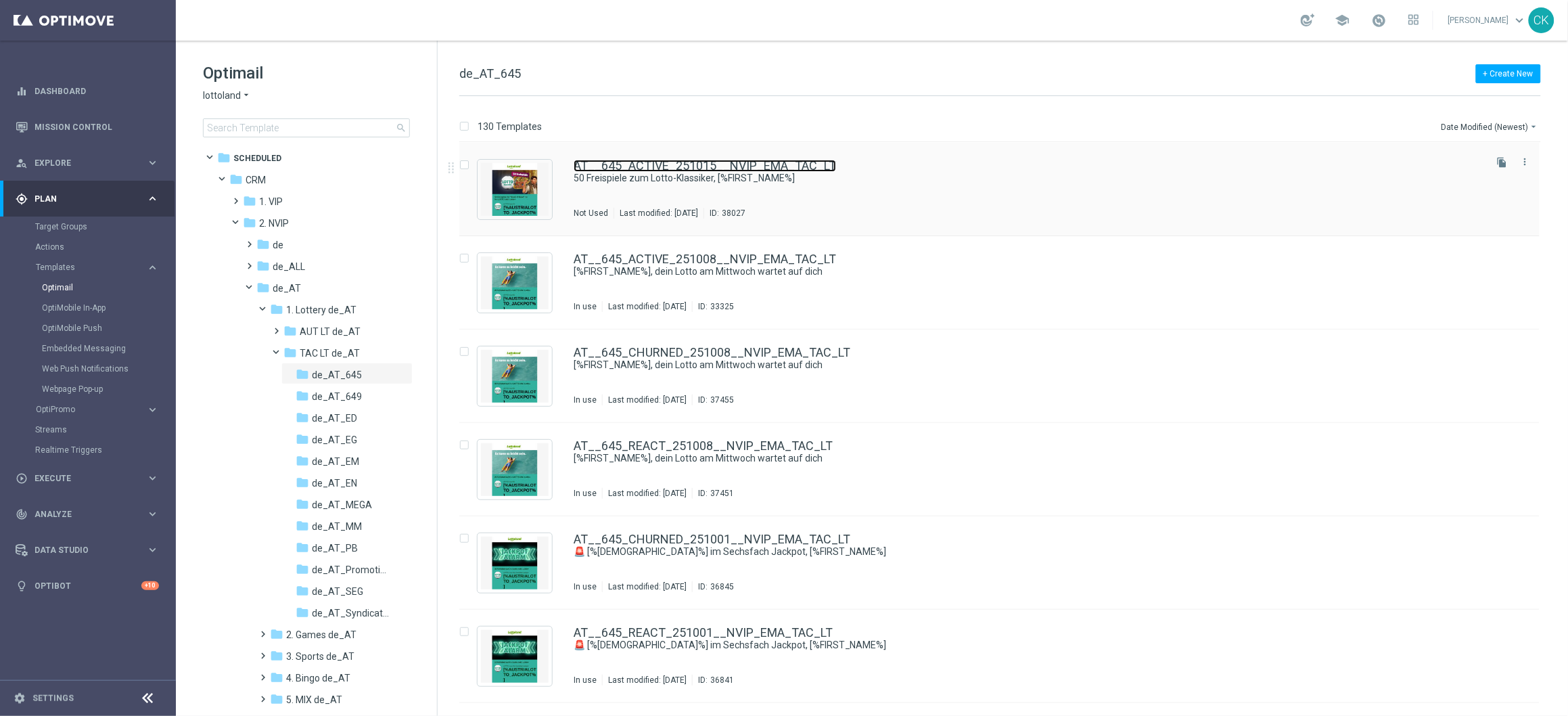
click at [654, 166] on link "AT__645_ACTIVE_251015__NVIP_EMA_TAC_LT" at bounding box center [704, 166] width 262 height 12
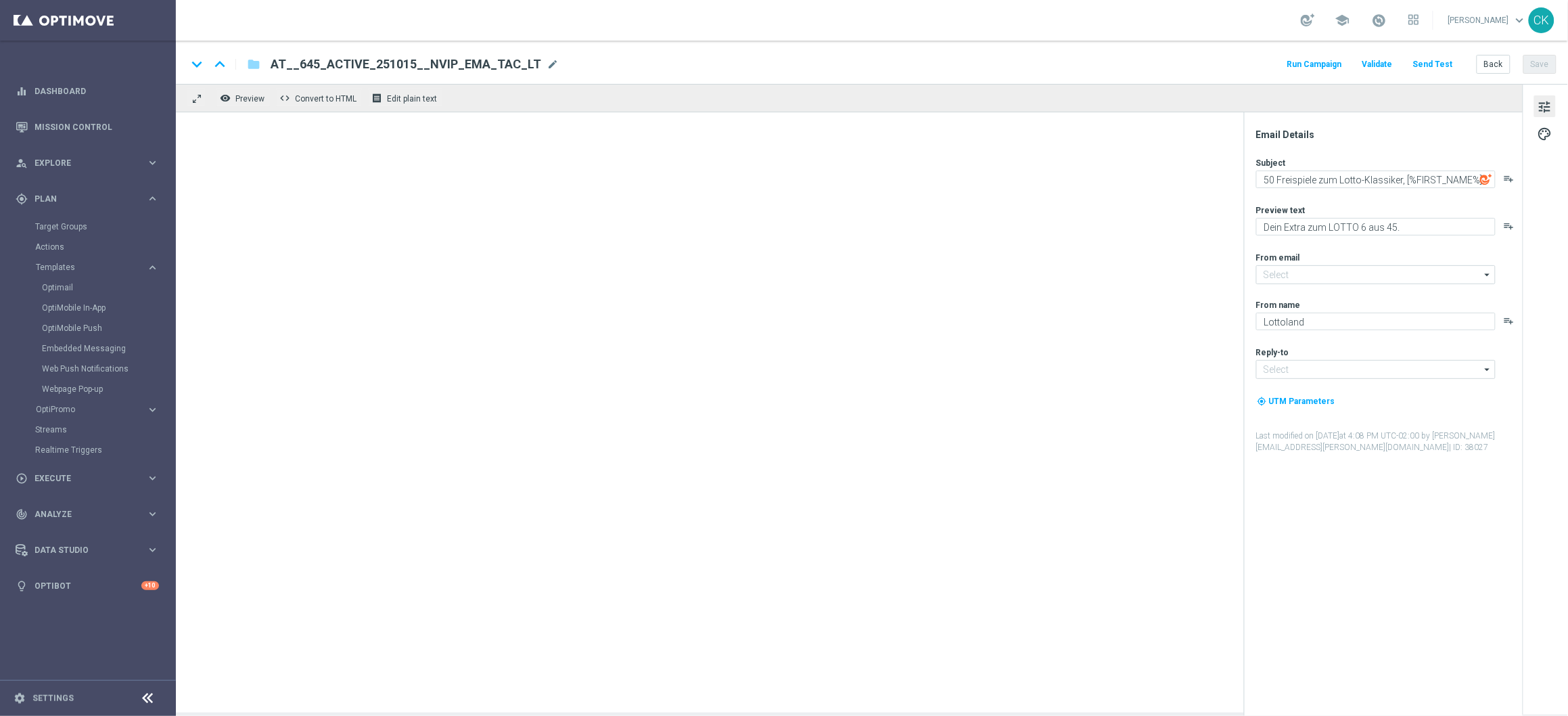
type input "mail@crm.lottoland.com"
type input "service@lottoland.com"
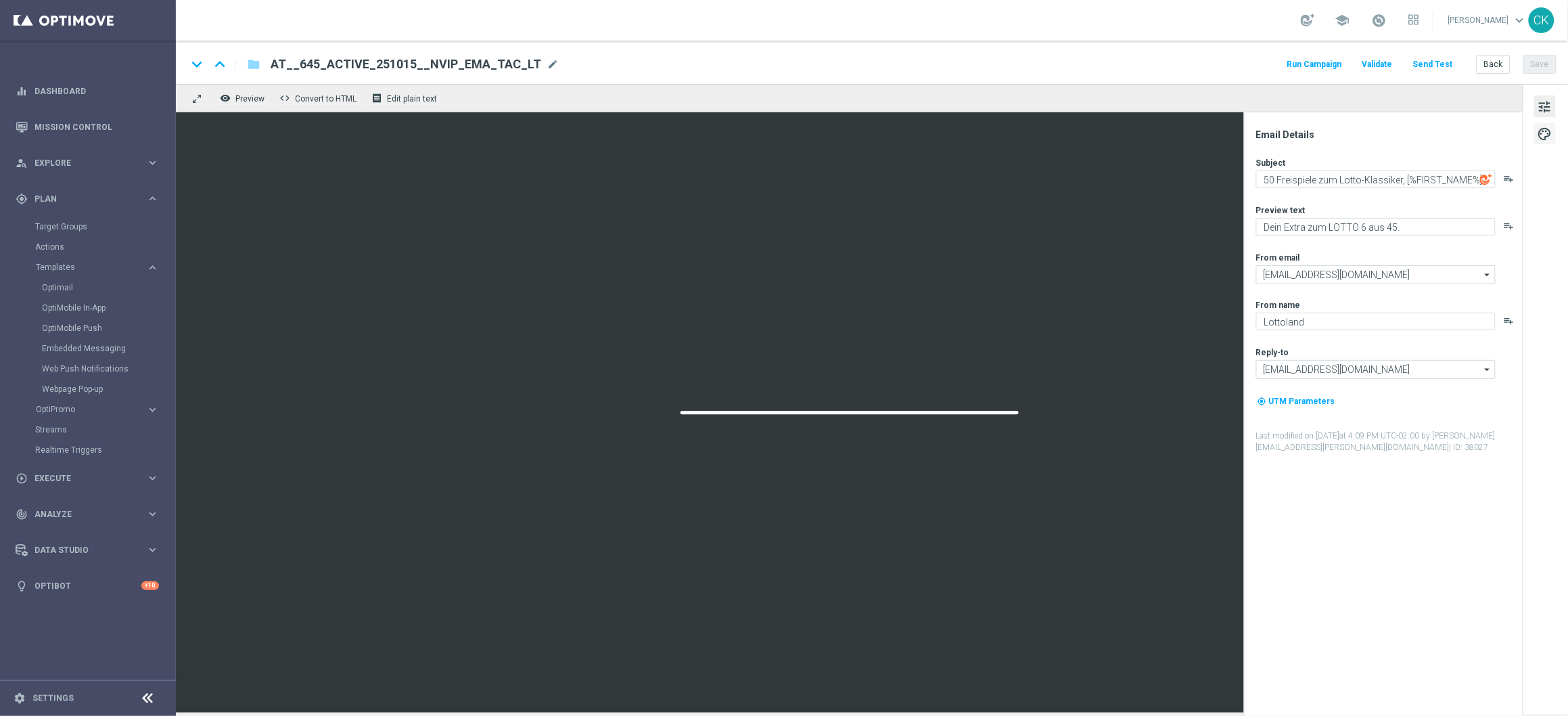
click at [1552, 137] on span "palette" at bounding box center [1544, 134] width 15 height 18
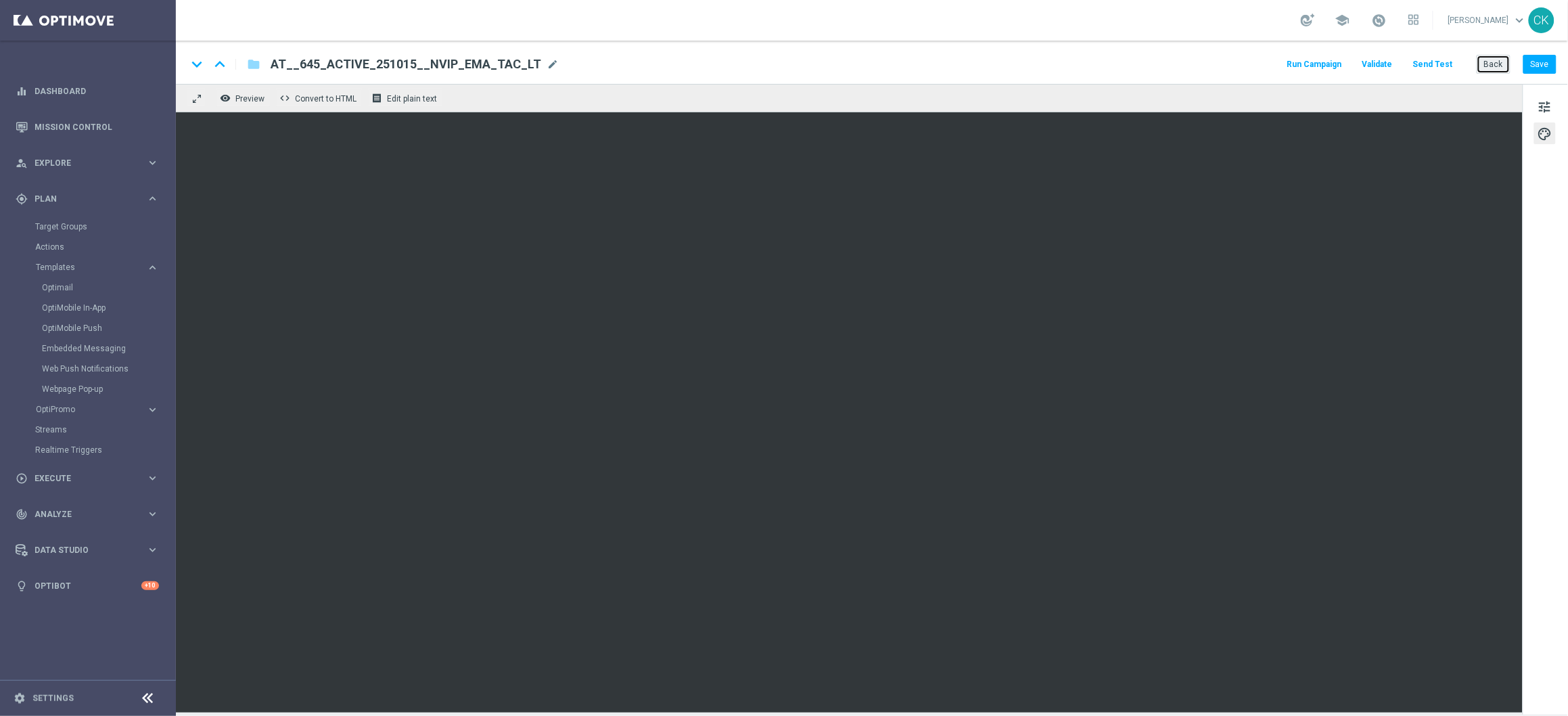
click at [1490, 64] on button "Back" at bounding box center [1494, 64] width 34 height 19
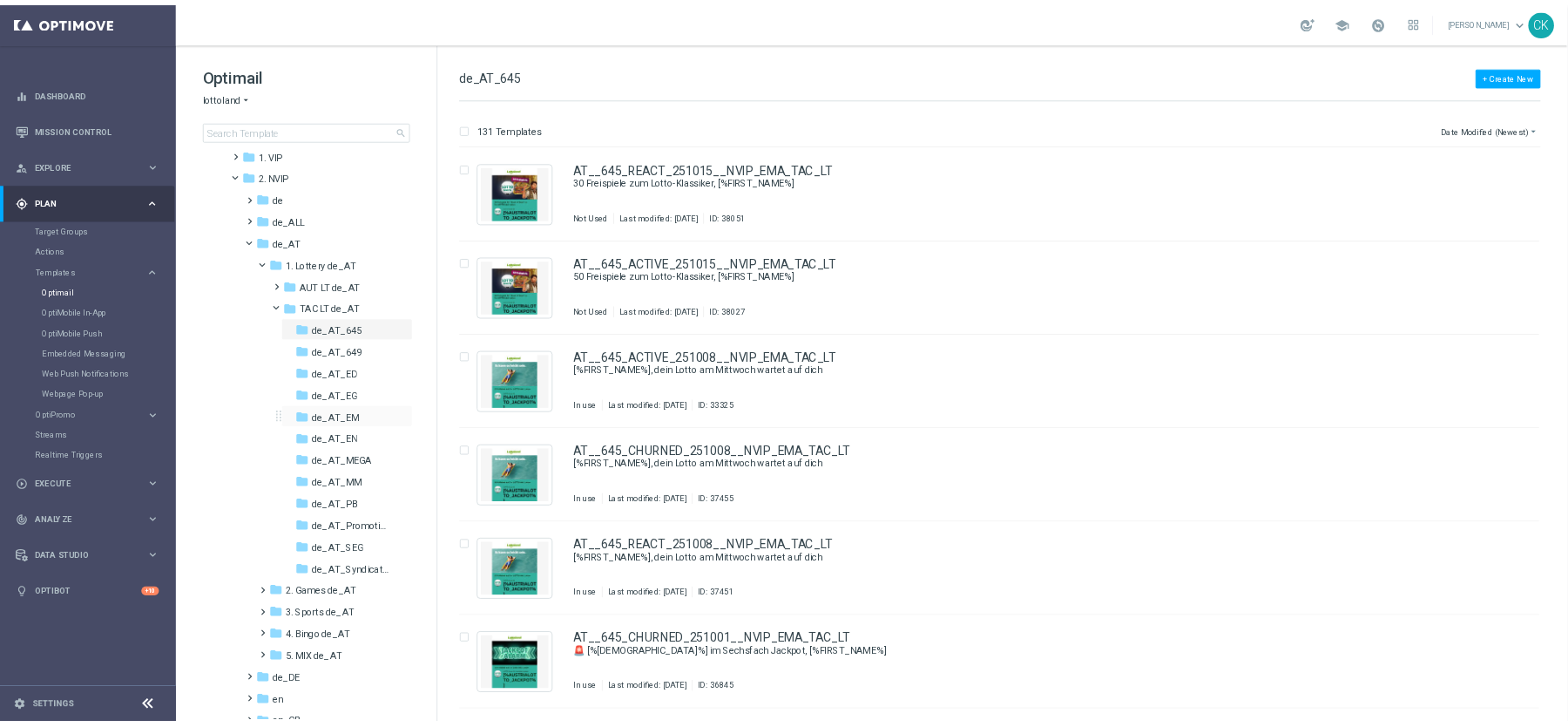
scroll to position [71, 0]
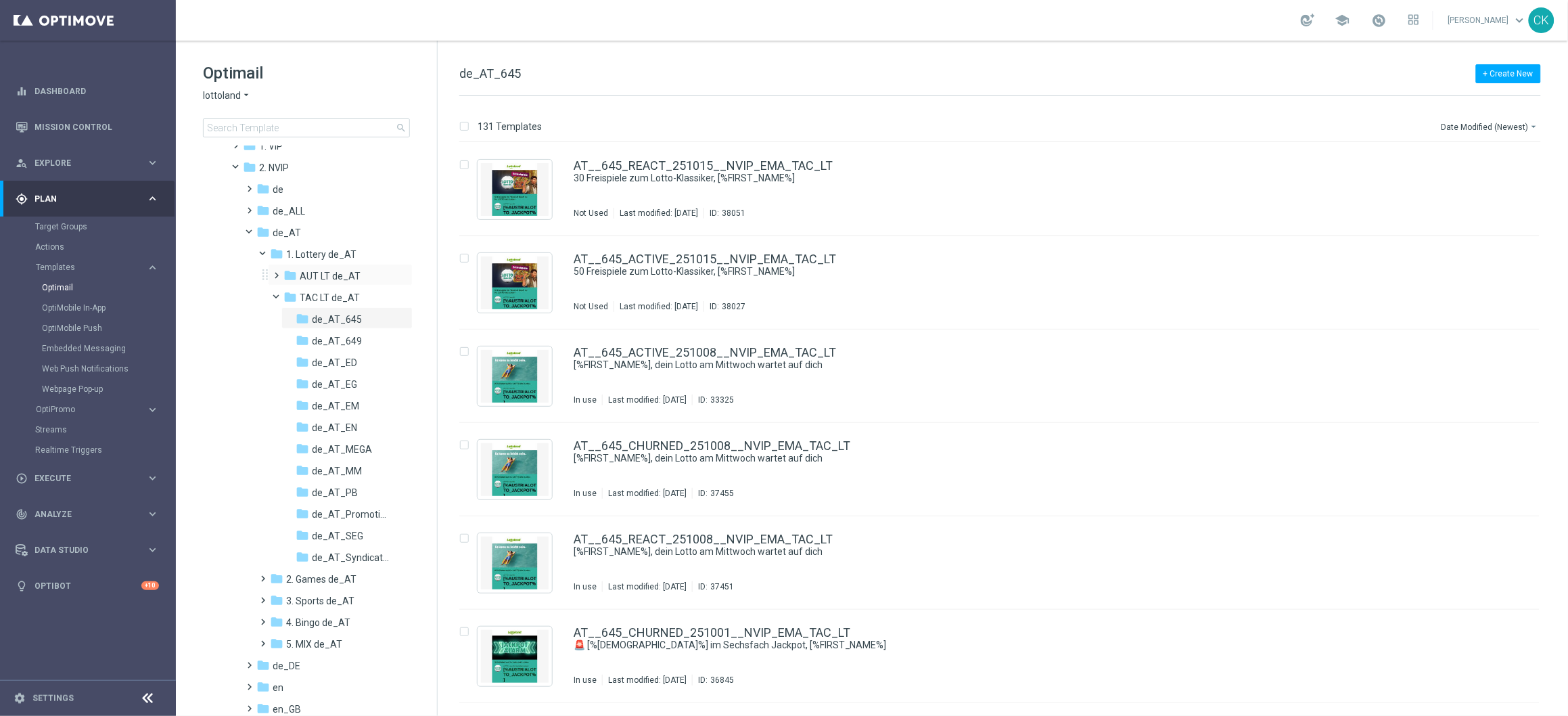
click at [277, 272] on span at bounding box center [274, 269] width 6 height 6
click at [330, 297] on span "645_SundayDraw_de_AT" at bounding box center [351, 297] width 79 height 12
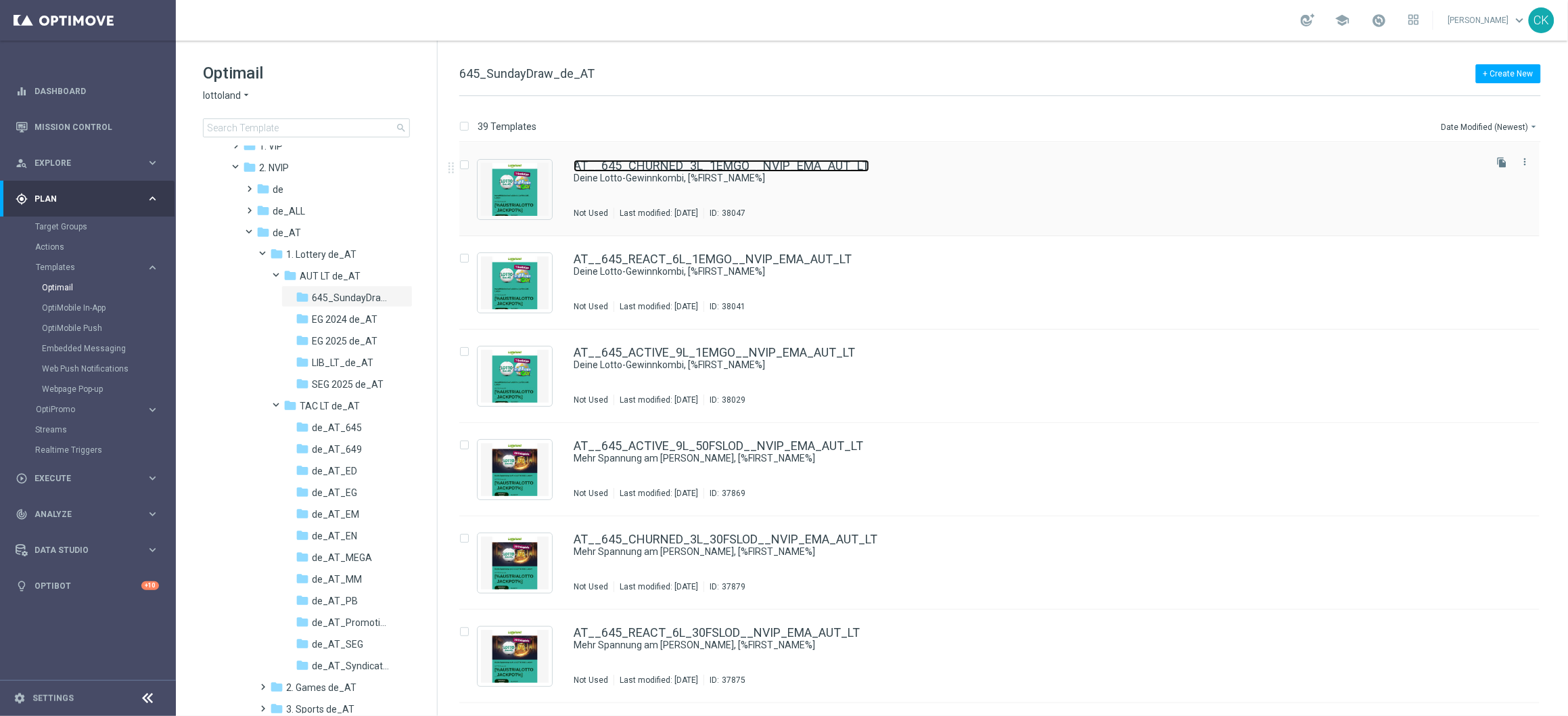
click at [718, 166] on link "AT__645_CHURNED_3L_1EMGO__NVIP_EMA_AUT_LT" at bounding box center [721, 166] width 296 height 12
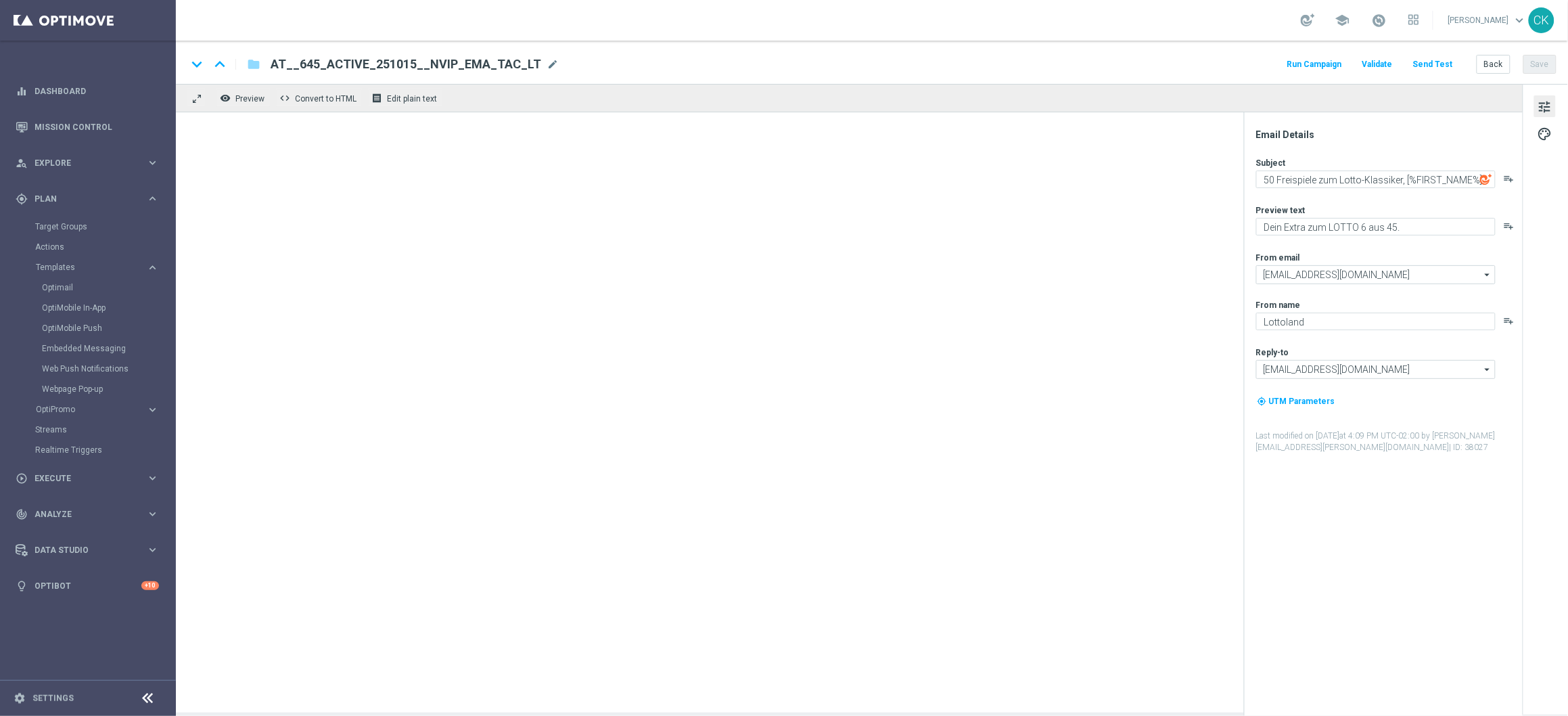
type textarea "Deine Lotto-Gewinnkombi, [%FIRST_NAME%]"
type textarea "EuroMillionen Go! GRATIS zum LOTTO 6 aus 45."
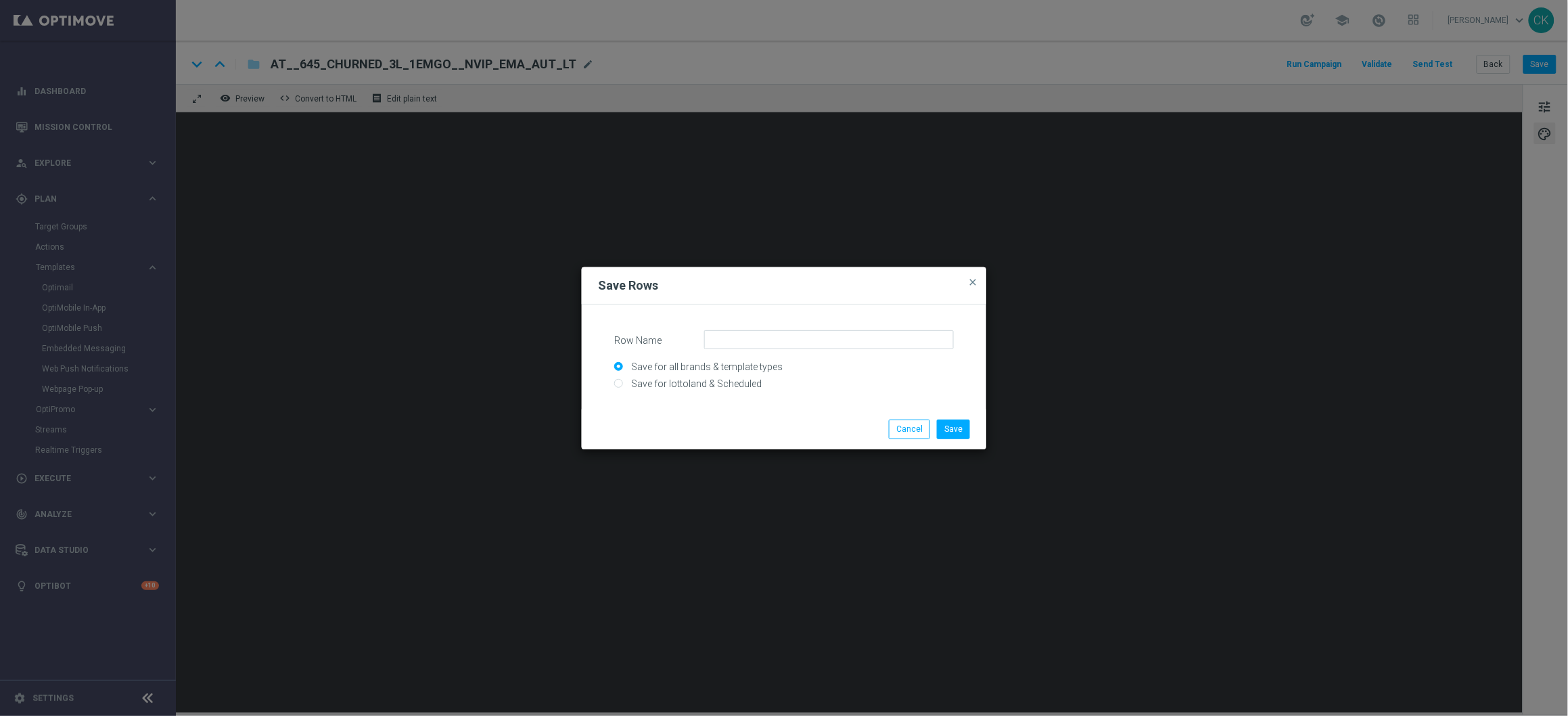
click at [686, 385] on input "Save for lottoland & Scheduled" at bounding box center [784, 389] width 339 height 19
radio input "true"
click at [777, 335] on input "Row Name" at bounding box center [829, 339] width 250 height 19
type input "C"
click at [780, 339] on input "AT_Content_645_Logo_JP" at bounding box center [829, 339] width 250 height 19
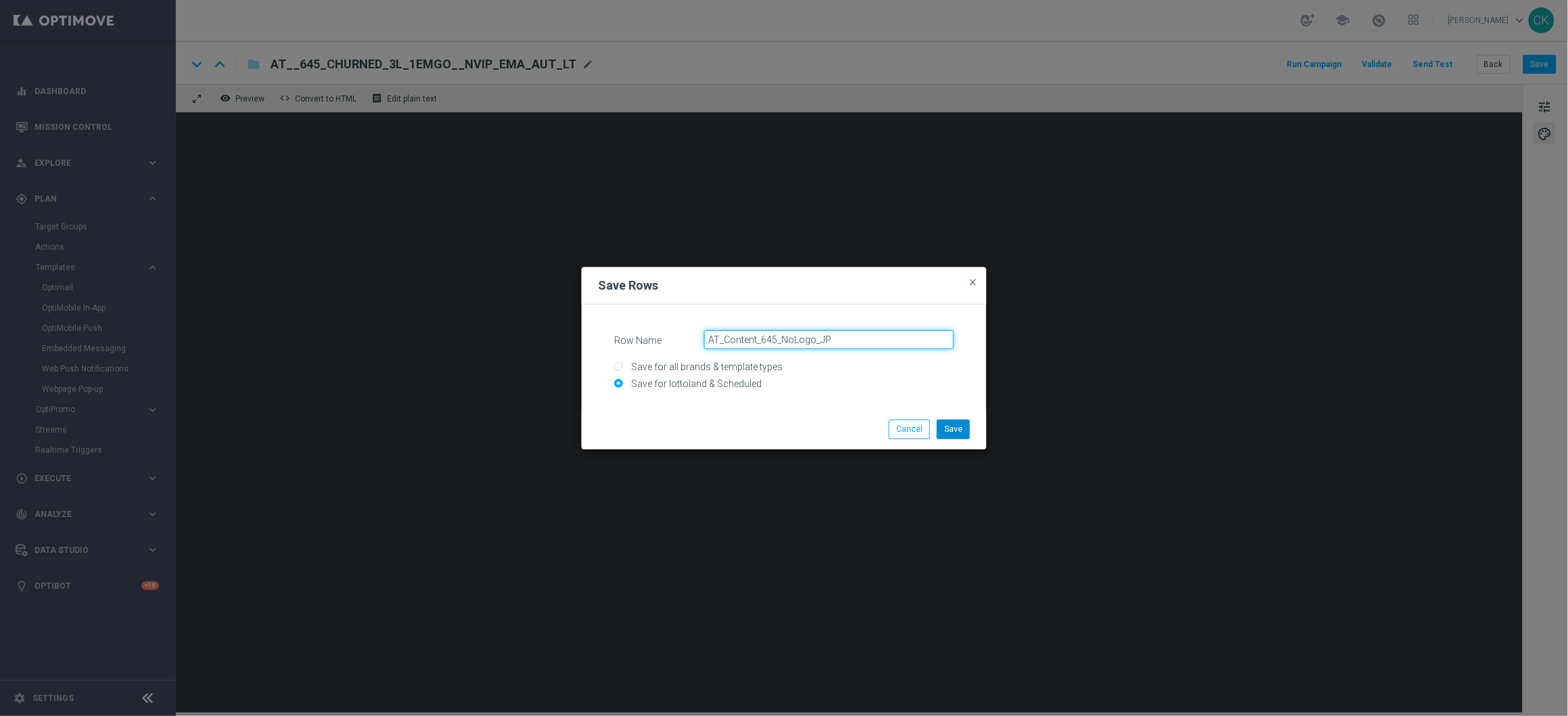
type input "AT_Content_645_NoLogo_JP"
click at [960, 426] on button "Save" at bounding box center [953, 428] width 33 height 19
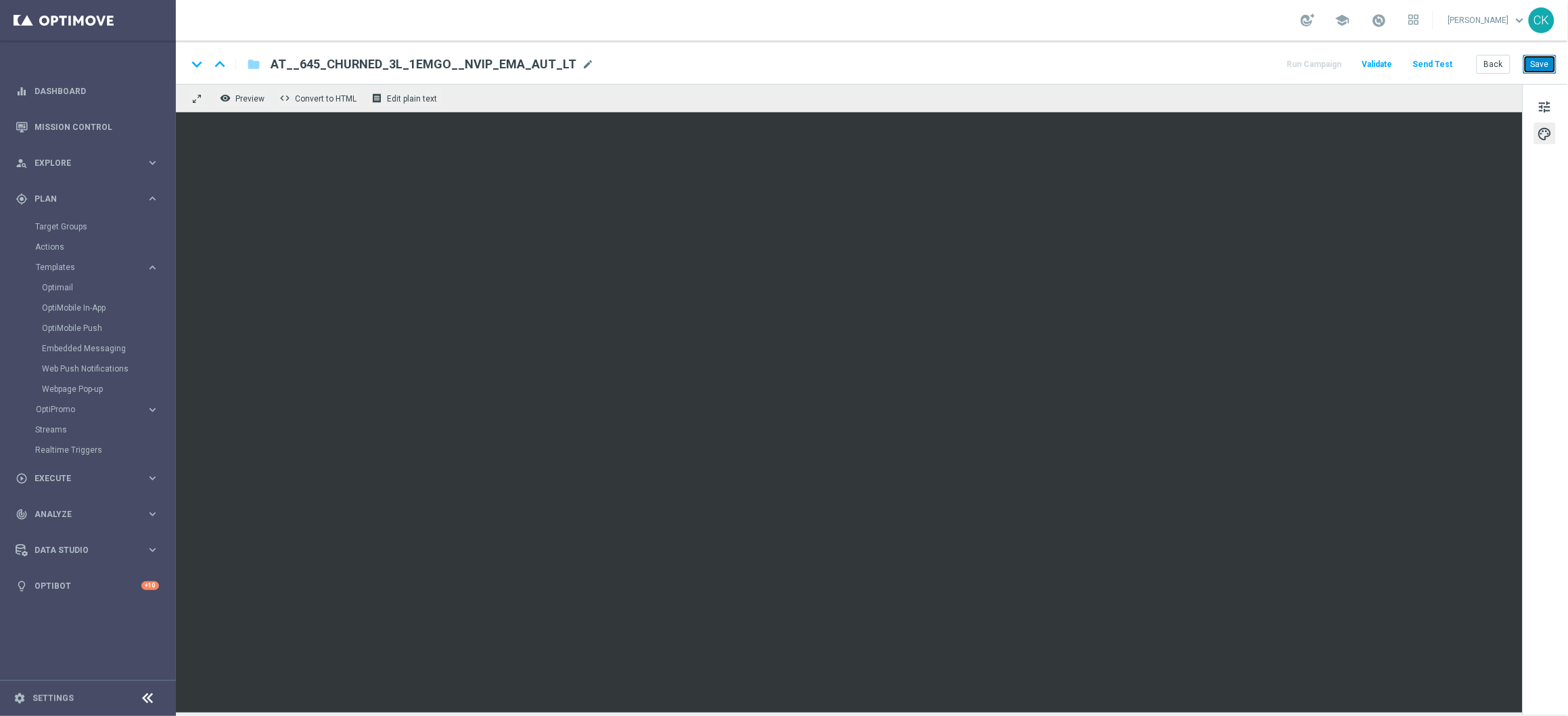
click at [1536, 65] on button "Save" at bounding box center [1539, 64] width 33 height 19
click at [1497, 67] on button "Back" at bounding box center [1494, 64] width 34 height 19
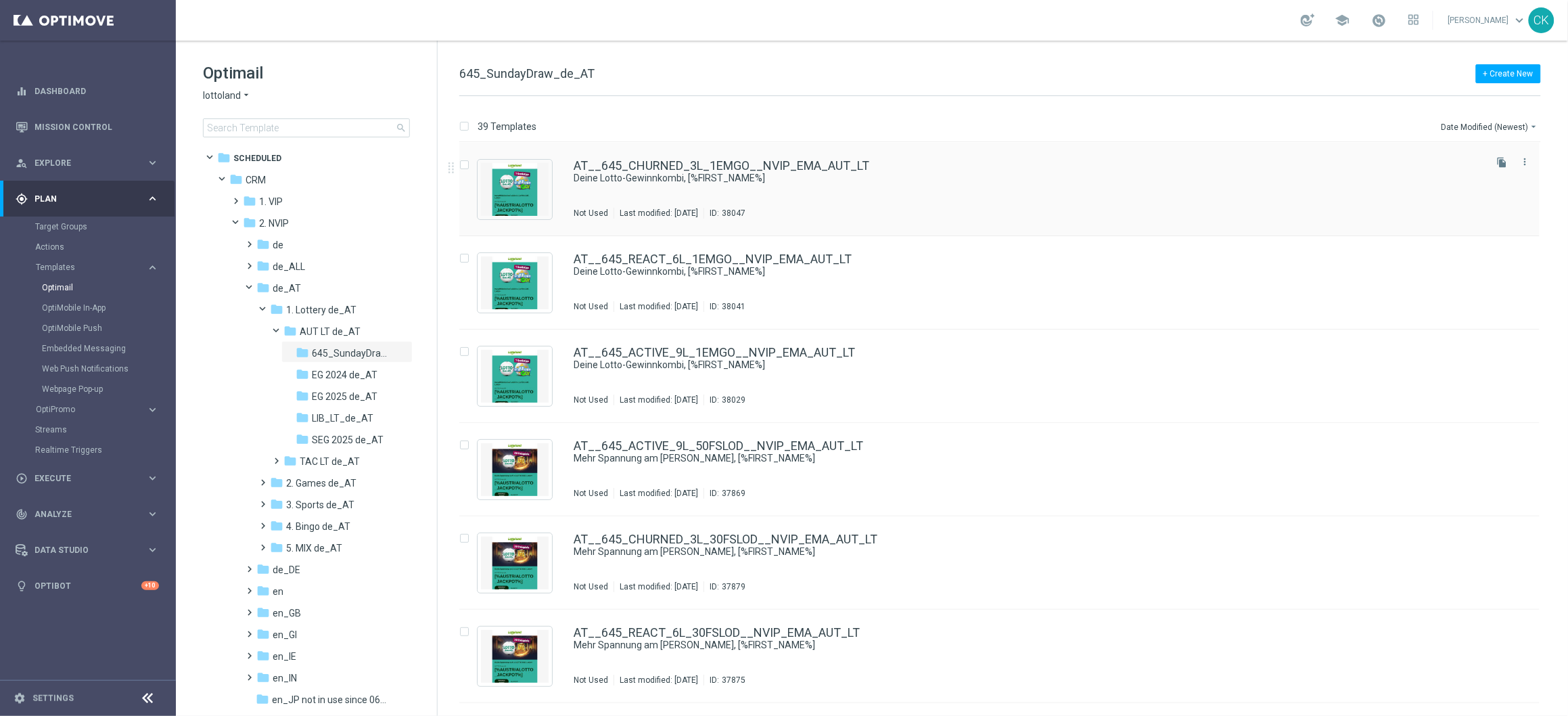
click at [632, 158] on div "AT__645_CHURNED_3L_1EMGO__NVIP_EMA_AUT_LT Deine Lotto-Gewinnkombi, [%FIRST_NAME…" at bounding box center [999, 189] width 1080 height 93
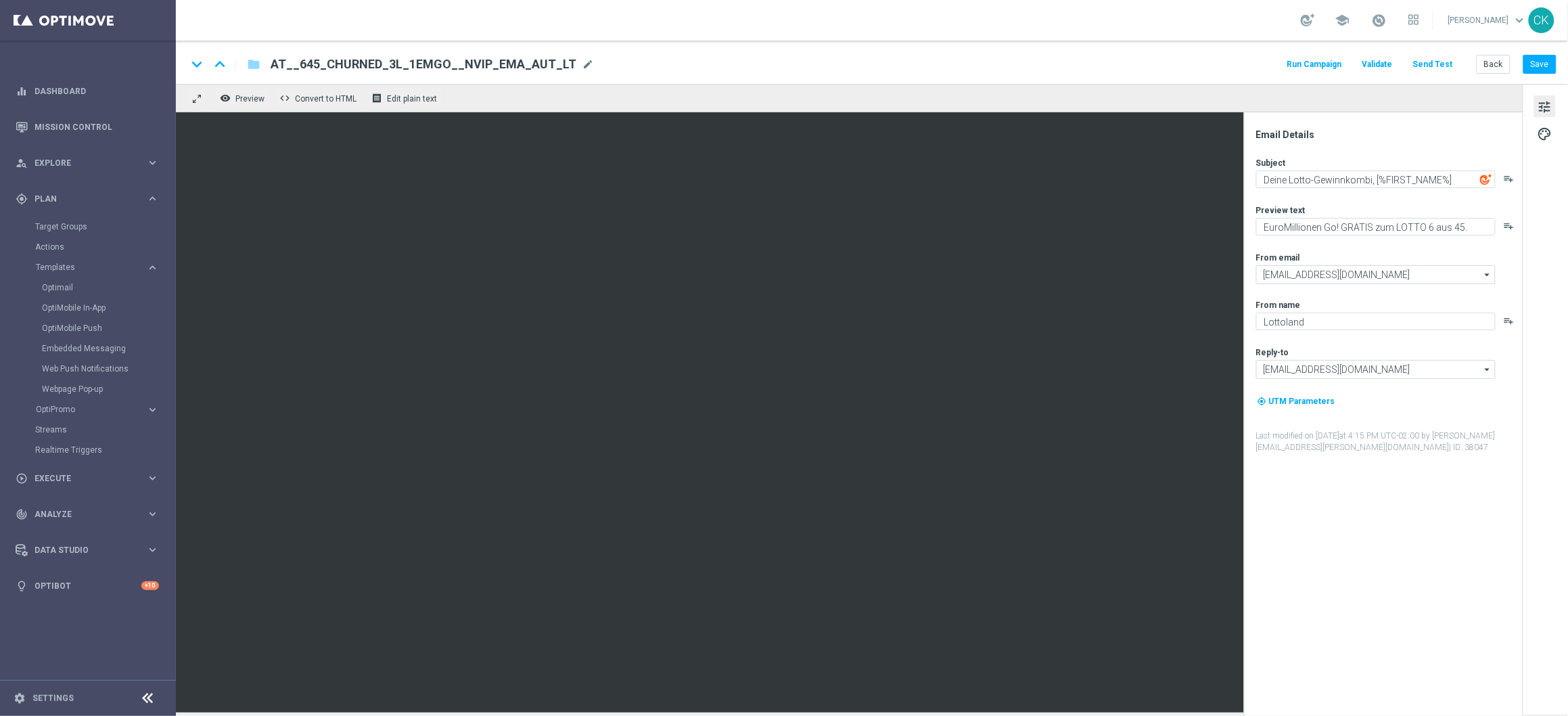
click at [1434, 64] on button "Send Test" at bounding box center [1433, 65] width 44 height 18
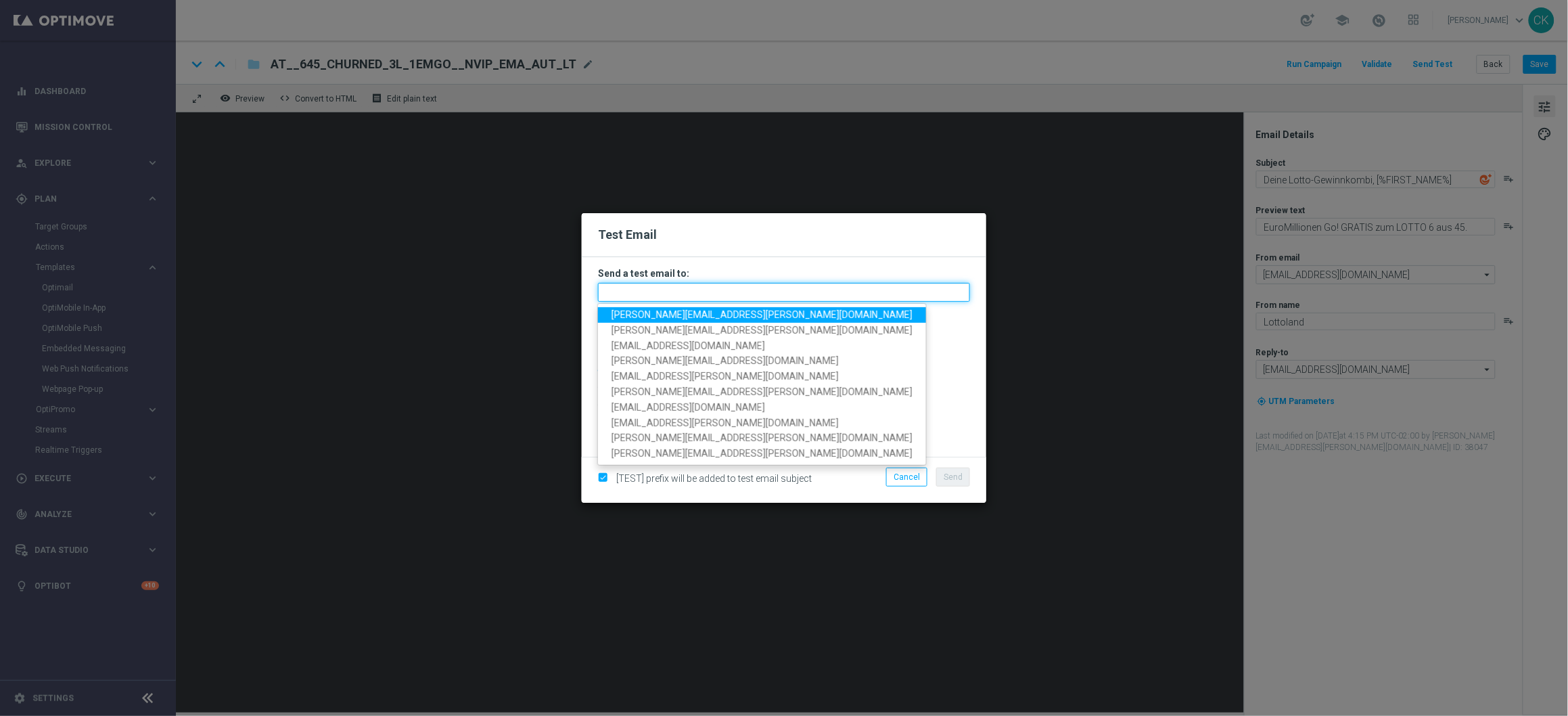
click at [711, 295] on input "text" at bounding box center [784, 292] width 372 height 19
click at [706, 317] on span "charlotte.kammeyer@lottoland.com" at bounding box center [761, 314] width 301 height 11
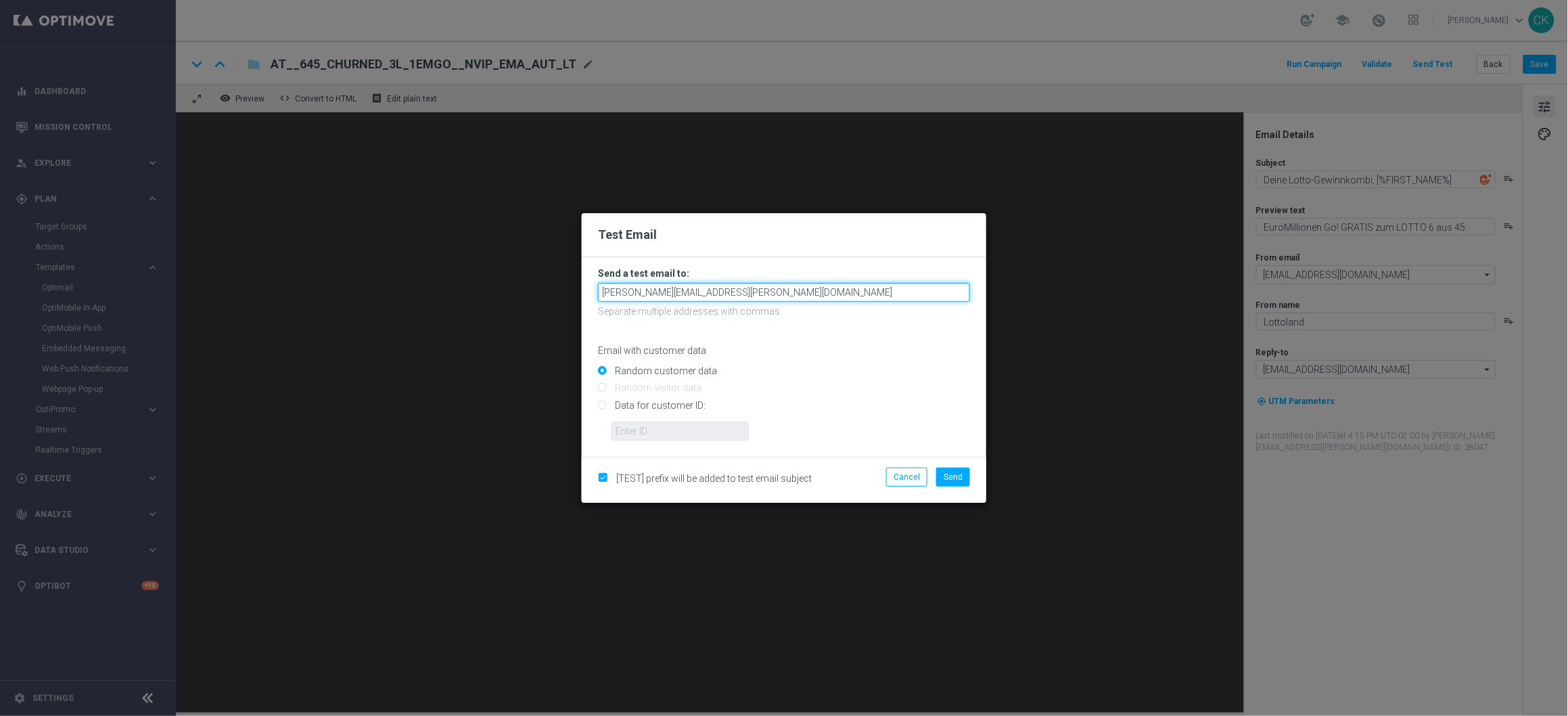
click at [786, 295] on input "charlotte.kammeyer@lottoland.com" at bounding box center [784, 292] width 372 height 19
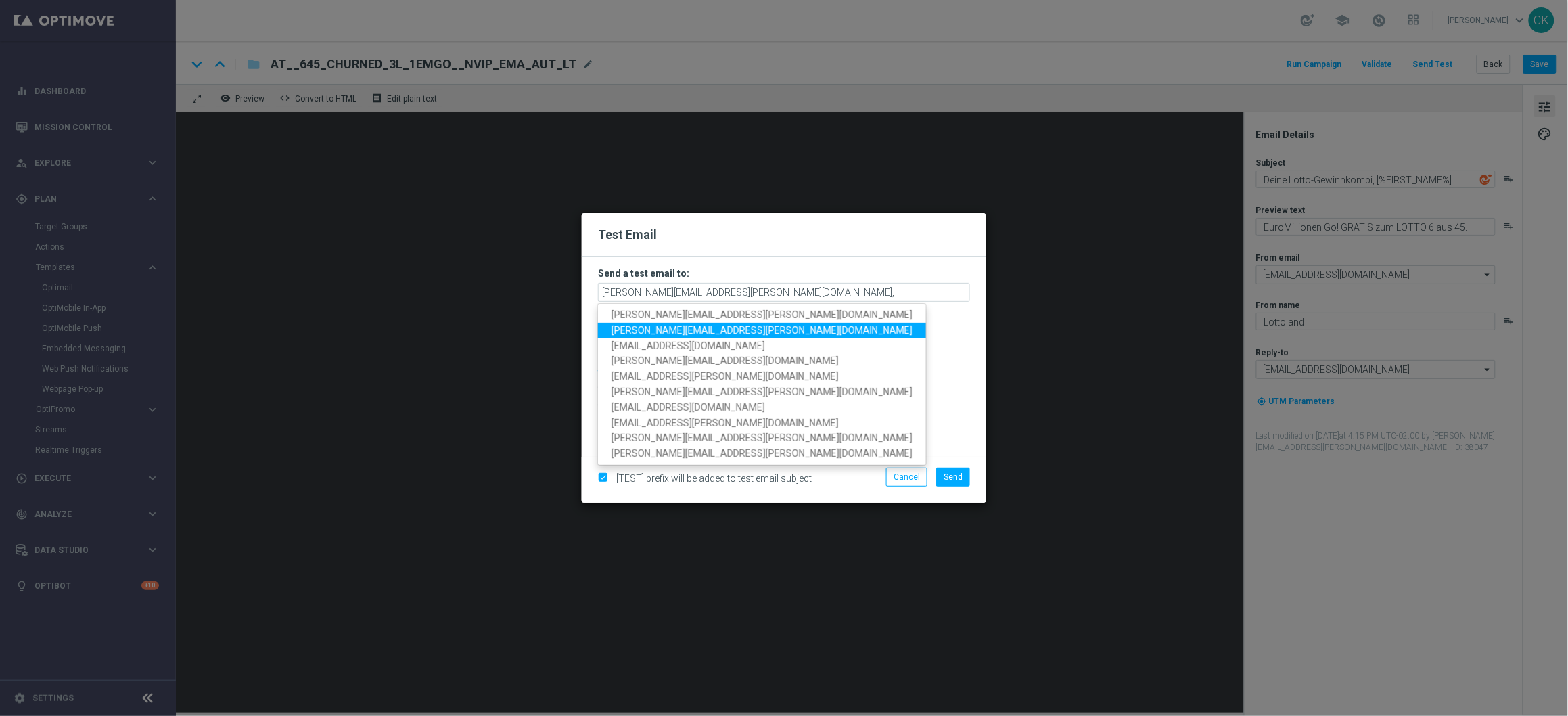
click at [681, 332] on span "alexander.huber@lottoland.com" at bounding box center [761, 330] width 301 height 11
type input "charlotte.kammeyer@lottoland.com,alexander.huber@lottoland.com"
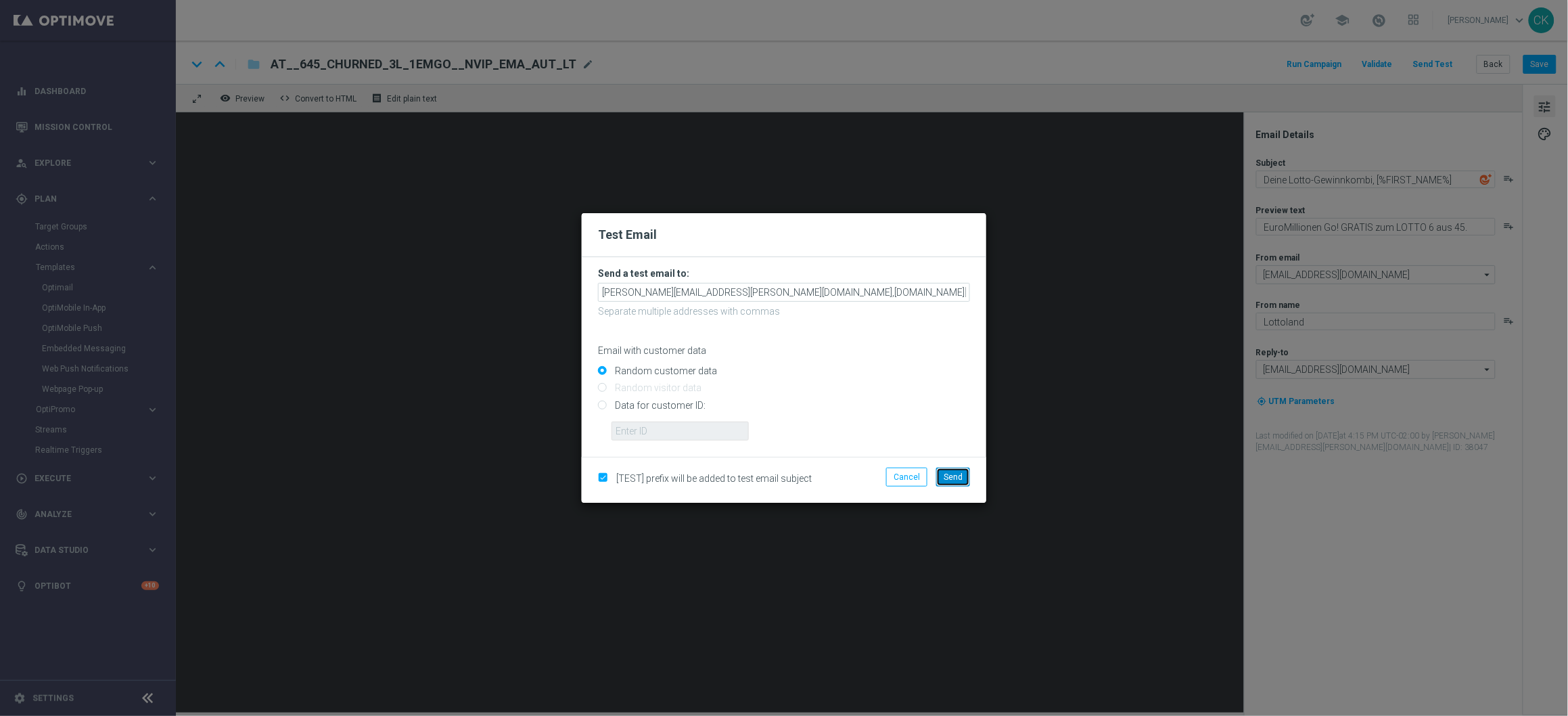
click at [943, 480] on span "Send" at bounding box center [953, 478] width 19 height 10
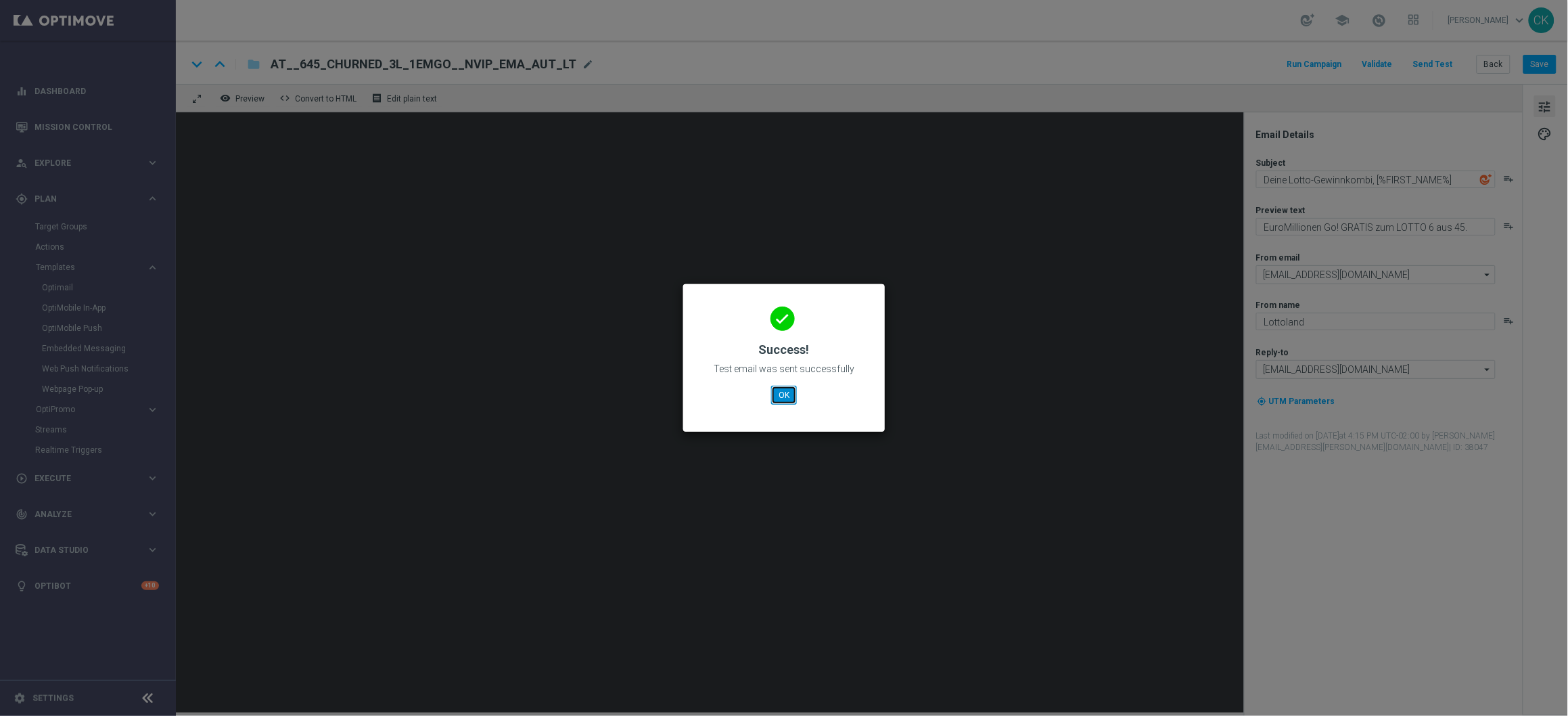
click at [782, 391] on button "OK" at bounding box center [784, 395] width 26 height 19
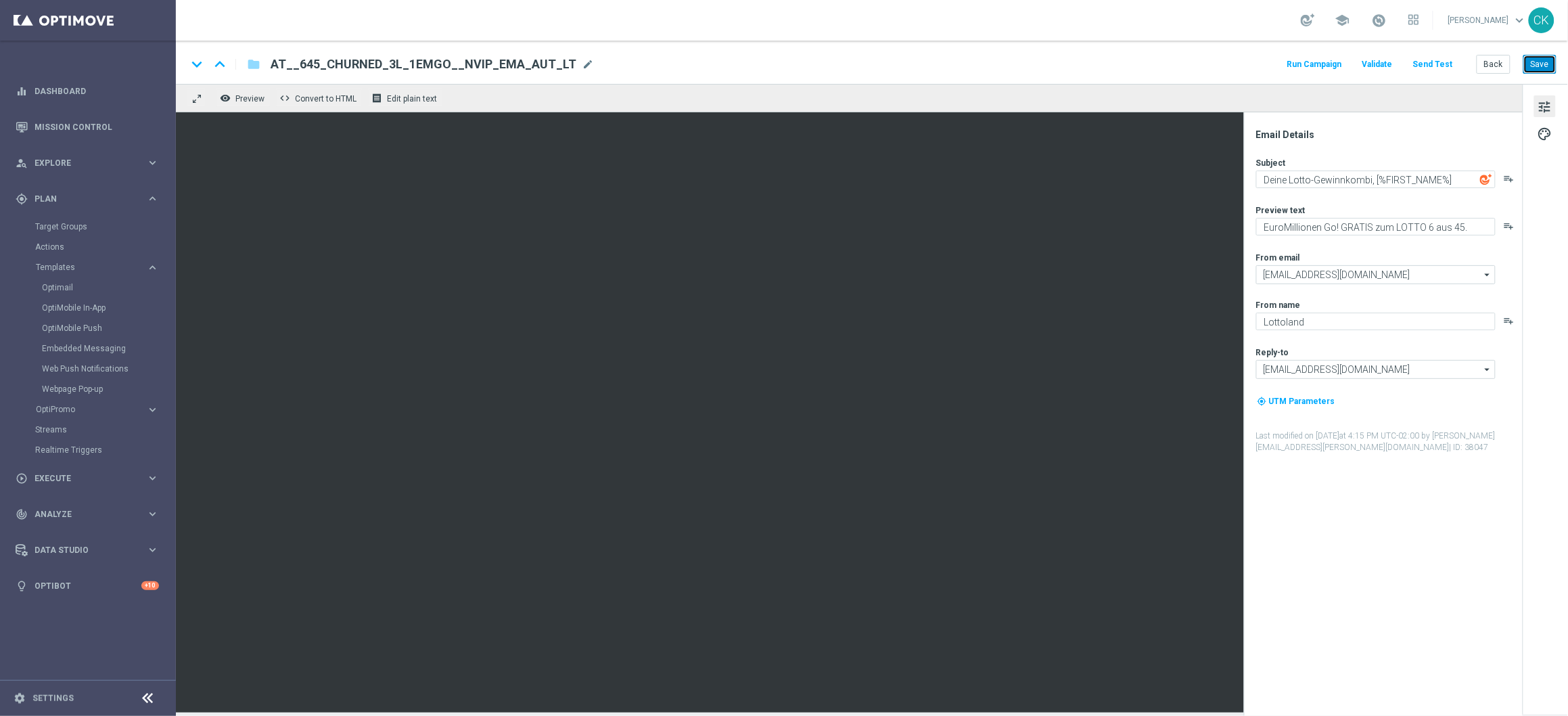
click at [1543, 65] on button "Save" at bounding box center [1539, 64] width 33 height 19
click at [1543, 62] on button "Save" at bounding box center [1539, 64] width 33 height 19
click at [1496, 67] on button "Back" at bounding box center [1494, 64] width 34 height 19
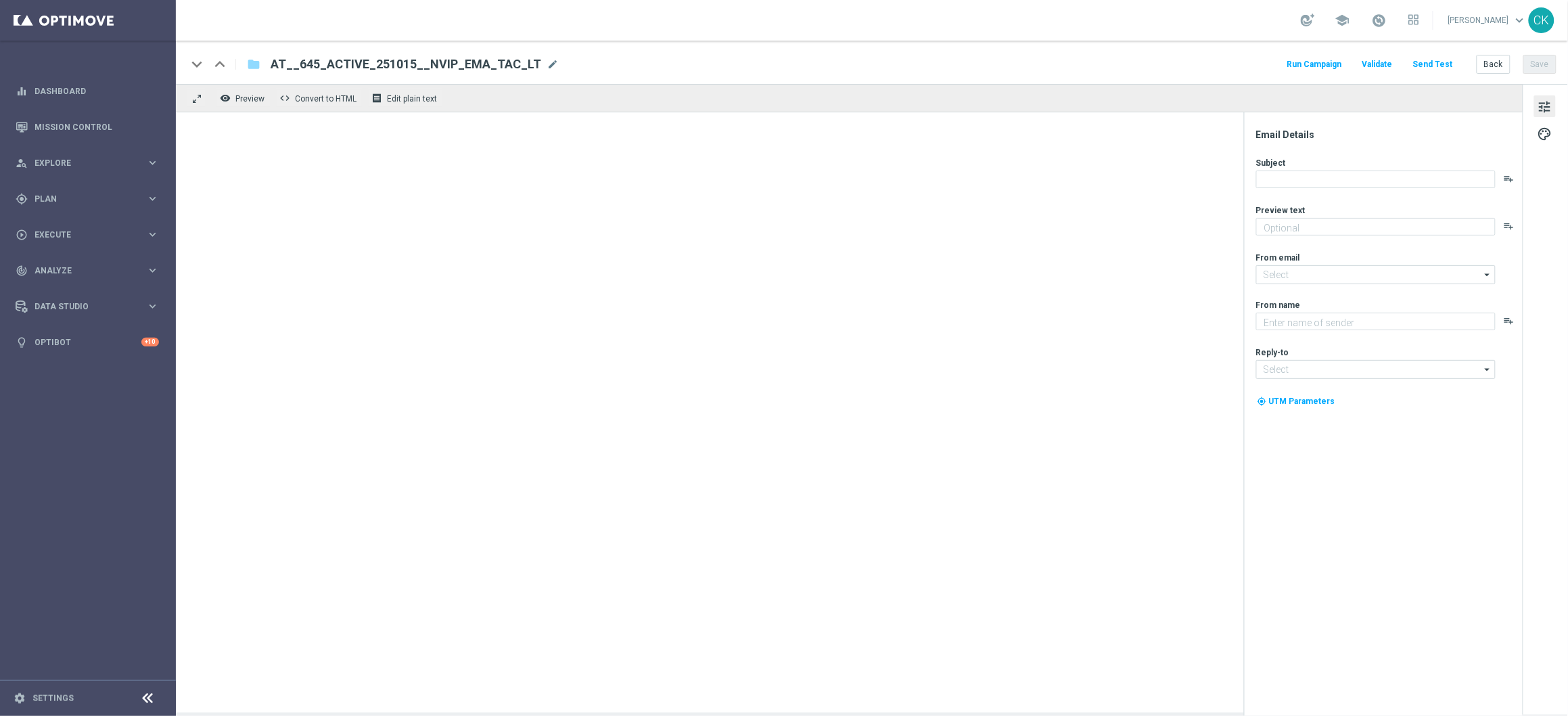
type textarea "Dein Extra zum LOTTO 6 aus 45."
type input "[EMAIL_ADDRESS][DOMAIN_NAME]"
type textarea "Lottoland"
type input "[EMAIL_ADDRESS][DOMAIN_NAME]"
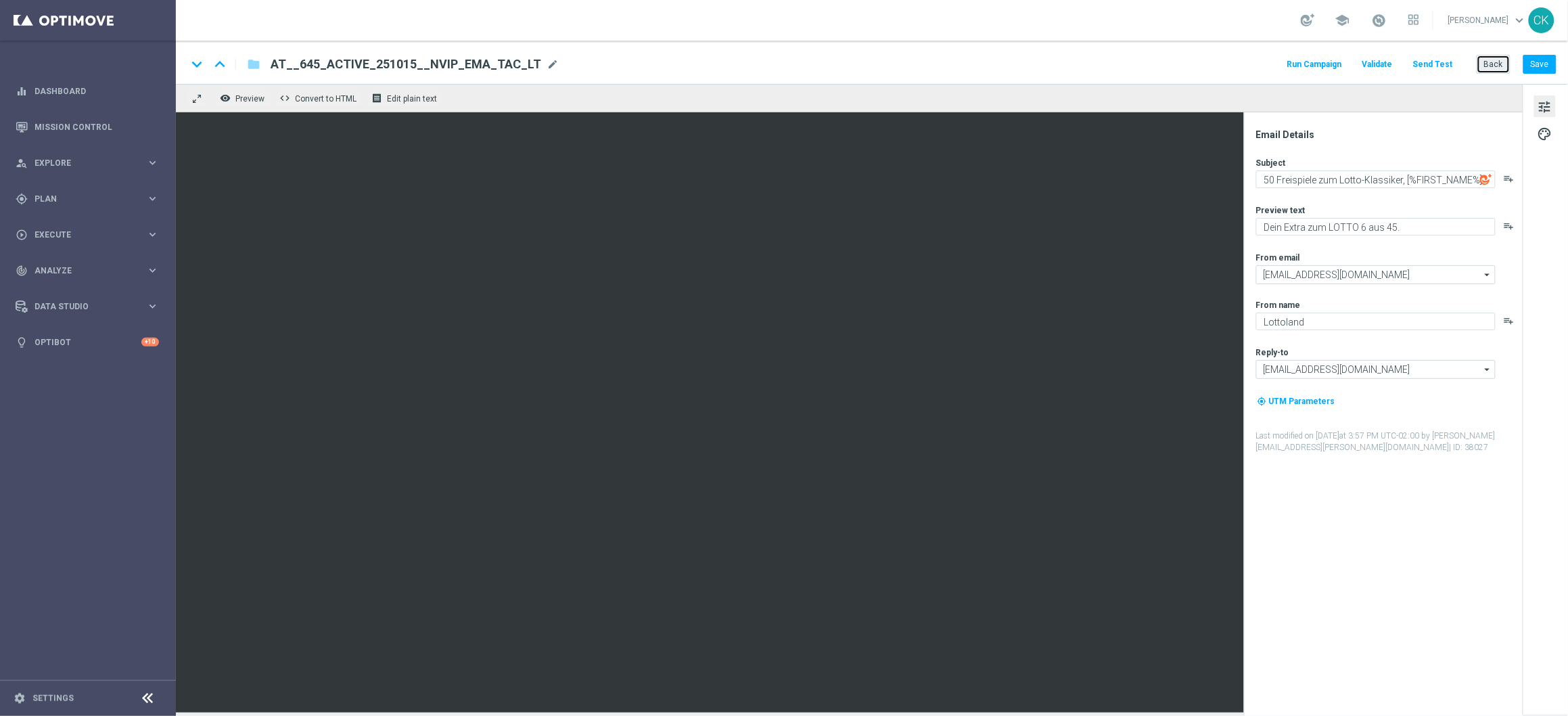
click at [1496, 62] on button "Back" at bounding box center [1494, 64] width 34 height 19
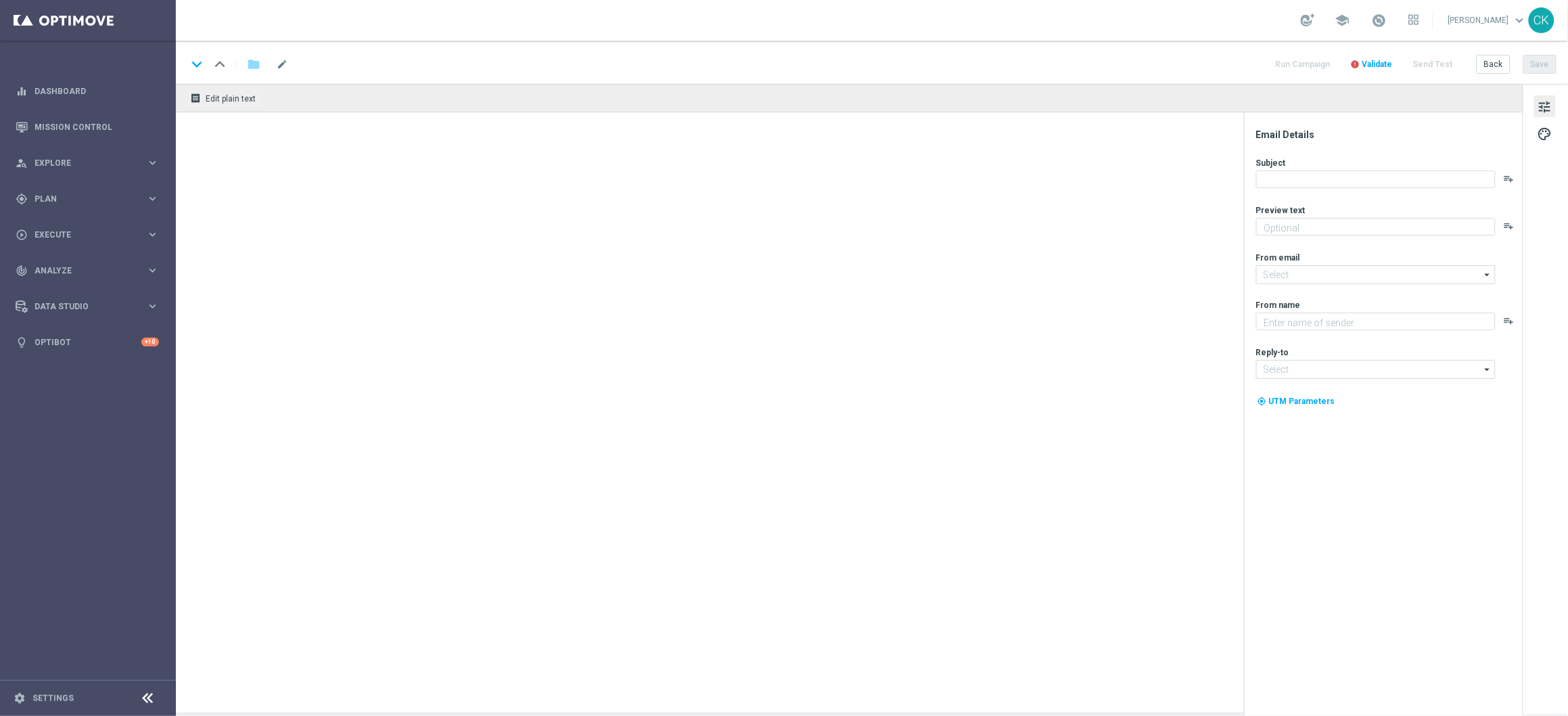
type textarea "Dein Extra zum LOTTO 6 aus 45."
type textarea "Lottoland"
type input "[EMAIL_ADDRESS][DOMAIN_NAME]"
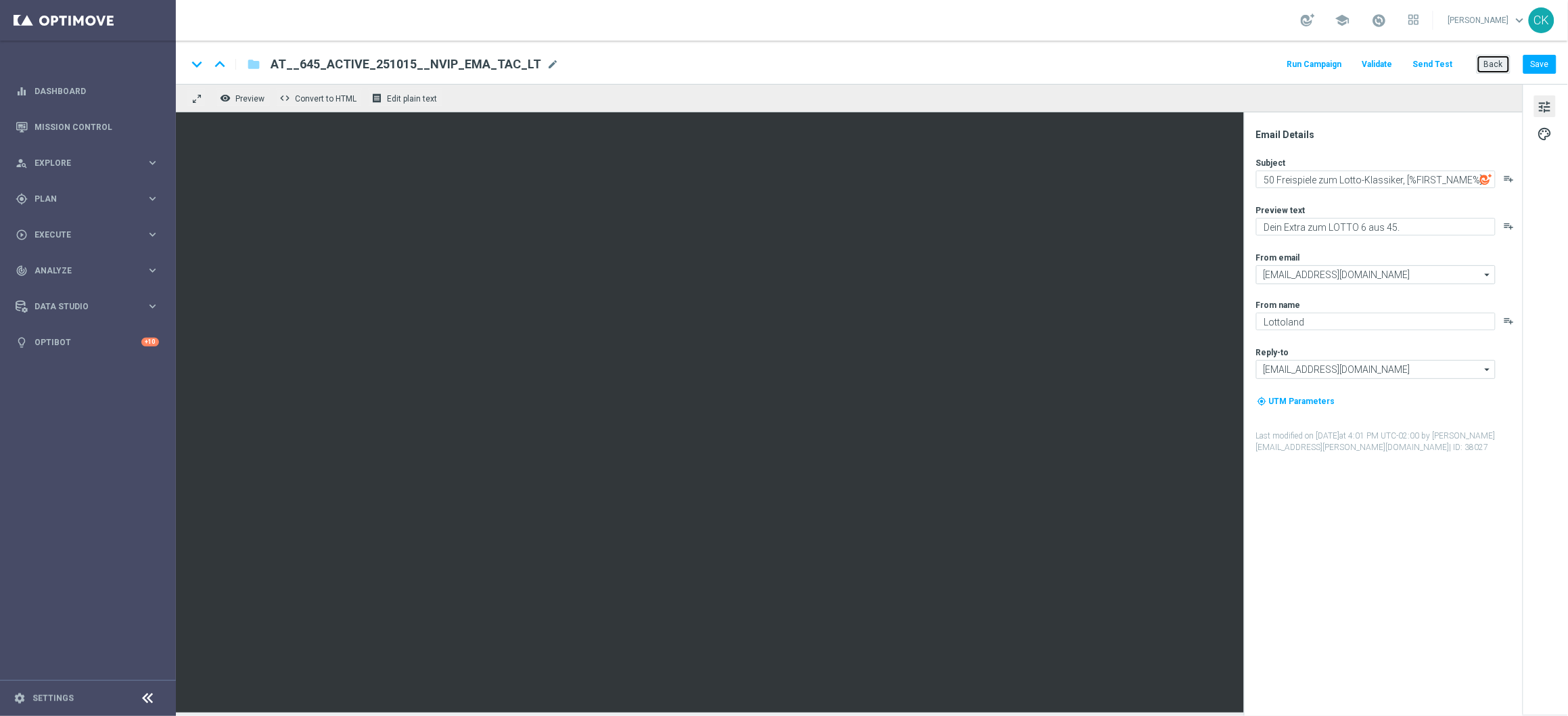
click at [1497, 62] on button "Back" at bounding box center [1494, 64] width 34 height 19
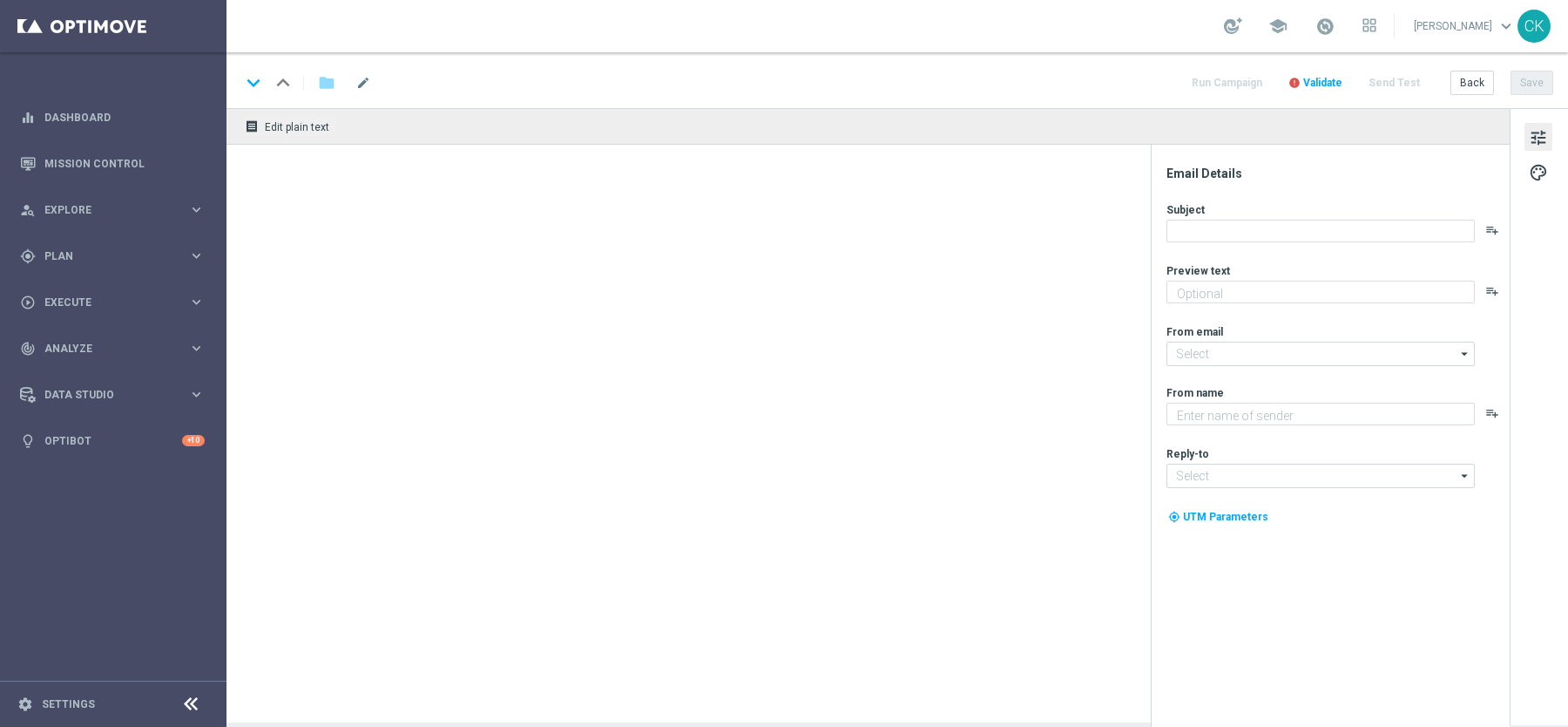
type textarea "EuroMillionen Go! GRATIS zum LOTTO 6 aus 45."
type input "mail@crm.lottoland.com"
type textarea "Lottoland"
type input "service@lottoland.com"
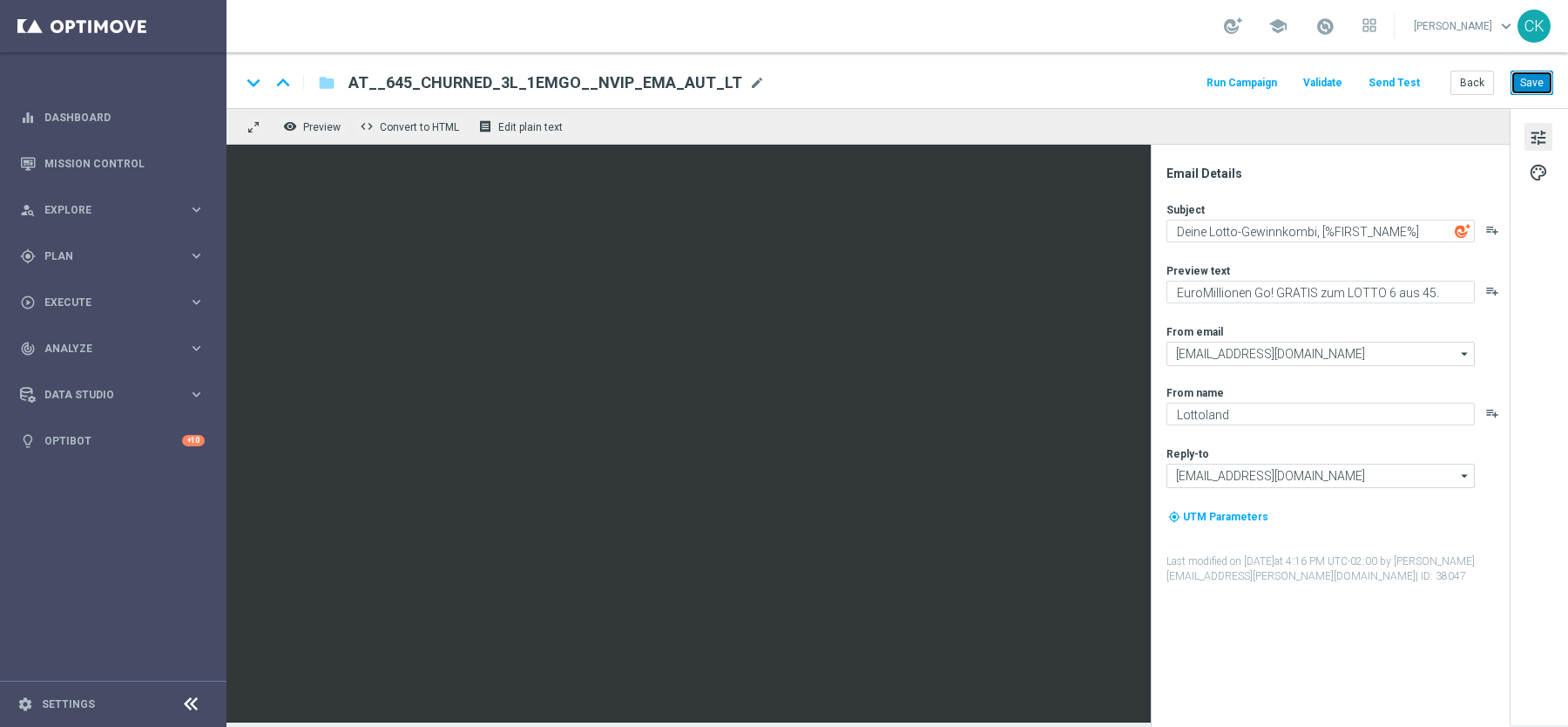
click at [1534, 78] on button "Save" at bounding box center [1531, 82] width 42 height 24
click at [1539, 83] on button "Save" at bounding box center [1531, 82] width 42 height 24
click at [1468, 81] on button "Back" at bounding box center [1472, 82] width 43 height 24
